Goal: Task Accomplishment & Management: Manage account settings

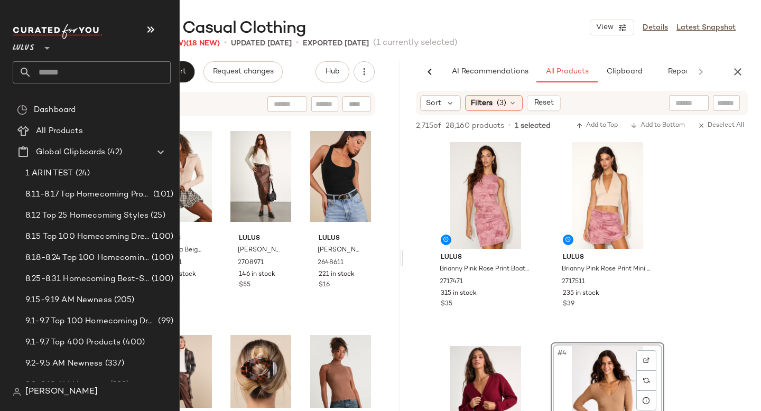
scroll to position [2136, 0]
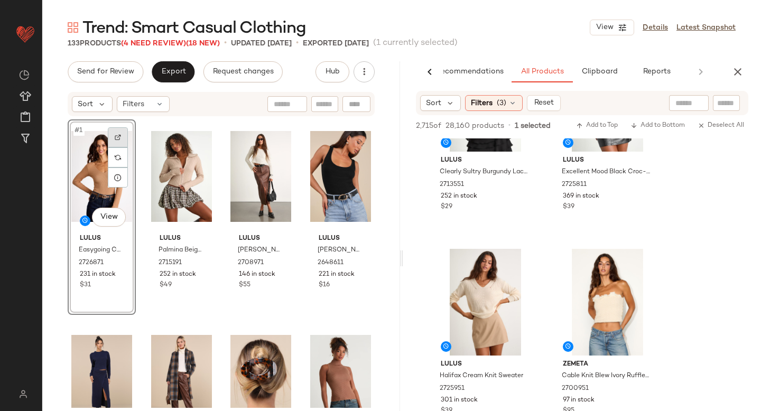
click at [115, 135] on img at bounding box center [118, 137] width 6 height 6
click at [733, 106] on input "text" at bounding box center [726, 103] width 18 height 11
paste input "*******"
type input "*******"
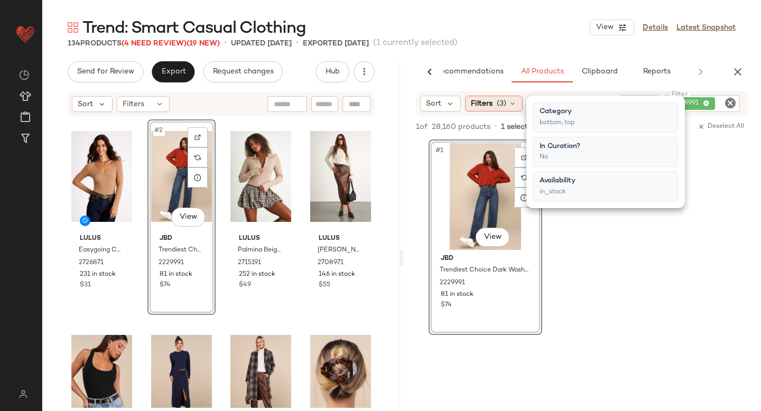
click at [481, 105] on span "Filters" at bounding box center [482, 103] width 22 height 11
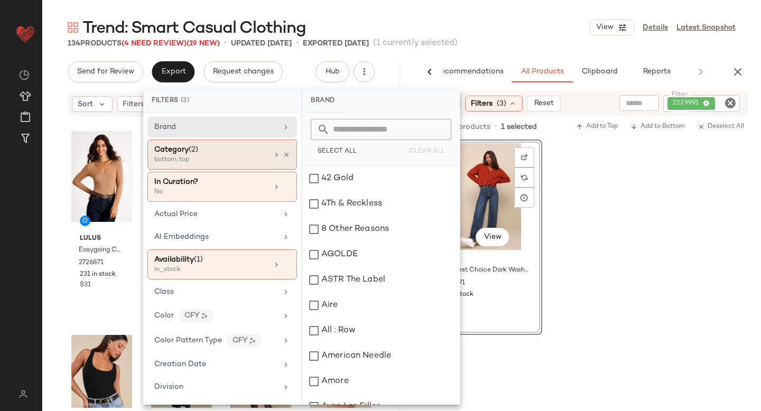
click at [219, 144] on div "Category (2)" at bounding box center [211, 149] width 114 height 11
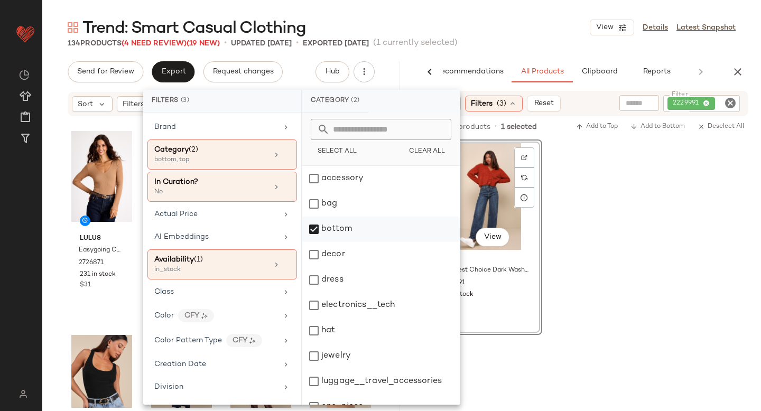
click at [313, 226] on div "bottom" at bounding box center [380, 229] width 157 height 25
click at [316, 277] on div "dress" at bounding box center [380, 279] width 157 height 25
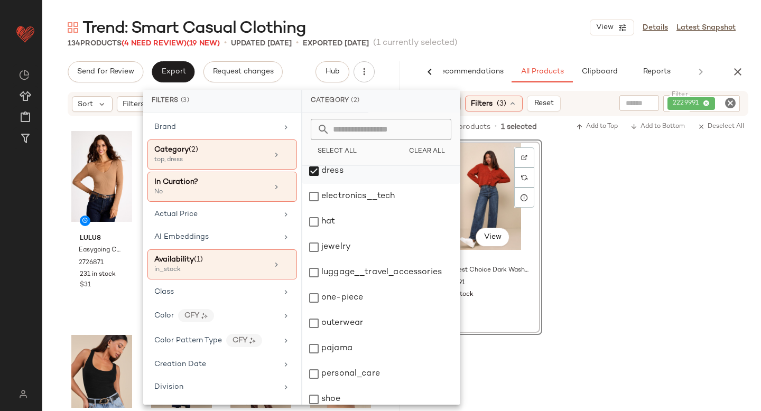
scroll to position [192, 0]
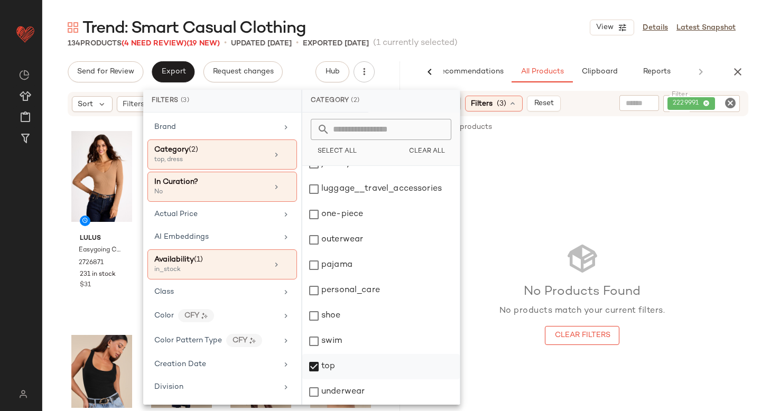
click at [311, 370] on div "top" at bounding box center [380, 366] width 157 height 25
click at [733, 104] on icon "Clear Filter" at bounding box center [730, 103] width 13 height 13
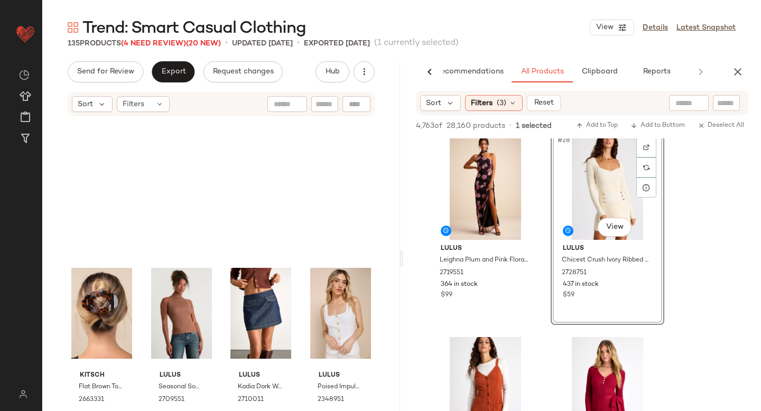
scroll to position [0, 0]
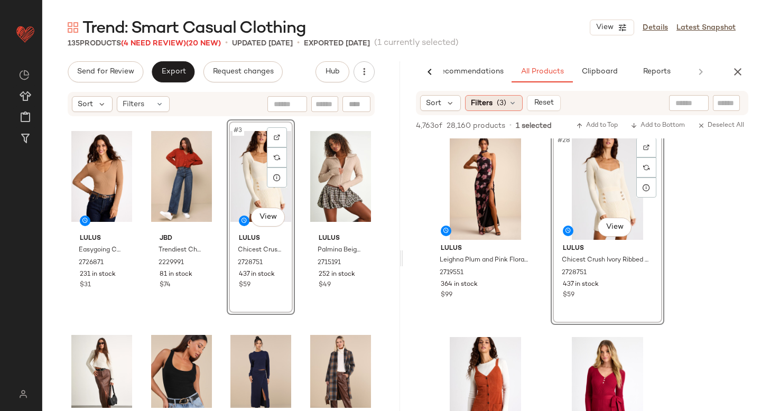
click at [500, 101] on span "(3)" at bounding box center [502, 103] width 10 height 11
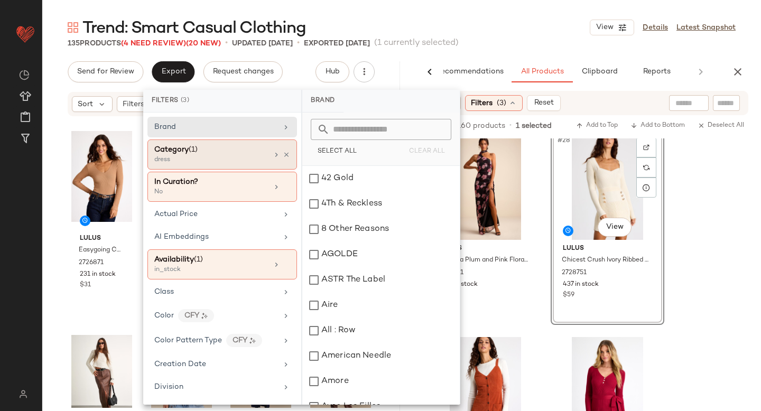
click at [227, 145] on div "Category (1)" at bounding box center [211, 149] width 114 height 11
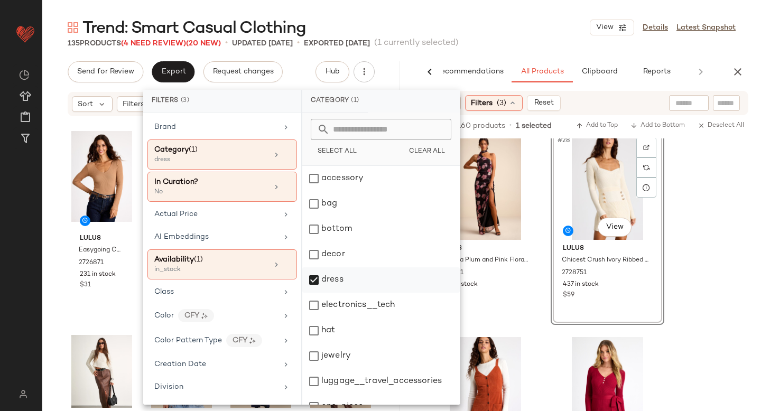
click at [314, 275] on div "dress" at bounding box center [380, 279] width 157 height 25
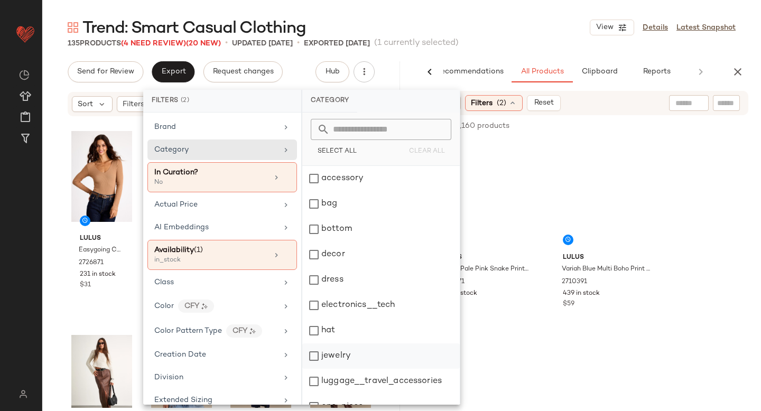
click at [316, 358] on div "jewelry" at bounding box center [380, 355] width 157 height 25
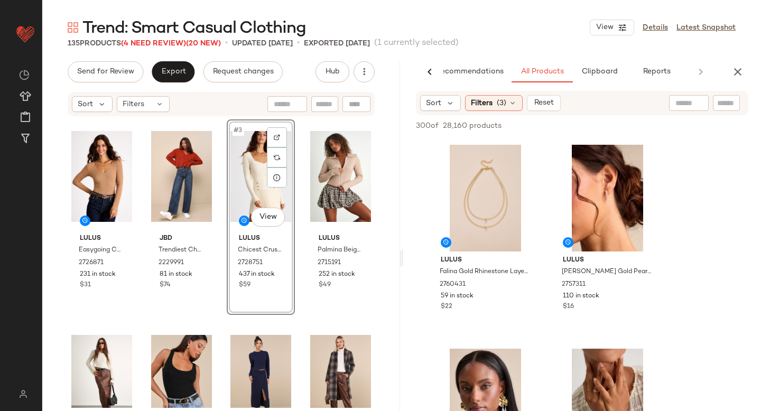
scroll to position [809, 0]
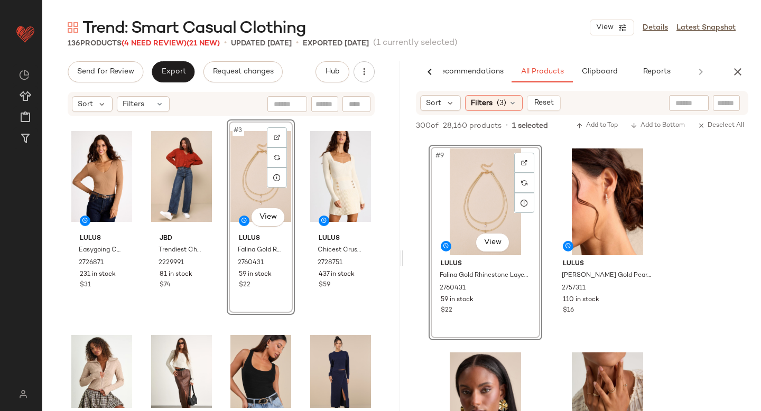
click at [736, 83] on div "AI Recommendations All Products Clipboard Reports Sort Filters (3) Reset 300 of…" at bounding box center [582, 258] width 358 height 394
click at [734, 71] on icon "button" at bounding box center [737, 72] width 13 height 13
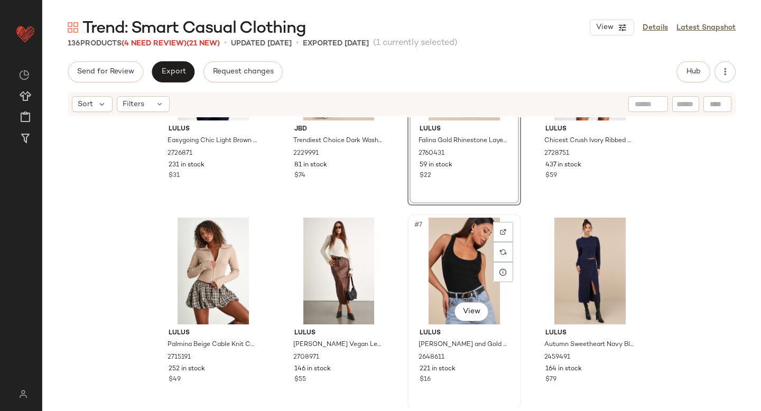
scroll to position [0, 0]
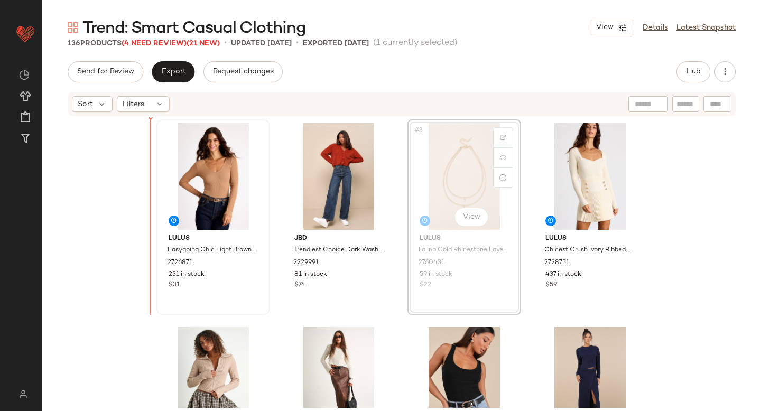
drag, startPoint x: 453, startPoint y: 179, endPoint x: 166, endPoint y: 215, distance: 289.1
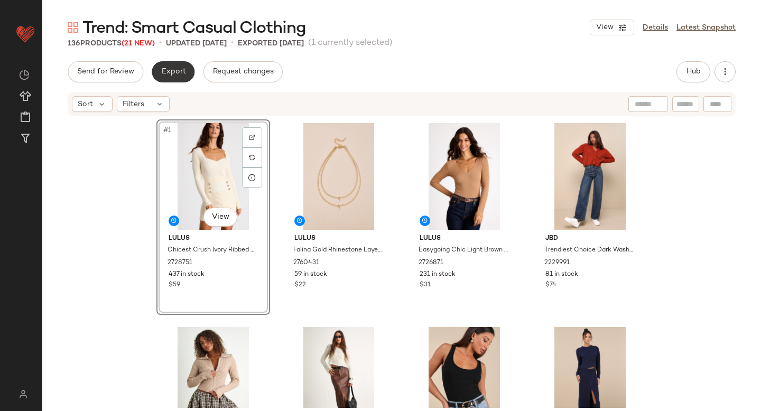
click at [170, 74] on span "Export" at bounding box center [173, 72] width 25 height 8
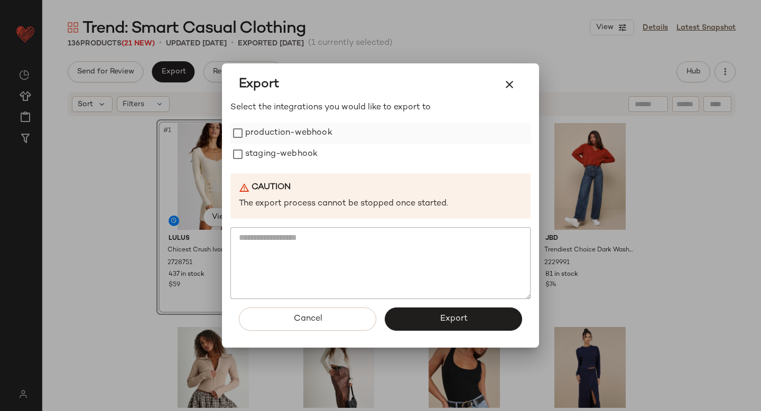
click at [253, 136] on label "production-webhook" at bounding box center [288, 133] width 87 height 21
click at [257, 156] on label "staging-webhook" at bounding box center [281, 154] width 72 height 21
click at [431, 321] on button "Export" at bounding box center [453, 318] width 137 height 23
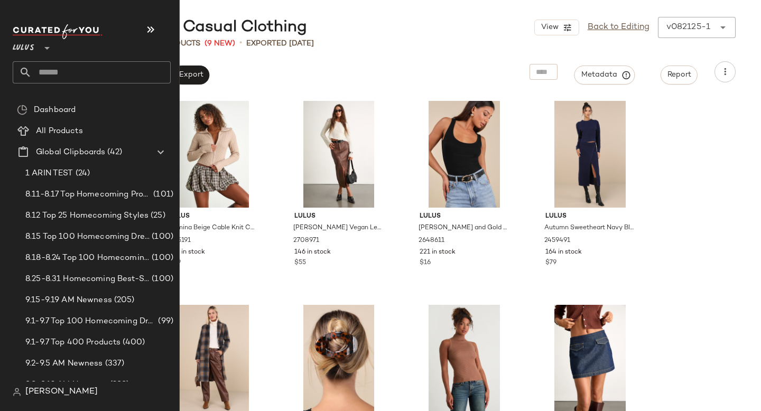
click at [78, 74] on input "text" at bounding box center [101, 72] width 139 height 22
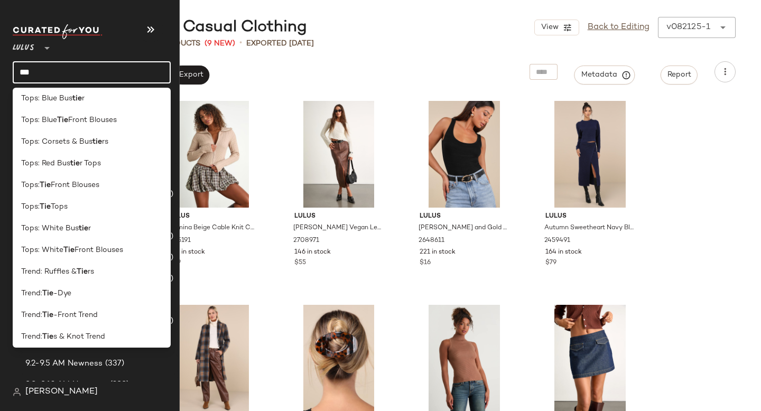
scroll to position [243, 0]
type input "***"
click at [70, 290] on span "-Dye" at bounding box center [62, 292] width 18 height 11
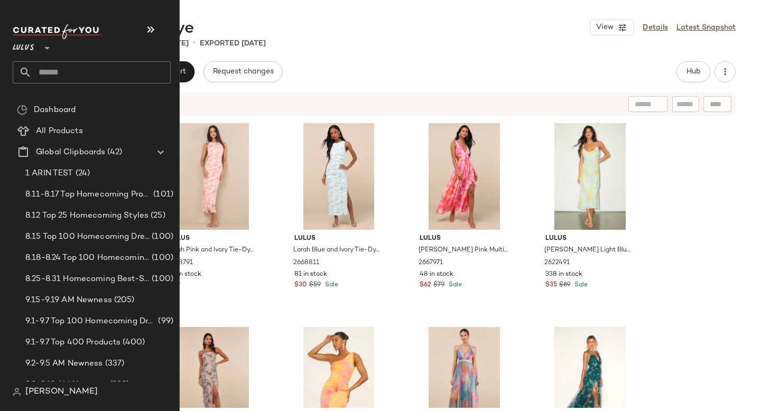
click at [87, 59] on div "Lulus **" at bounding box center [92, 53] width 158 height 59
click at [87, 70] on input "text" at bounding box center [101, 72] width 139 height 22
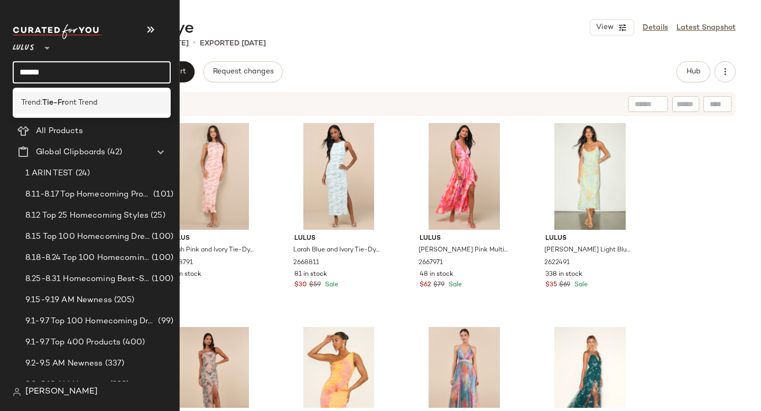
type input "******"
click at [103, 95] on div "Trend: Tie-Fr ont Trend" at bounding box center [92, 103] width 158 height 22
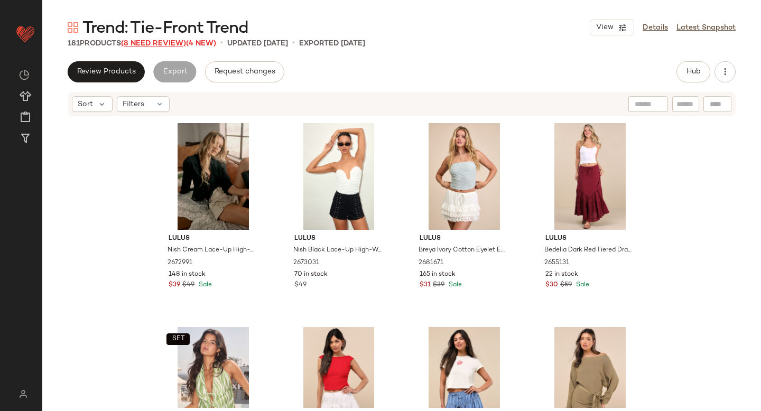
click at [169, 42] on span "(8 Need Review)" at bounding box center [153, 44] width 65 height 8
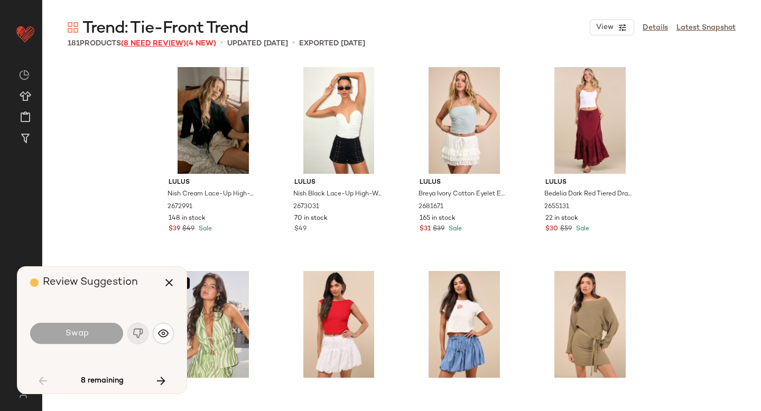
scroll to position [2855, 0]
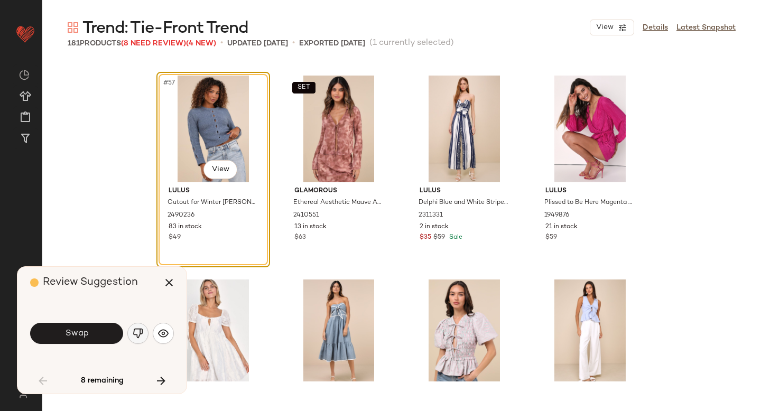
click at [137, 338] on img "button" at bounding box center [138, 333] width 11 height 11
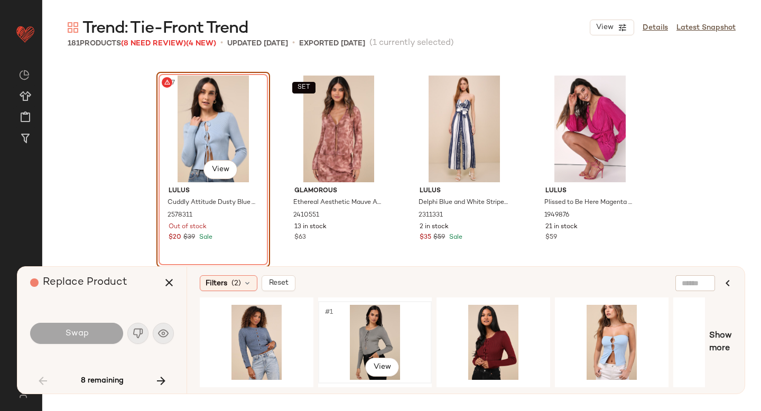
click at [392, 329] on div "#1 View" at bounding box center [375, 342] width 106 height 75
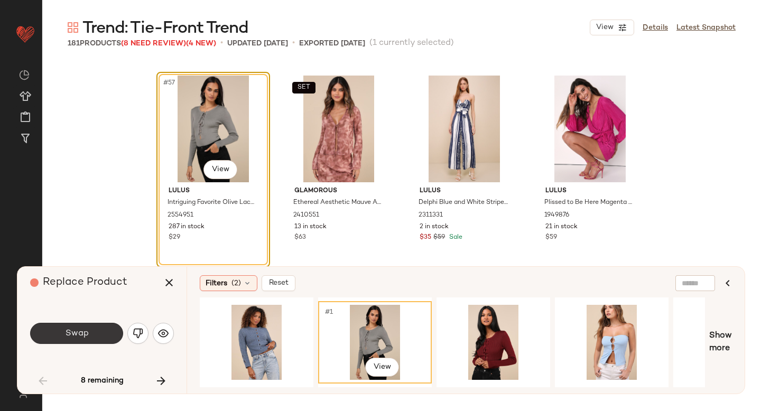
click at [94, 340] on button "Swap" at bounding box center [76, 333] width 93 height 21
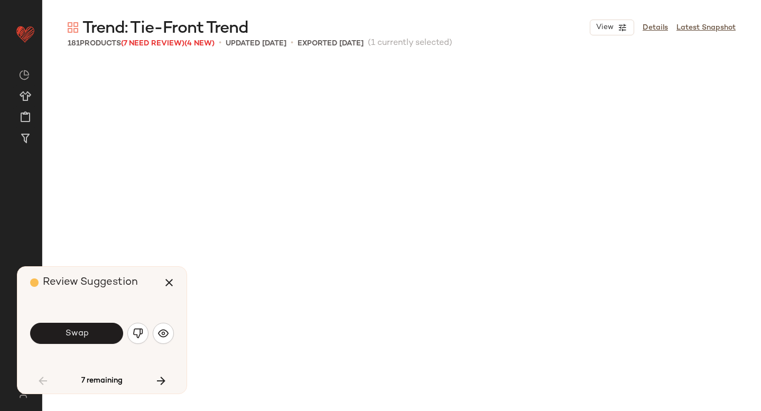
scroll to position [3262, 0]
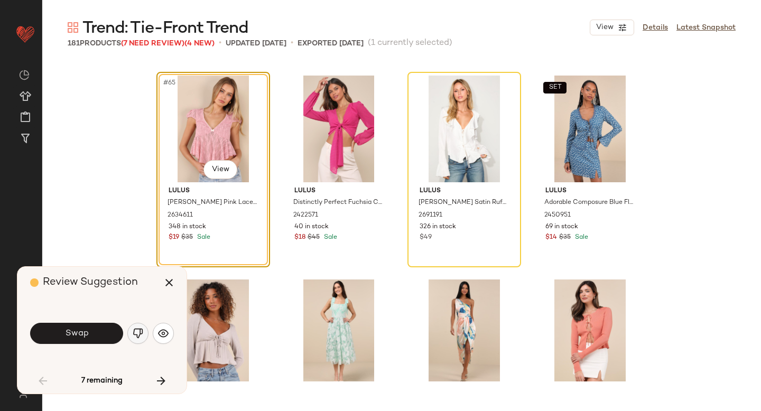
click at [139, 332] on img "button" at bounding box center [138, 333] width 11 height 11
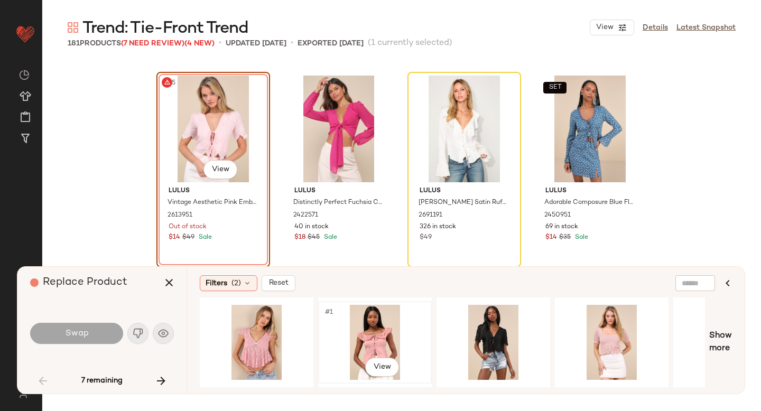
click at [382, 329] on div "#1 View" at bounding box center [375, 342] width 106 height 75
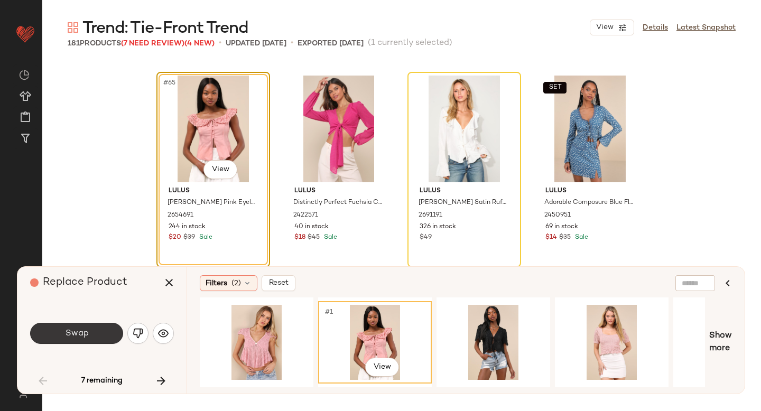
click at [99, 328] on button "Swap" at bounding box center [76, 333] width 93 height 21
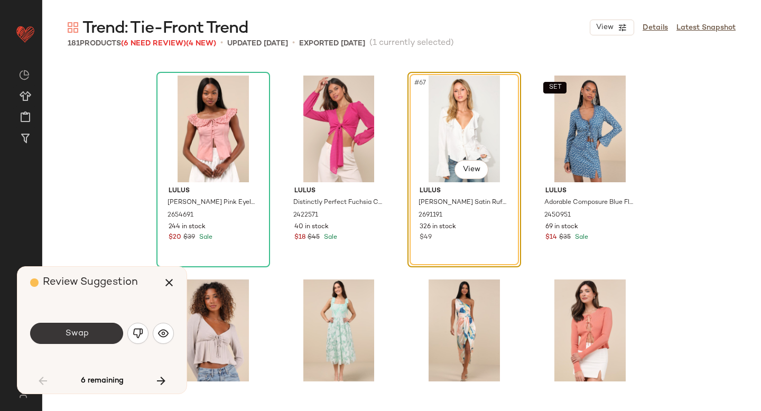
click at [102, 332] on button "Swap" at bounding box center [76, 333] width 93 height 21
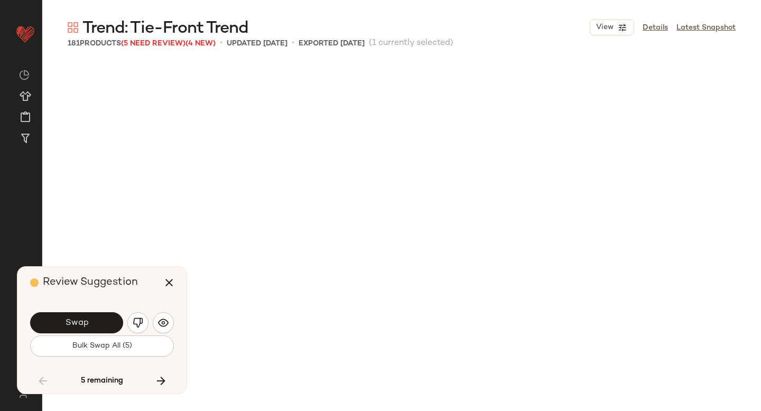
scroll to position [3670, 0]
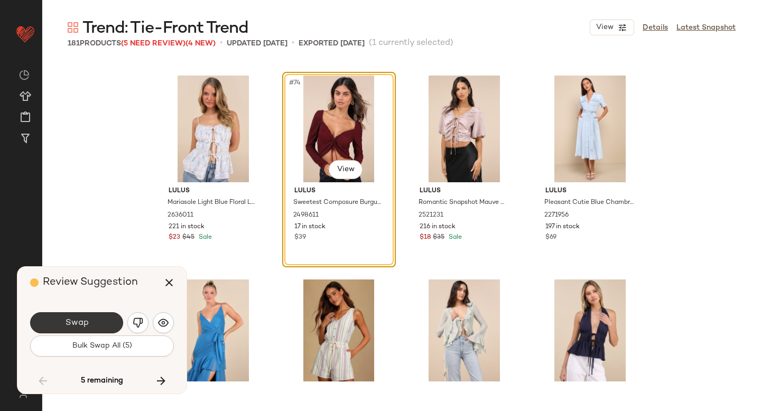
click at [100, 327] on button "Swap" at bounding box center [76, 322] width 93 height 21
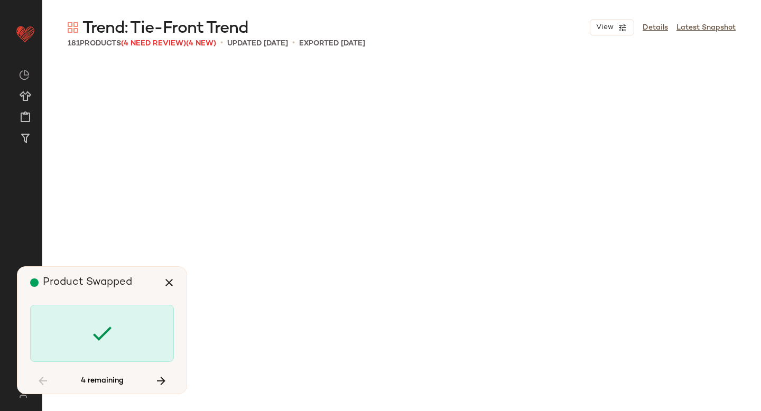
scroll to position [5097, 0]
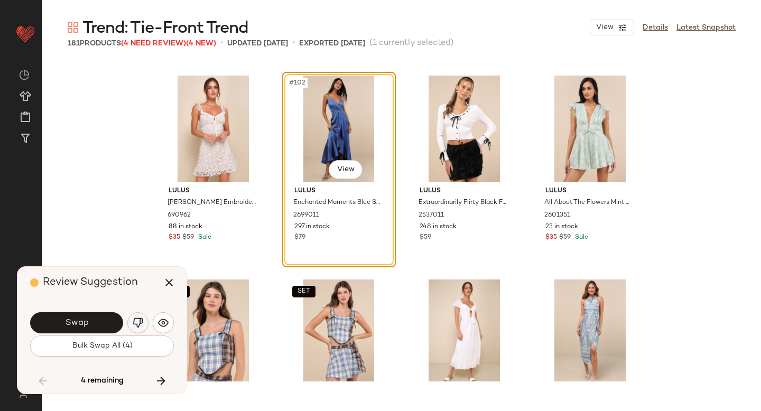
click at [135, 323] on img "button" at bounding box center [138, 322] width 11 height 11
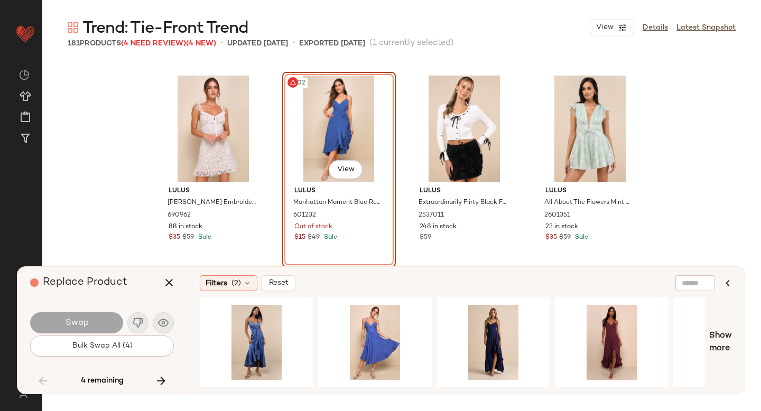
click at [363, 116] on div "#102 View" at bounding box center [339, 129] width 106 height 107
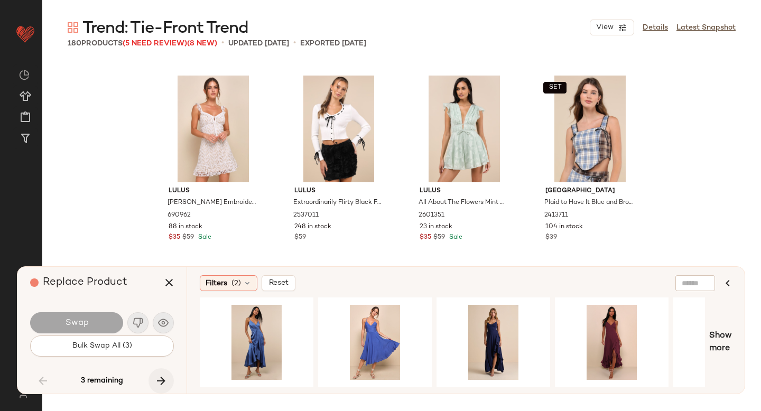
click at [162, 375] on icon "button" at bounding box center [161, 381] width 13 height 13
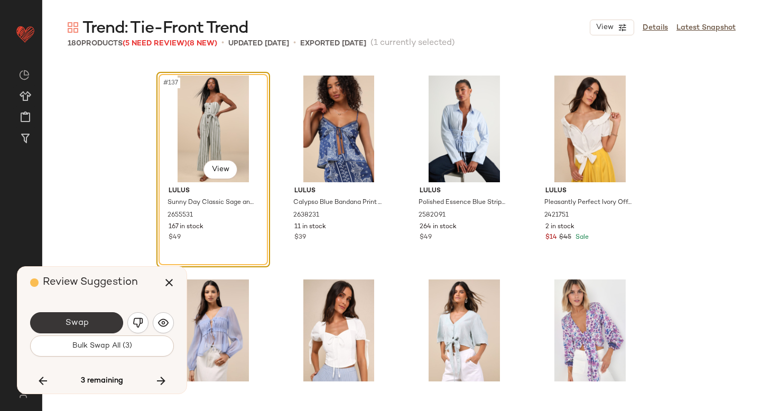
click at [97, 317] on button "Swap" at bounding box center [76, 322] width 93 height 21
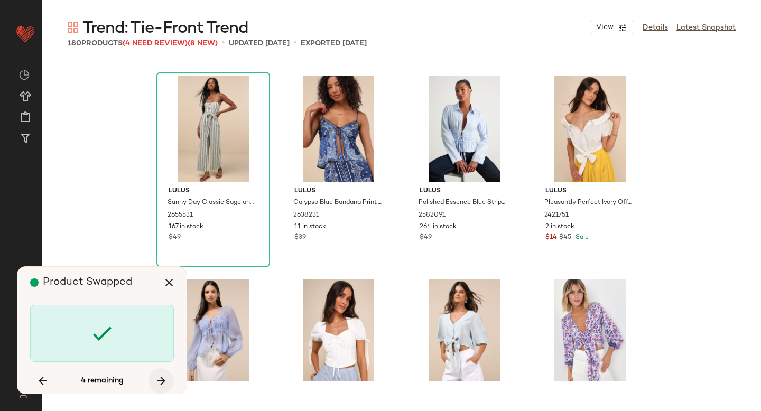
click at [161, 377] on icon "button" at bounding box center [161, 381] width 13 height 13
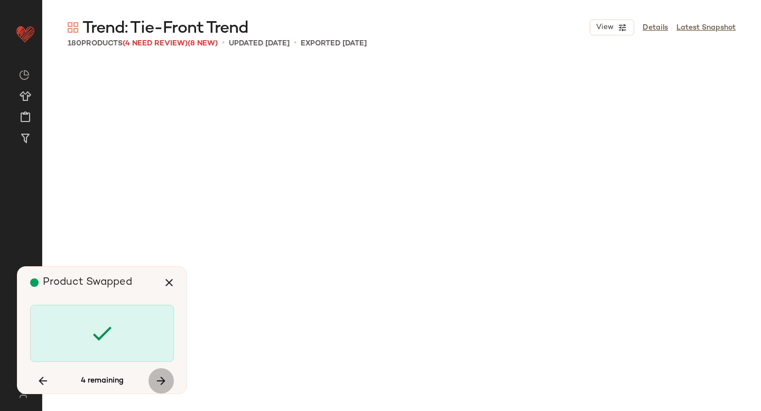
scroll to position [6117, 0]
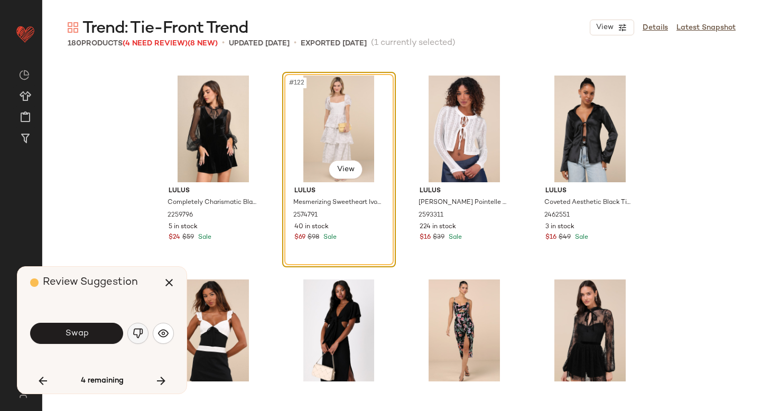
click at [134, 333] on img "button" at bounding box center [138, 333] width 11 height 11
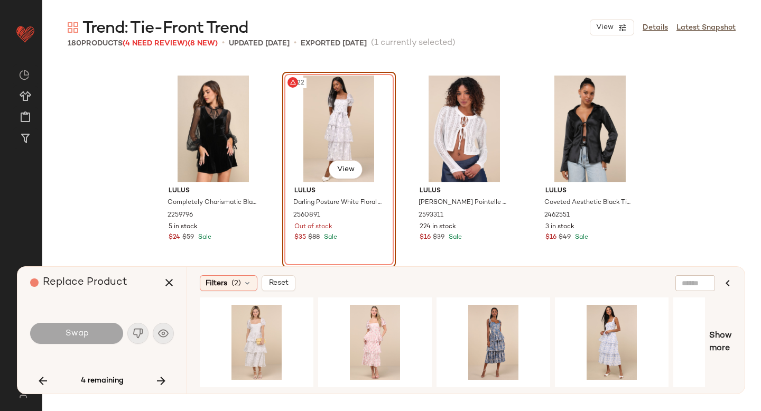
click at [350, 110] on div "#122 View" at bounding box center [339, 129] width 106 height 107
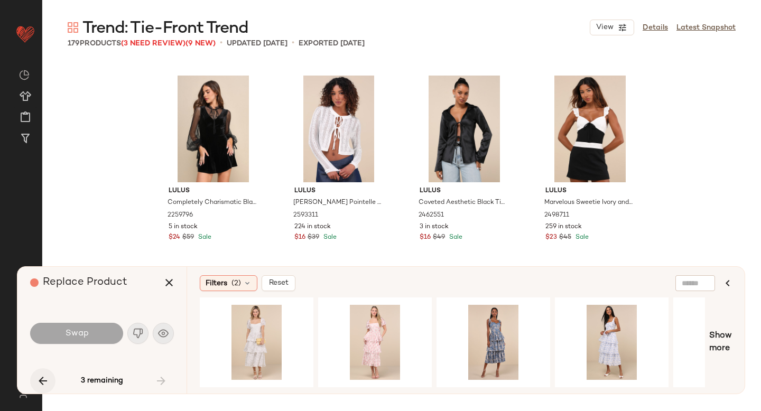
click at [35, 381] on button "button" at bounding box center [42, 380] width 25 height 25
click at [164, 382] on icon "button" at bounding box center [161, 381] width 13 height 13
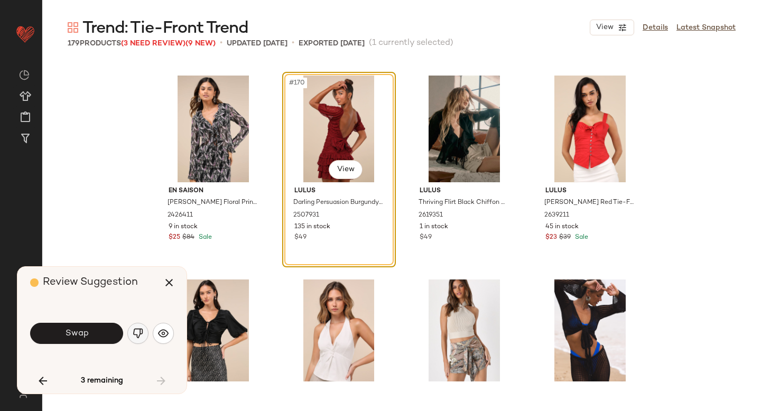
click at [141, 327] on button "button" at bounding box center [137, 333] width 21 height 21
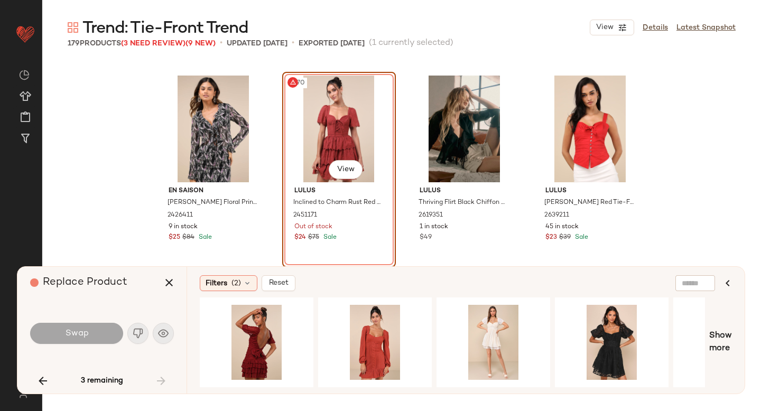
click at [326, 141] on div "#170 View" at bounding box center [339, 129] width 106 height 107
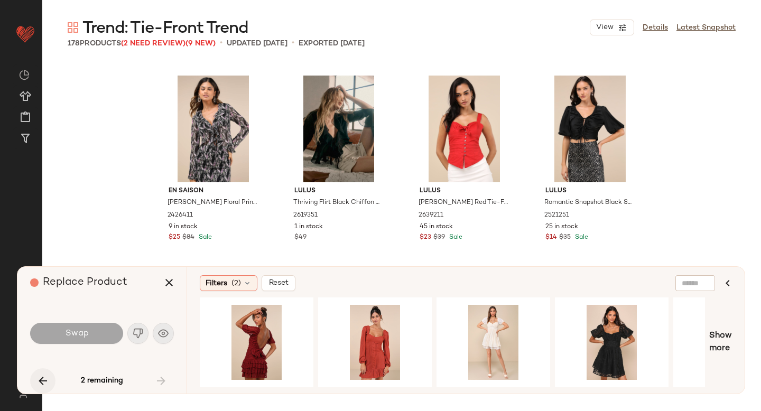
click at [38, 377] on icon "button" at bounding box center [42, 381] width 13 height 13
click at [43, 379] on icon "button" at bounding box center [42, 381] width 13 height 13
click at [43, 379] on div "2 remaining" at bounding box center [102, 380] width 144 height 25
click at [160, 378] on icon "button" at bounding box center [161, 381] width 13 height 13
click at [169, 276] on icon "button" at bounding box center [169, 282] width 13 height 13
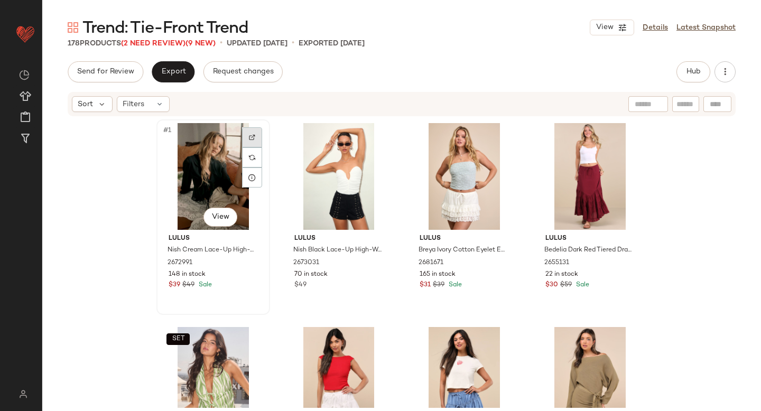
click at [251, 132] on div at bounding box center [252, 137] width 20 height 20
click at [341, 181] on div "#2 View" at bounding box center [339, 176] width 106 height 107
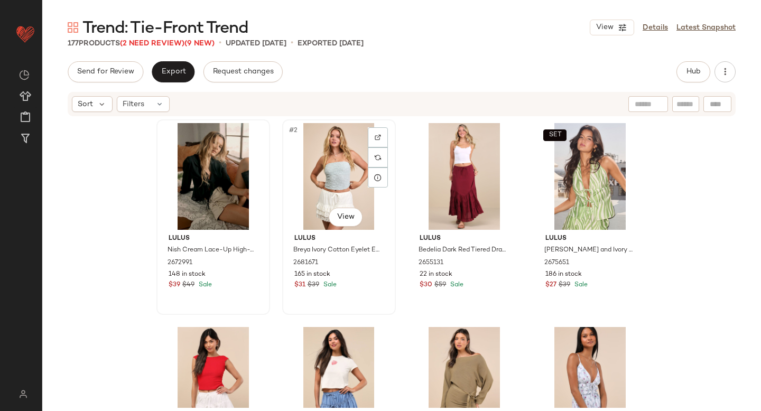
click at [343, 182] on div "#2 View" at bounding box center [339, 176] width 106 height 107
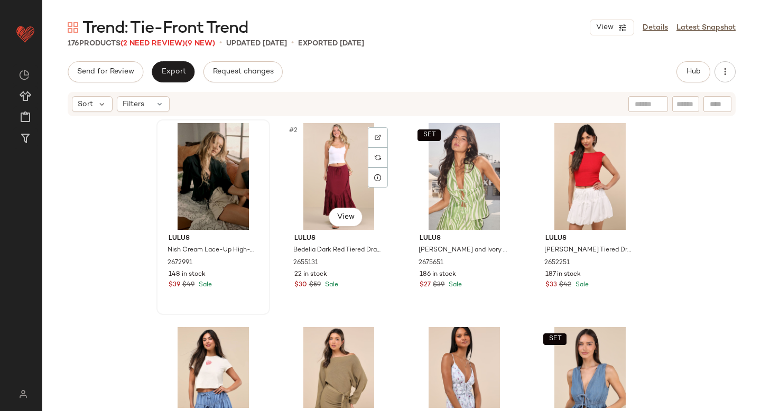
click at [343, 182] on div "#2 View" at bounding box center [339, 176] width 106 height 107
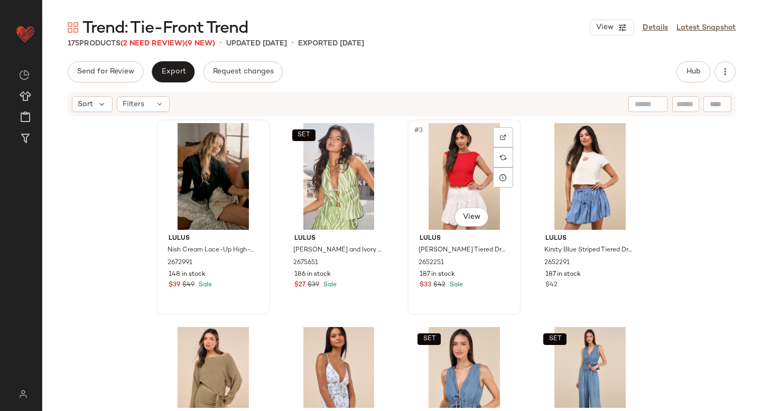
click at [465, 180] on div "#3 View" at bounding box center [464, 176] width 106 height 107
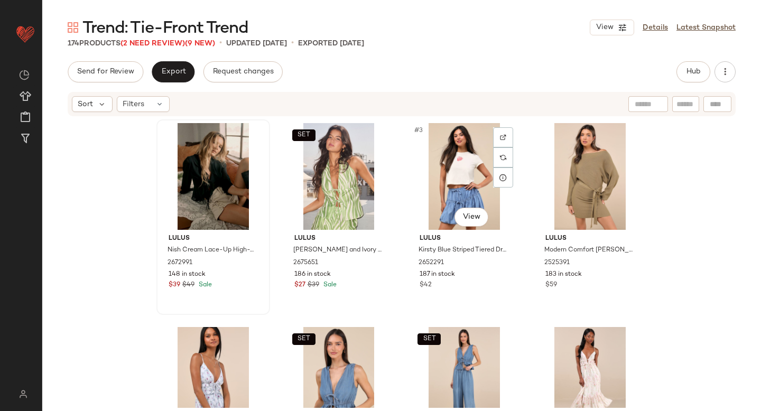
click at [465, 180] on div "#3 View" at bounding box center [464, 176] width 106 height 107
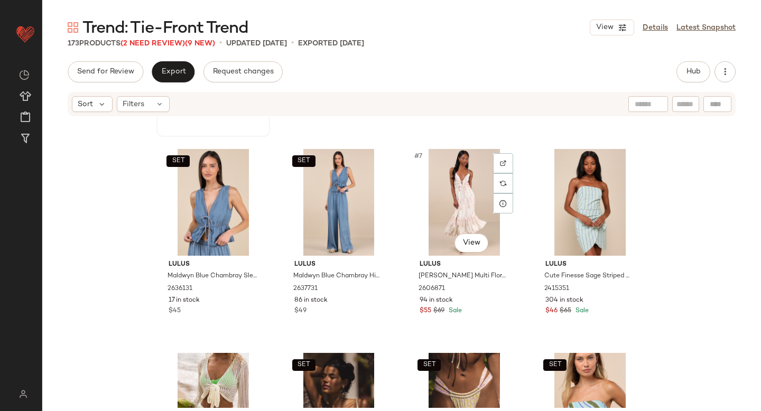
scroll to position [179, 0]
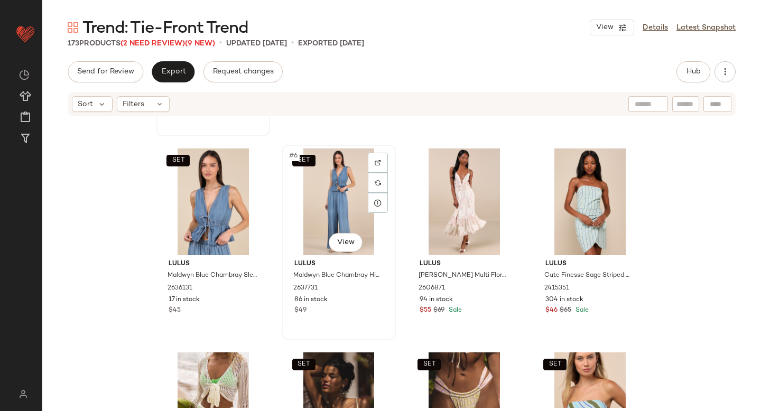
click at [332, 190] on div "SET #6 View" at bounding box center [339, 201] width 106 height 107
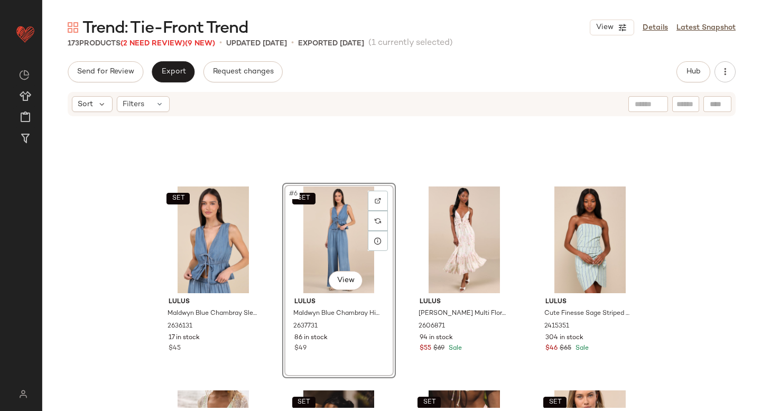
scroll to position [150, 0]
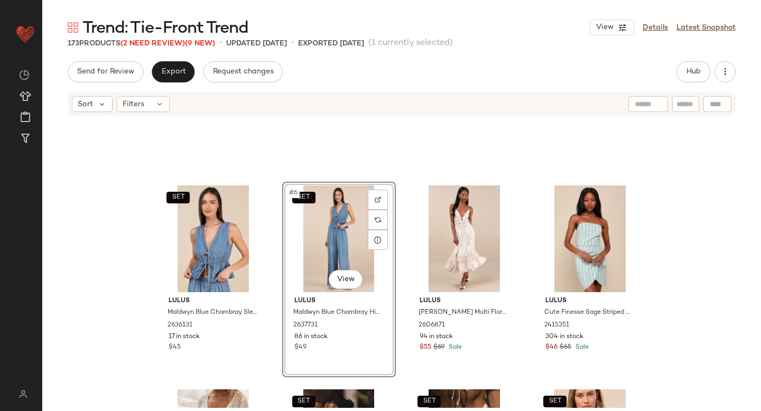
click at [334, 217] on div "SET #6 View" at bounding box center [339, 238] width 106 height 107
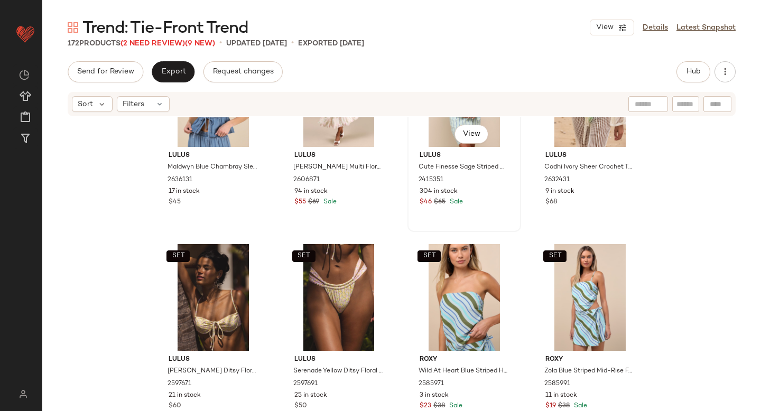
scroll to position [292, 0]
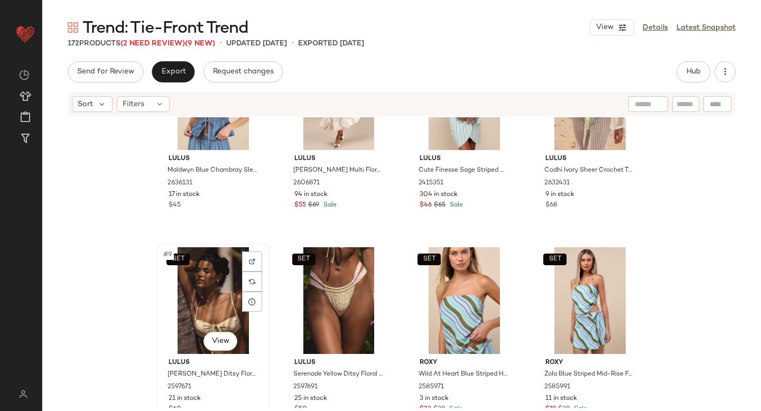
click at [204, 315] on div "SET #9 View" at bounding box center [213, 300] width 106 height 107
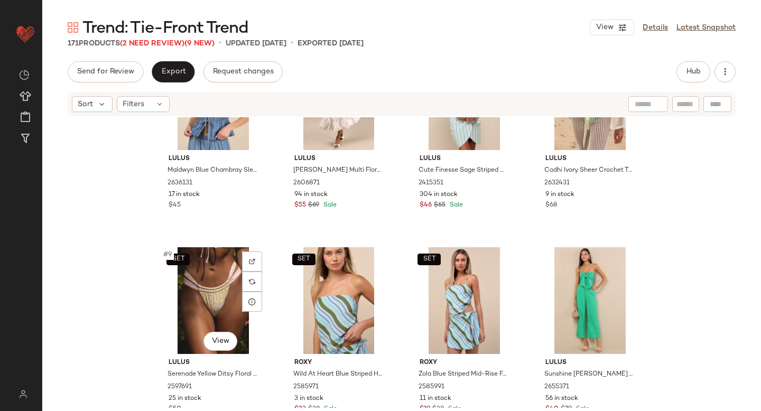
click at [204, 315] on div "SET #9 View" at bounding box center [213, 300] width 106 height 107
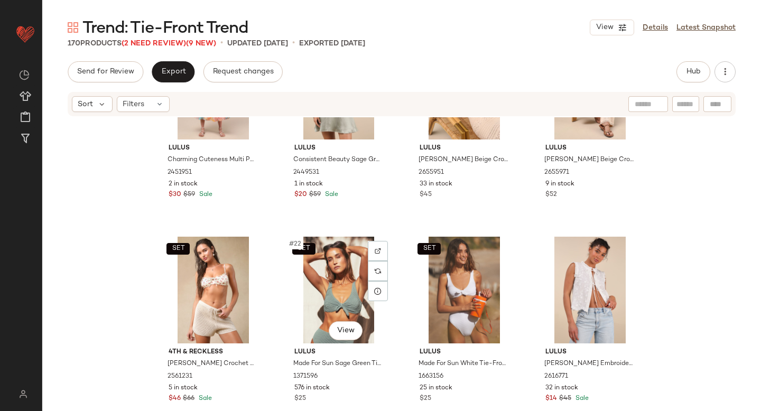
scroll to position [807, 0]
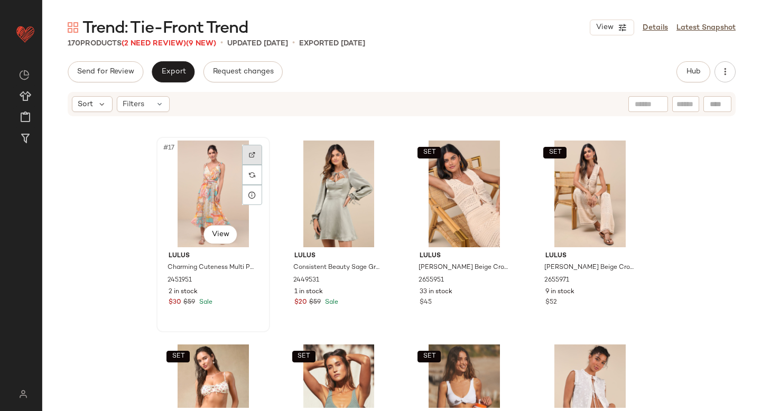
click at [256, 149] on div at bounding box center [252, 155] width 20 height 20
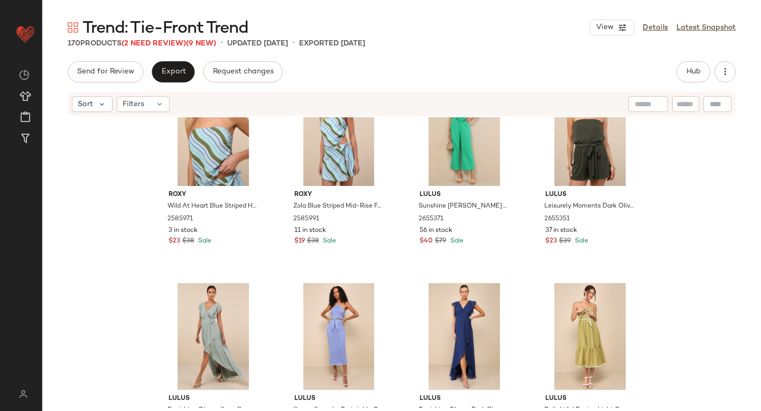
scroll to position [391, 0]
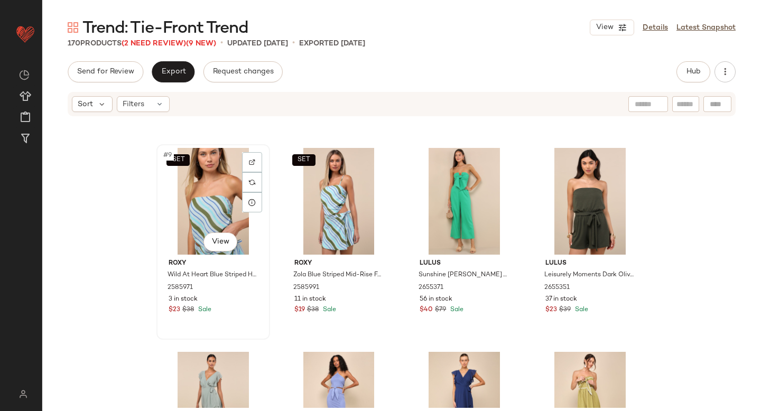
click at [208, 211] on div "SET #9 View" at bounding box center [213, 201] width 106 height 107
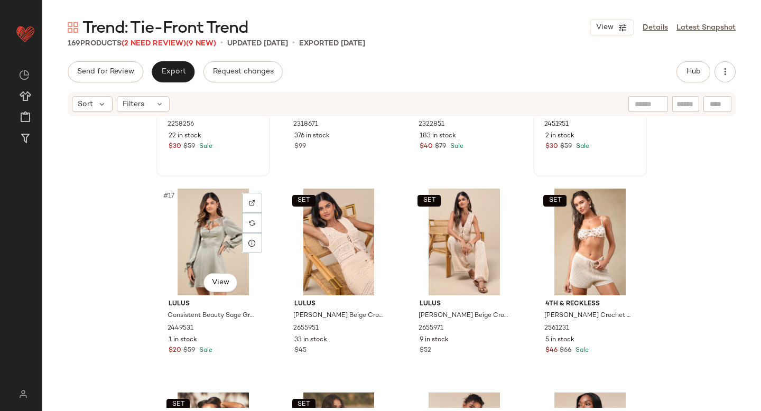
scroll to position [768, 0]
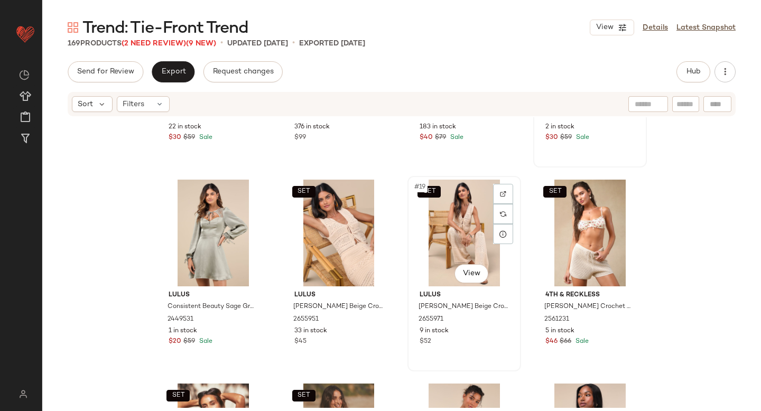
click at [440, 223] on div "SET #19 View" at bounding box center [464, 233] width 106 height 107
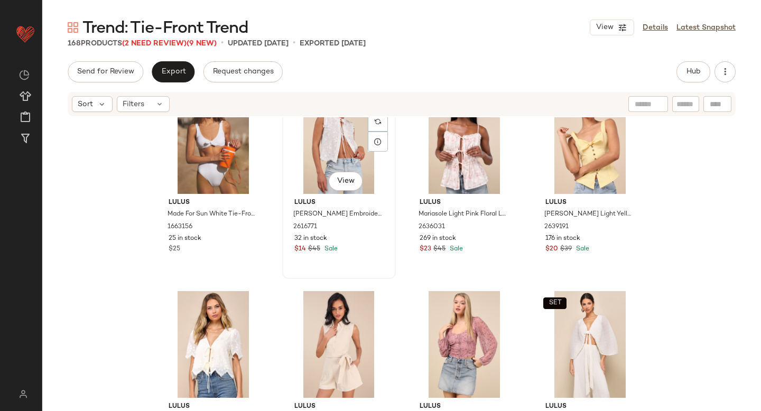
scroll to position [1226, 0]
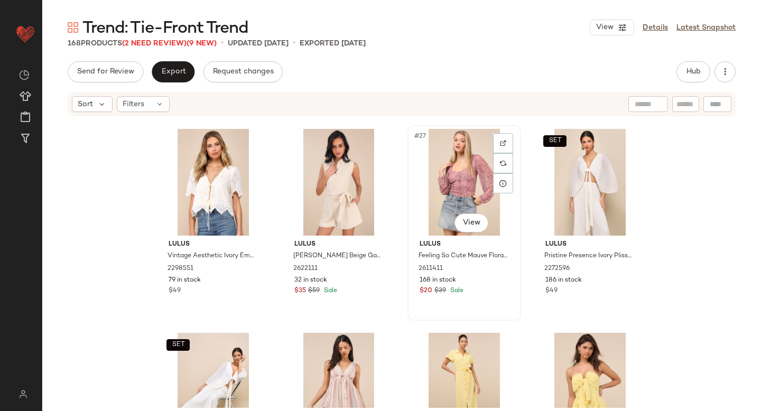
click at [453, 194] on div "#27 View" at bounding box center [464, 182] width 106 height 107
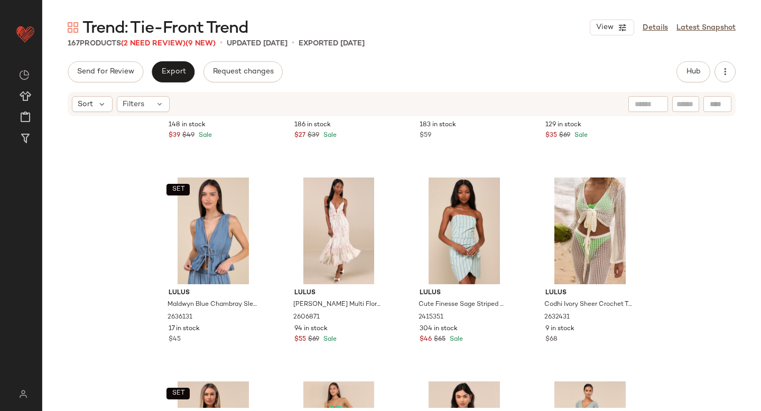
scroll to position [149, 0]
click at [187, 238] on div "SET #5 View" at bounding box center [213, 231] width 106 height 107
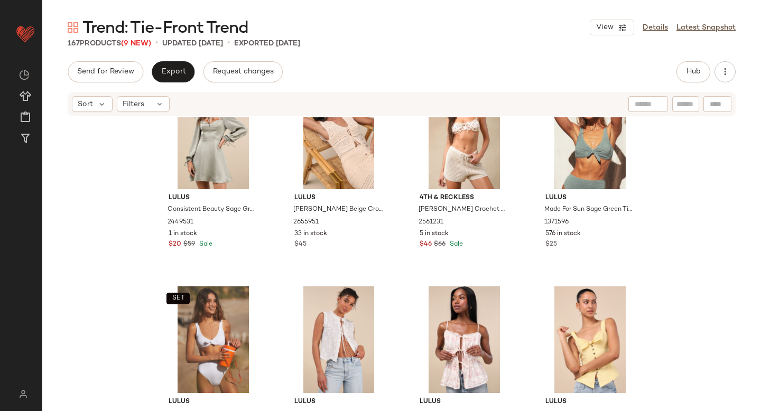
scroll to position [839, 0]
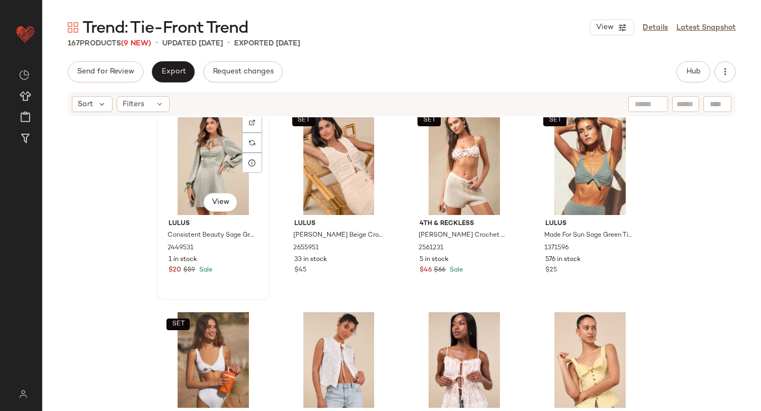
click at [194, 180] on div "#17 View" at bounding box center [213, 161] width 106 height 107
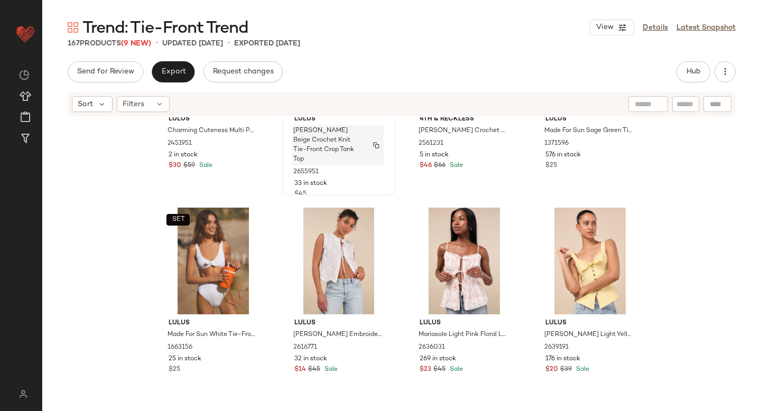
scroll to position [962, 0]
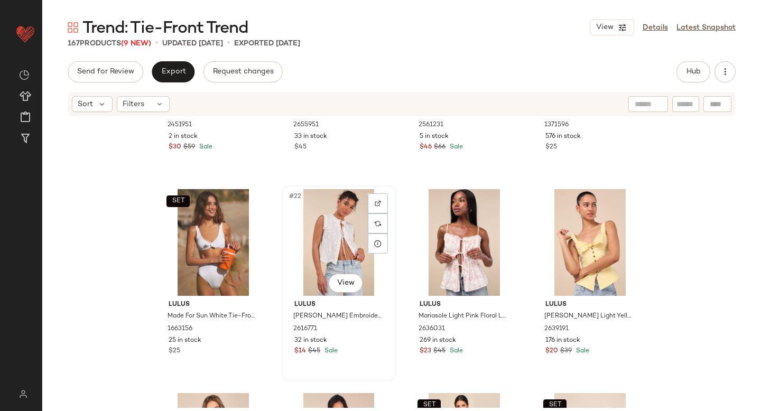
click at [341, 251] on div "#22 View" at bounding box center [339, 242] width 106 height 107
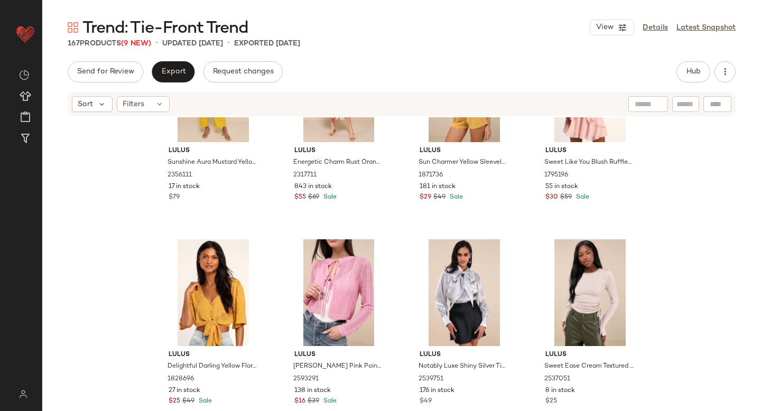
scroll to position [1800, 0]
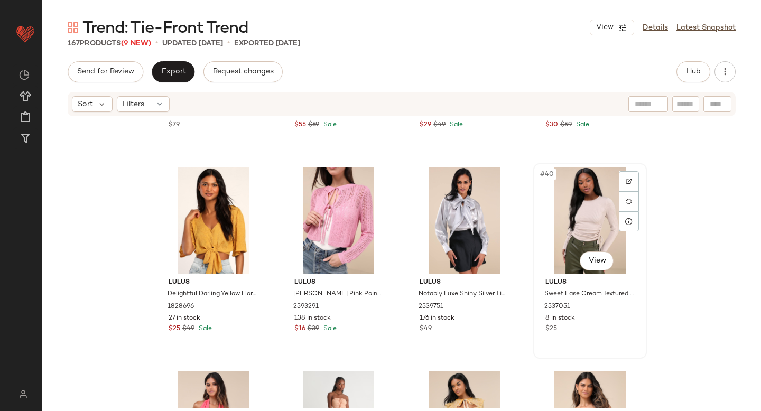
click at [604, 223] on div "#40 View" at bounding box center [590, 220] width 106 height 107
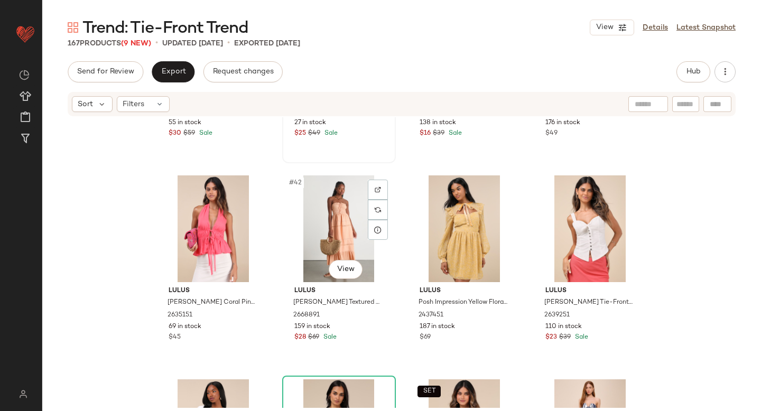
scroll to position [1996, 0]
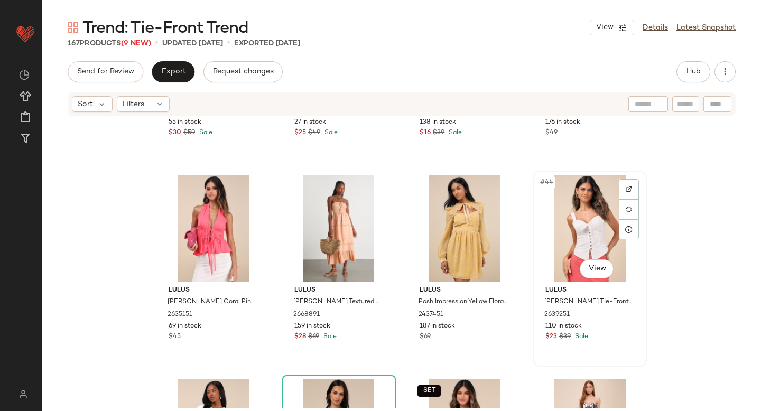
click at [593, 227] on div "#44 View" at bounding box center [590, 228] width 106 height 107
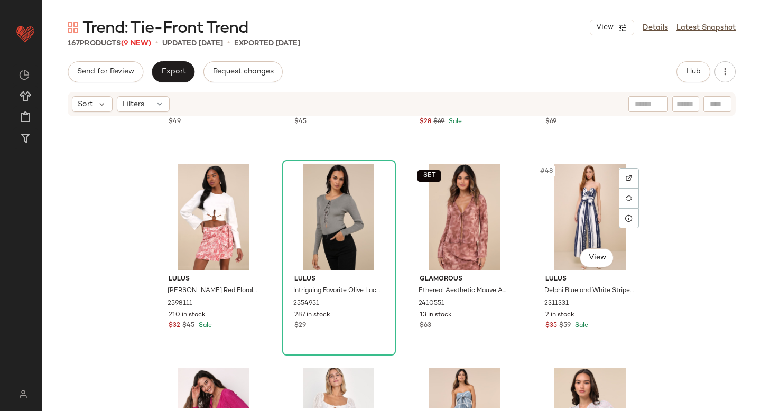
scroll to position [2221, 0]
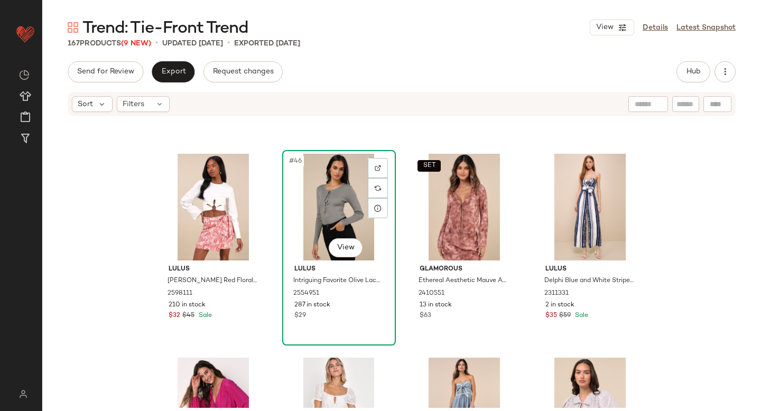
click at [339, 211] on div "#46 View" at bounding box center [339, 207] width 106 height 107
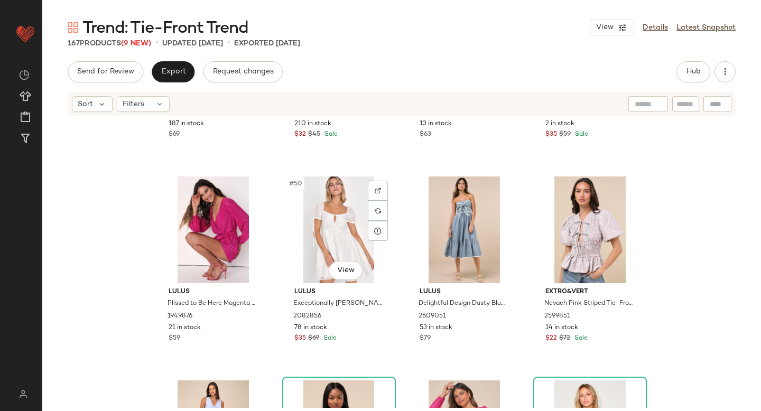
scroll to position [2408, 0]
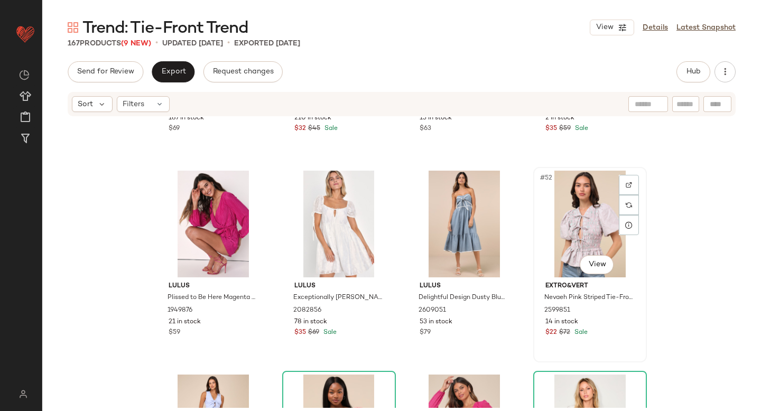
click at [570, 220] on div "#52 View" at bounding box center [590, 224] width 106 height 107
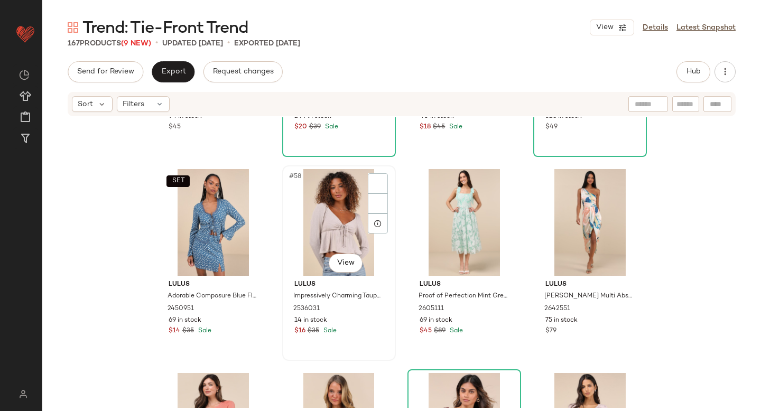
scroll to position [2811, 0]
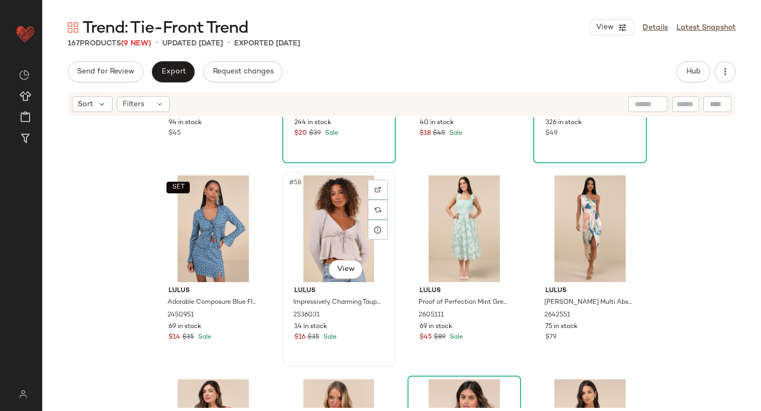
click at [328, 219] on div "#58 View" at bounding box center [339, 228] width 106 height 107
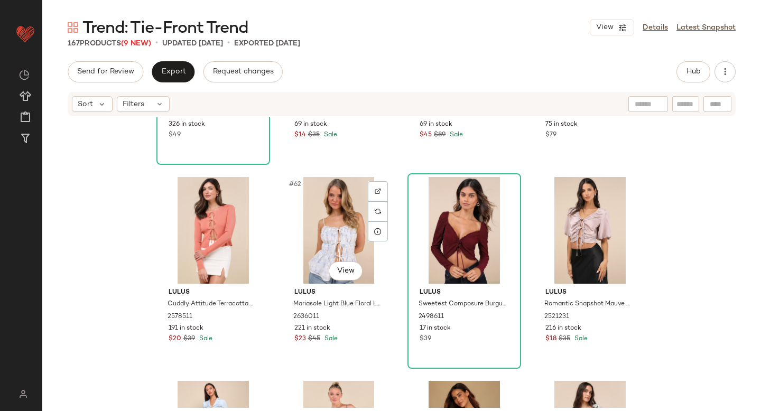
scroll to position [3014, 0]
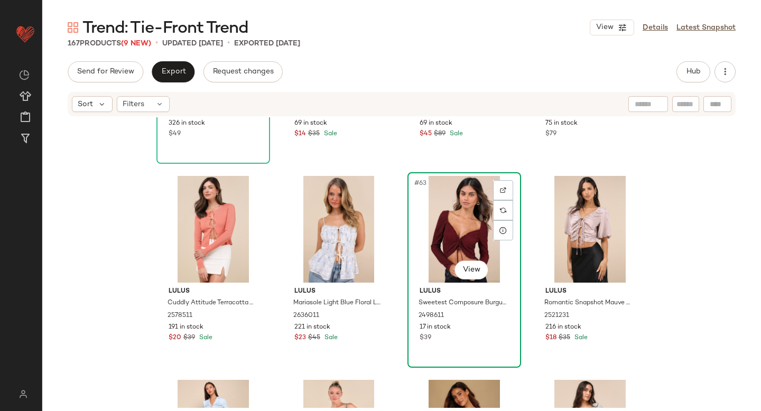
click at [474, 223] on div "#63 View" at bounding box center [464, 229] width 106 height 107
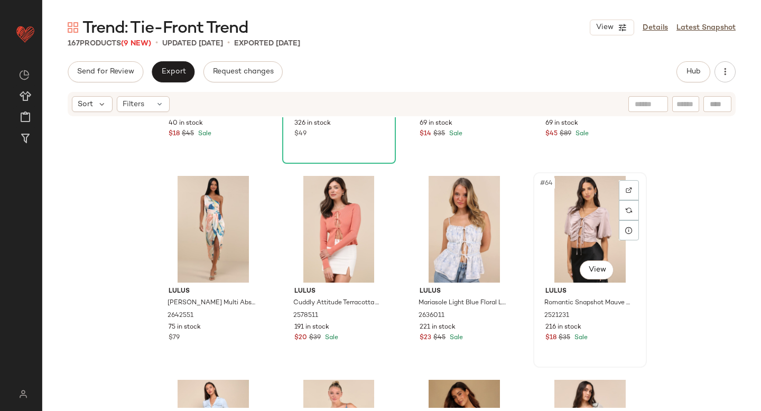
click at [551, 226] on div "#64 View" at bounding box center [590, 229] width 106 height 107
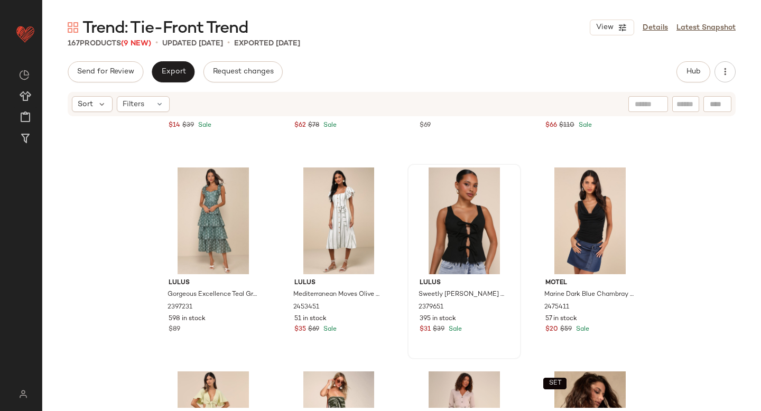
scroll to position [3843, 0]
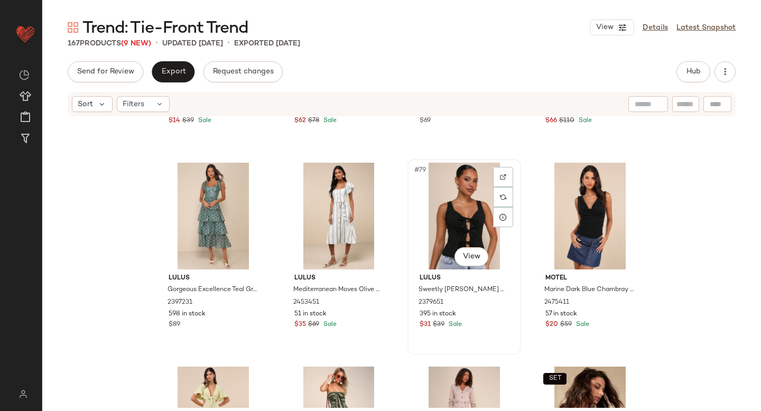
click at [439, 223] on div "#79 View" at bounding box center [464, 216] width 106 height 107
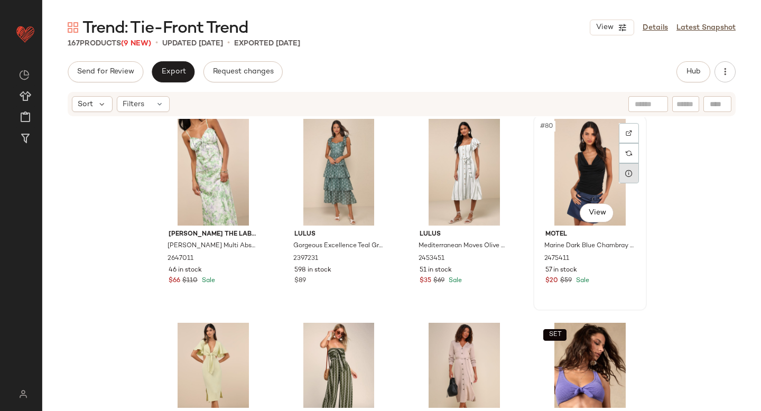
scroll to position [3874, 0]
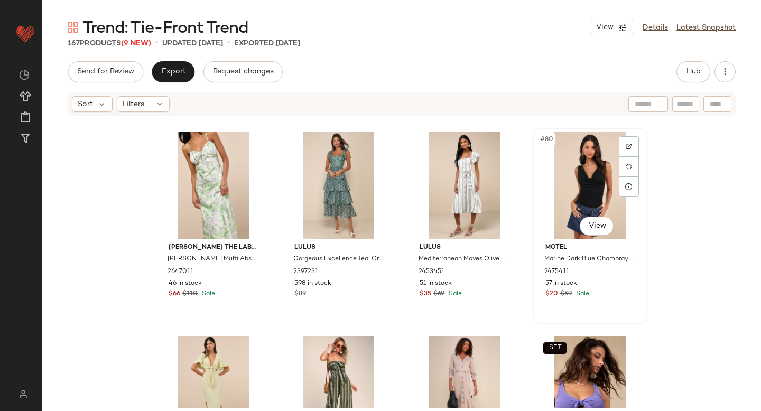
click at [592, 190] on div "#80 View" at bounding box center [590, 185] width 106 height 107
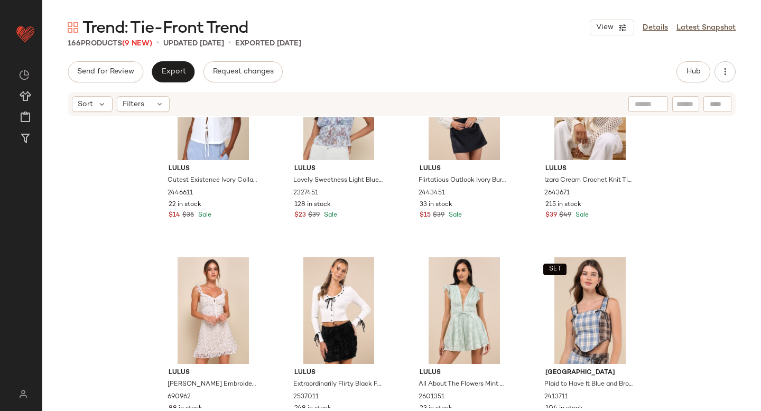
scroll to position [4321, 0]
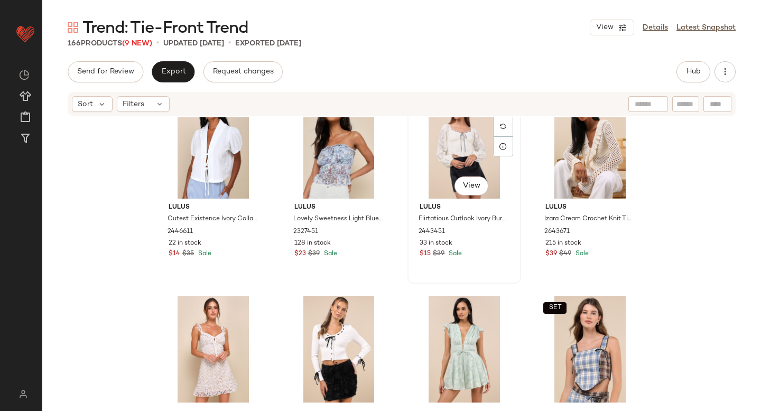
click at [444, 158] on div "#87 View" at bounding box center [464, 145] width 106 height 107
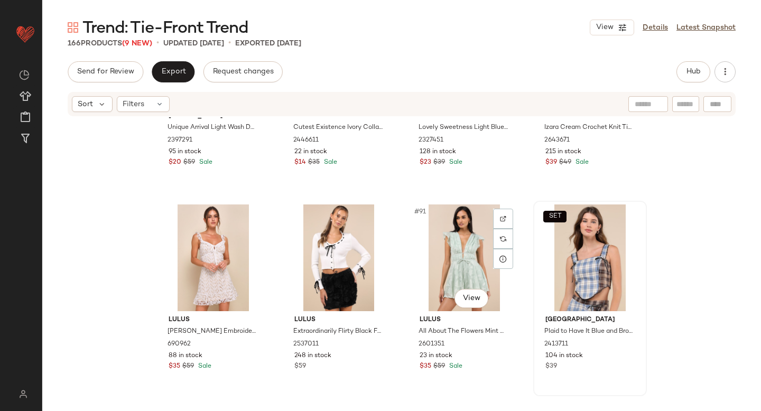
scroll to position [4431, 0]
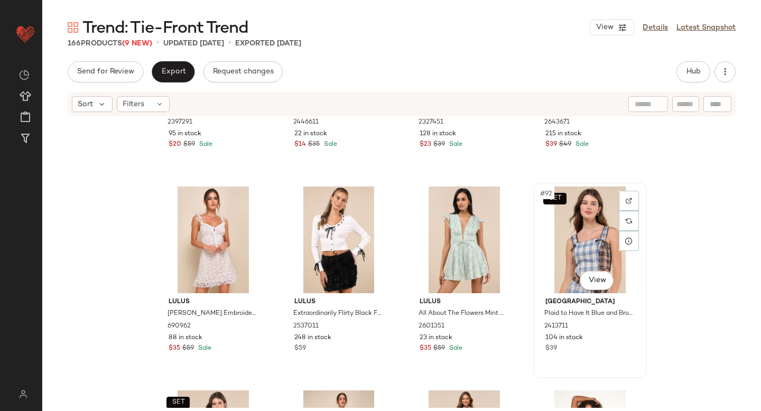
click at [590, 233] on div "SET #92 View" at bounding box center [590, 239] width 106 height 107
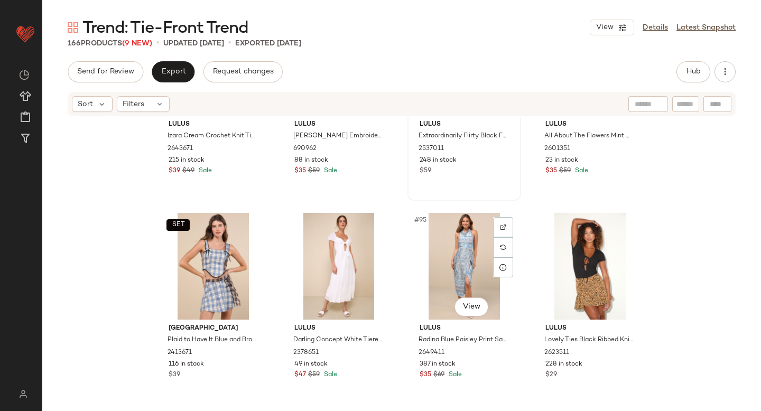
scroll to position [4610, 0]
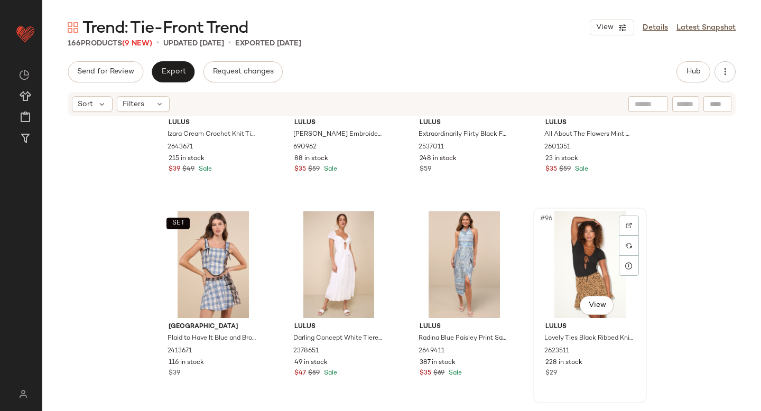
click at [596, 257] on div "#96 View" at bounding box center [590, 264] width 106 height 107
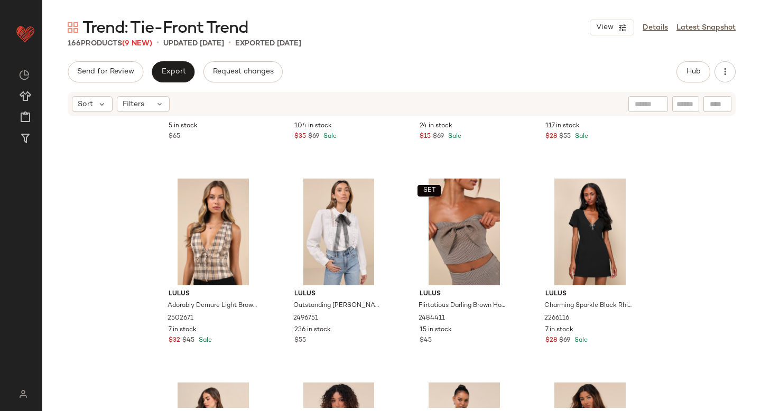
scroll to position [5260, 0]
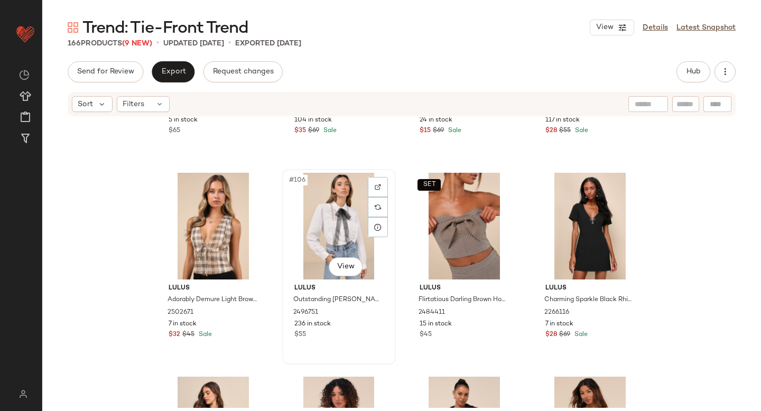
click at [336, 198] on div "#106 View" at bounding box center [339, 226] width 106 height 107
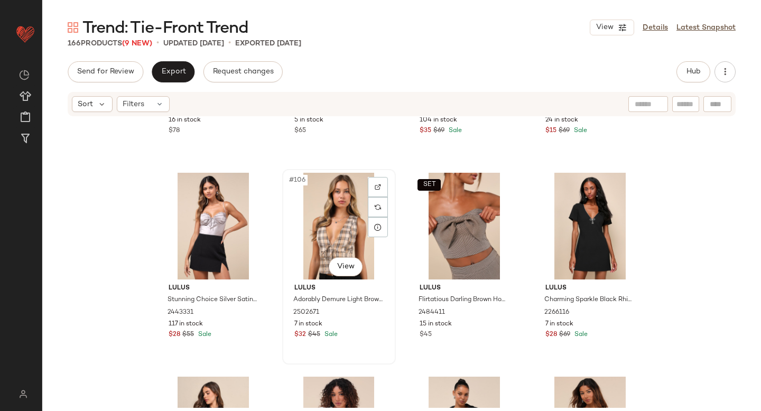
click at [313, 220] on div "#106 View" at bounding box center [339, 226] width 106 height 107
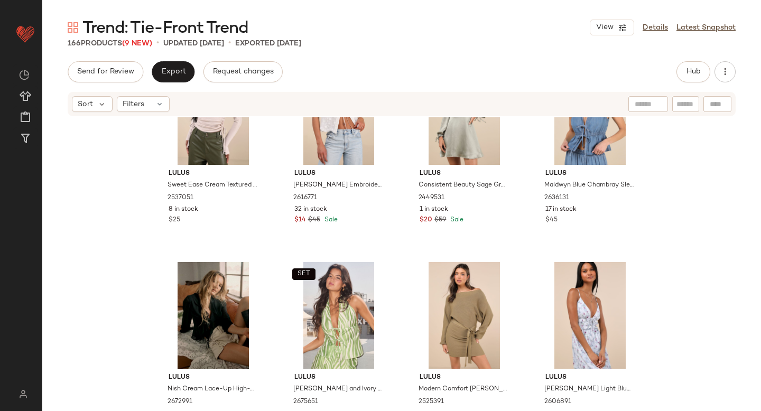
scroll to position [686, 0]
click at [218, 303] on div "#17 View" at bounding box center [213, 314] width 106 height 107
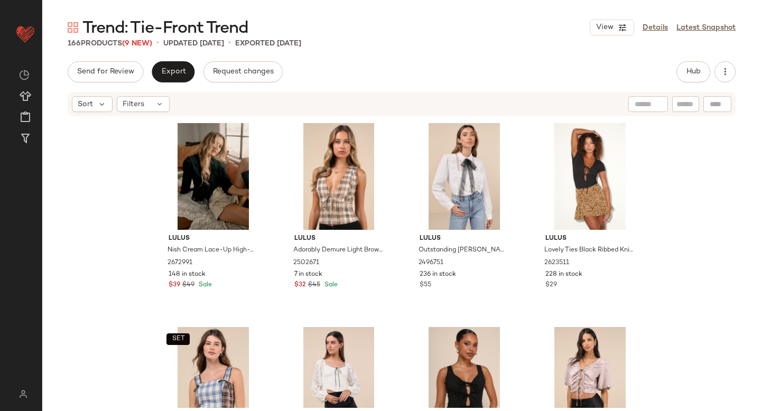
click at [166, 48] on div "166 Products (9 New) • updated [DATE] • Exported [DATE]" at bounding box center [401, 43] width 718 height 11
click at [169, 58] on div "Trend: Tie-Front Trend View Details Latest Snapshot 166 Products (9 New) • upda…" at bounding box center [401, 214] width 718 height 394
click at [173, 65] on button "Export" at bounding box center [173, 71] width 43 height 21
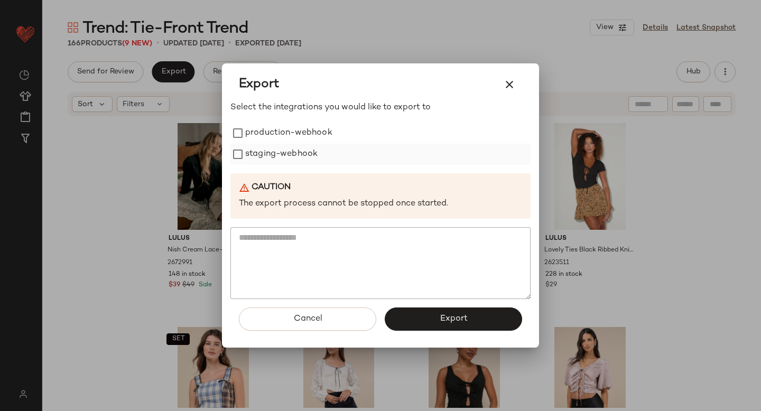
click at [264, 144] on label "staging-webhook" at bounding box center [281, 154] width 72 height 21
click at [259, 123] on label "production-webhook" at bounding box center [288, 133] width 87 height 21
click at [433, 313] on button "Export" at bounding box center [453, 318] width 137 height 23
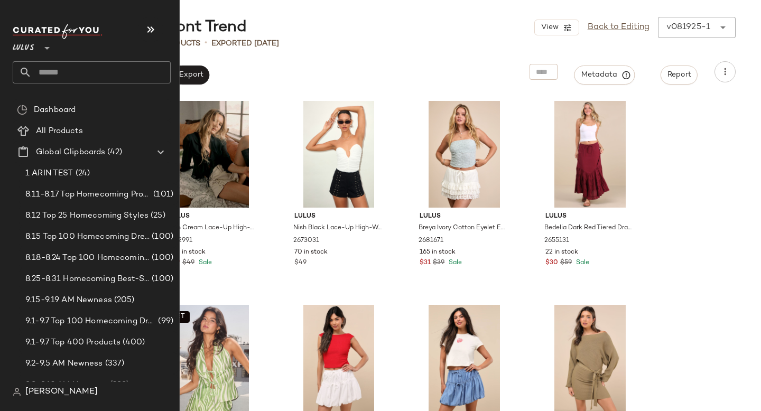
click at [50, 72] on input "text" at bounding box center [101, 72] width 139 height 22
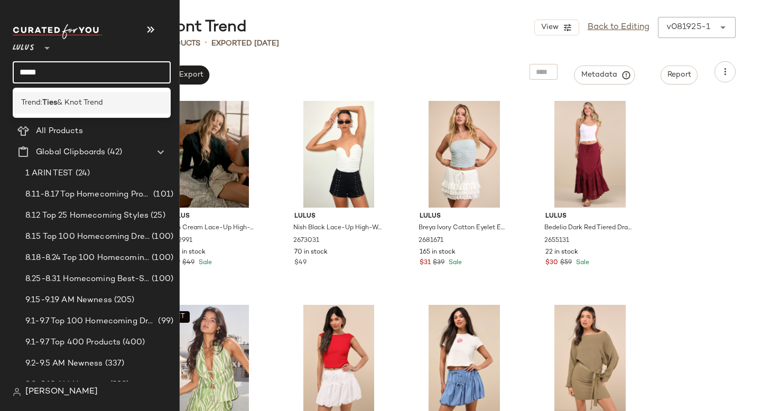
type input "****"
click at [42, 95] on div "Trend: Ties & Knot Trend" at bounding box center [92, 103] width 158 height 22
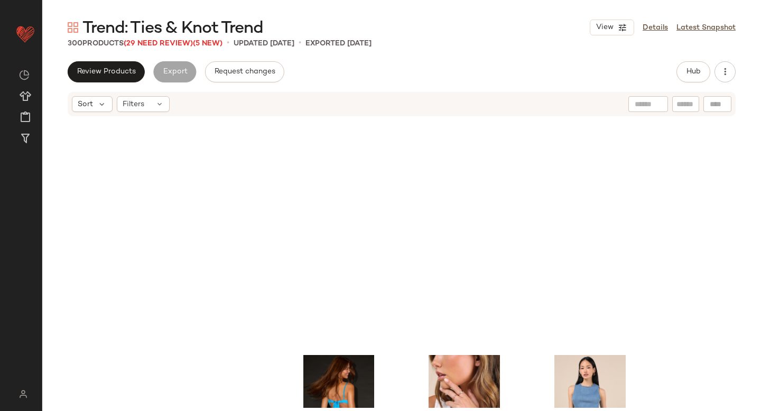
scroll to position [1832, 0]
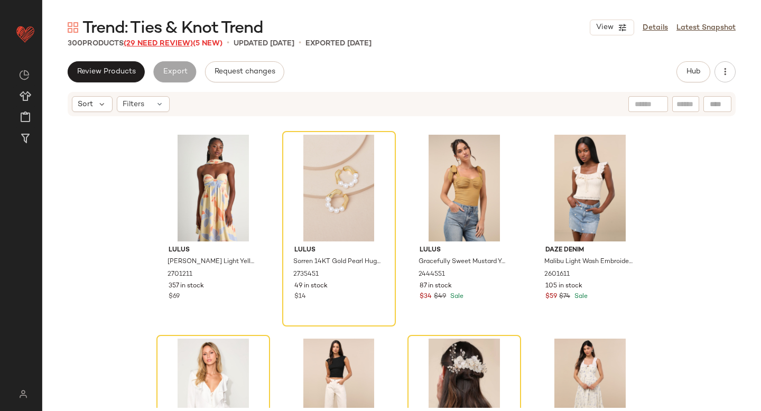
click at [162, 45] on span "(29 Need Review)" at bounding box center [158, 44] width 69 height 8
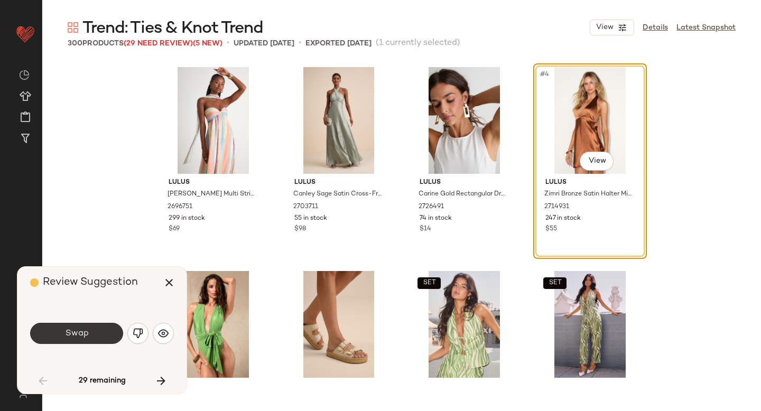
click at [109, 333] on button "Swap" at bounding box center [76, 333] width 93 height 21
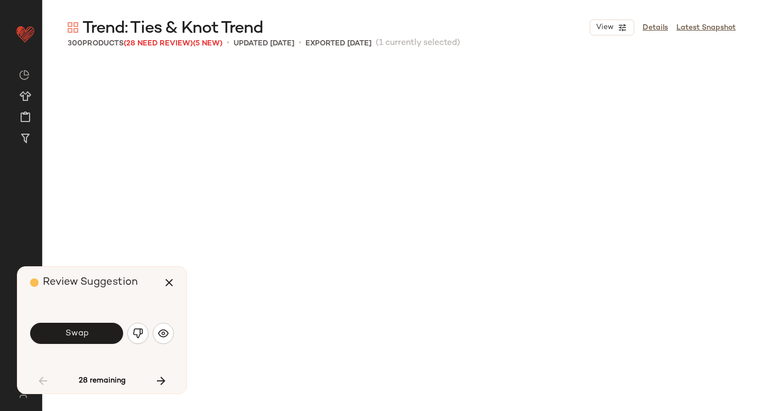
scroll to position [620, 0]
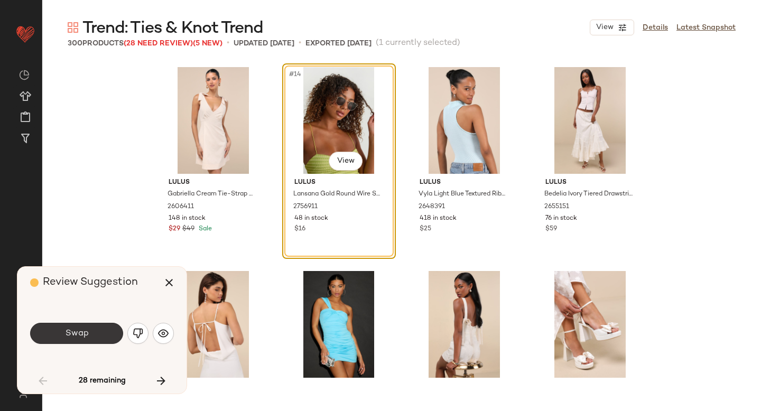
click at [114, 332] on button "Swap" at bounding box center [76, 333] width 93 height 21
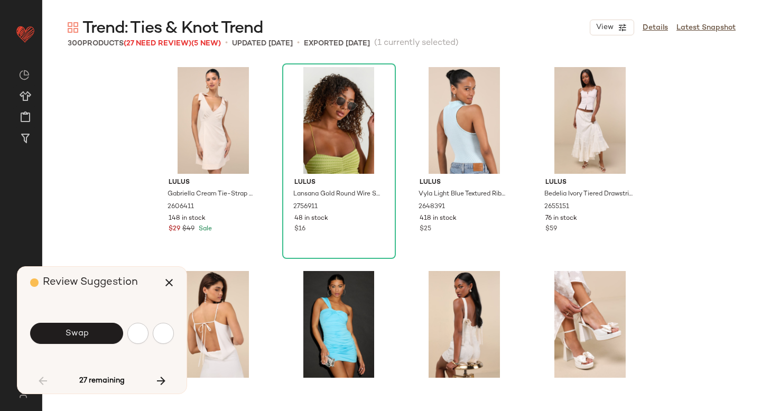
scroll to position [1019, 0]
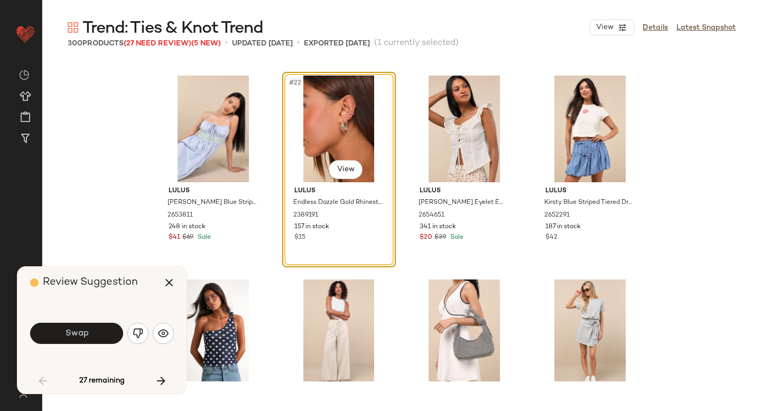
click at [114, 332] on button "Swap" at bounding box center [76, 333] width 93 height 21
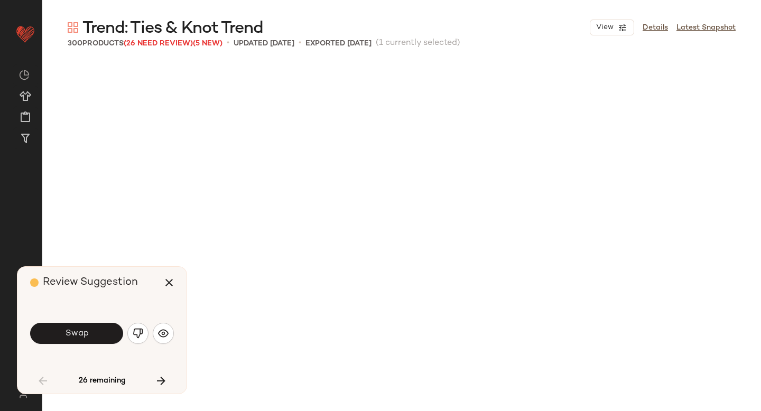
scroll to position [1427, 0]
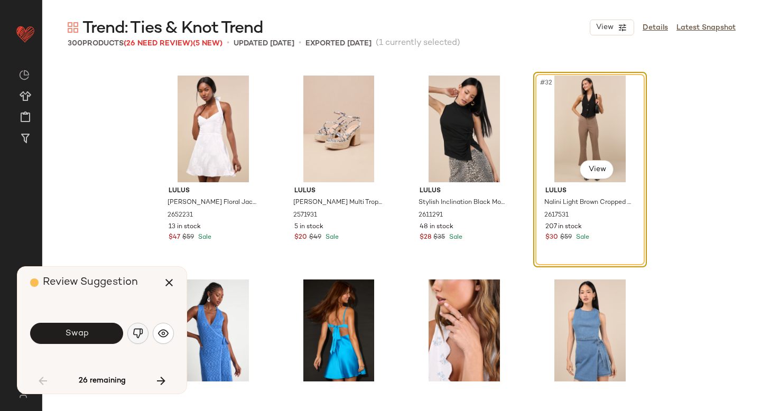
click at [143, 333] on img "button" at bounding box center [138, 333] width 11 height 11
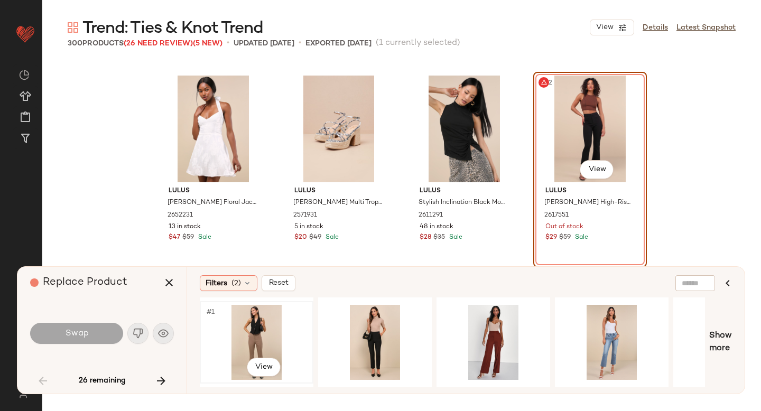
click at [269, 331] on div "#1 View" at bounding box center [256, 342] width 106 height 75
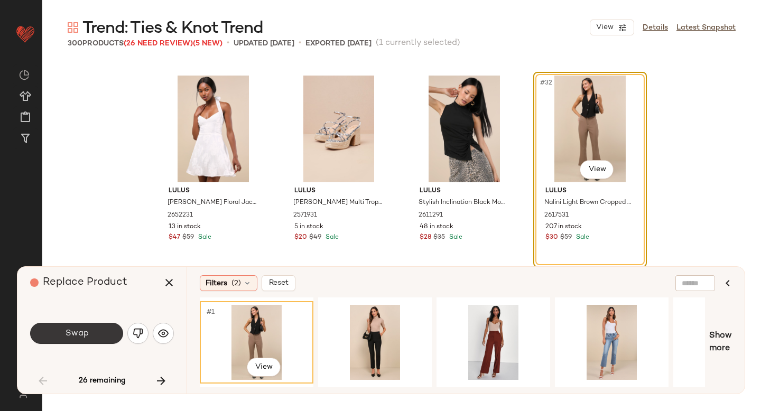
click at [88, 339] on button "Swap" at bounding box center [76, 333] width 93 height 21
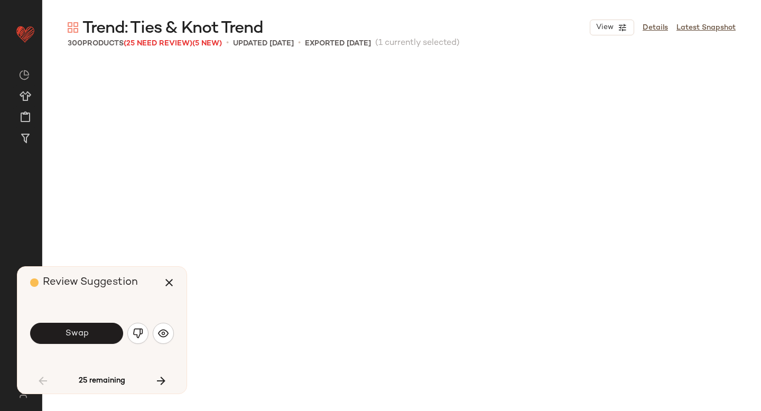
scroll to position [1835, 0]
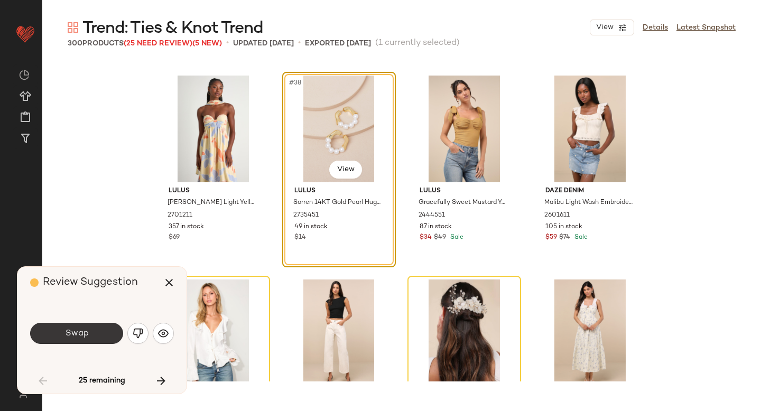
click at [81, 337] on span "Swap" at bounding box center [76, 334] width 24 height 10
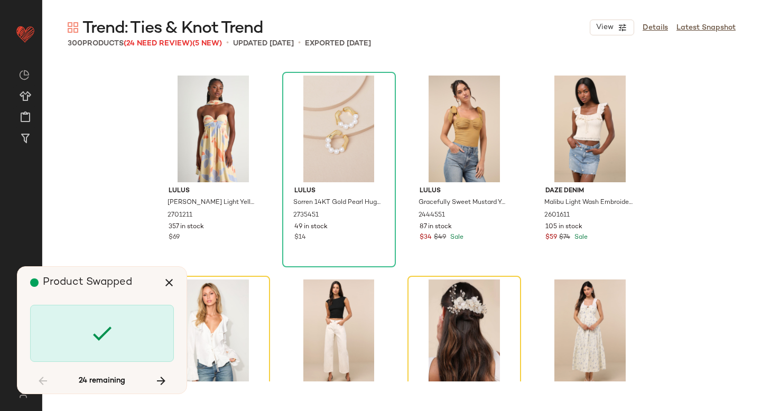
scroll to position [2039, 0]
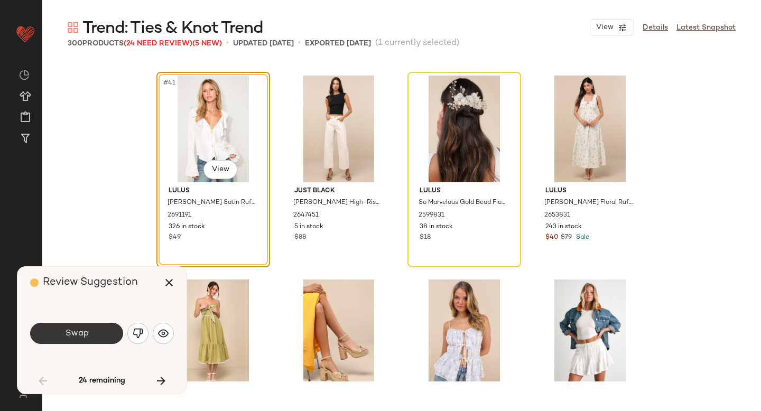
click at [92, 331] on button "Swap" at bounding box center [76, 333] width 93 height 21
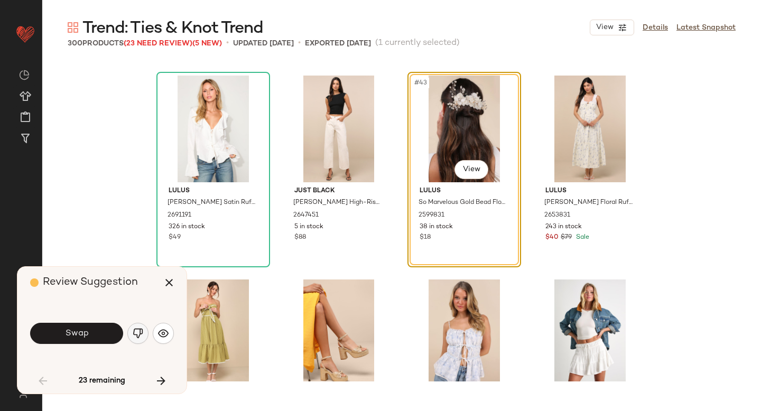
click at [135, 339] on button "button" at bounding box center [137, 333] width 21 height 21
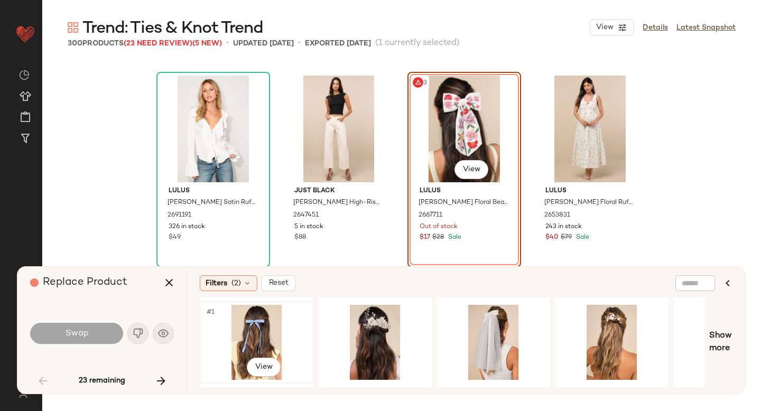
click at [255, 331] on div "#1 View" at bounding box center [256, 342] width 106 height 75
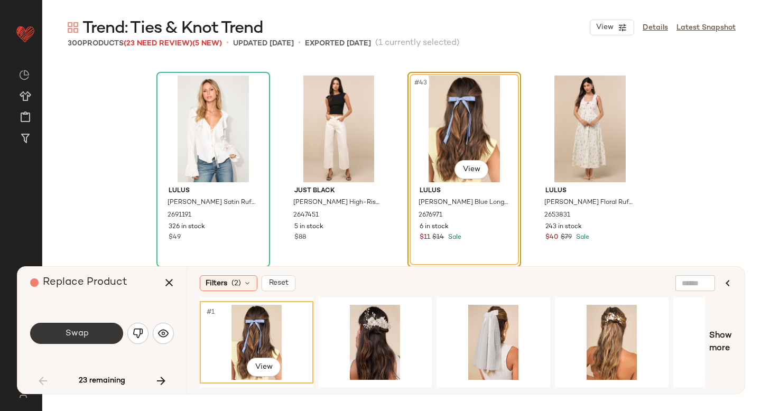
click at [86, 329] on span "Swap" at bounding box center [76, 334] width 24 height 10
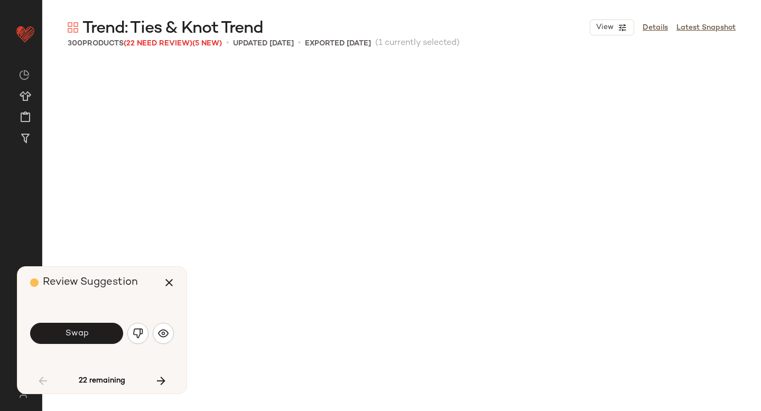
scroll to position [2651, 0]
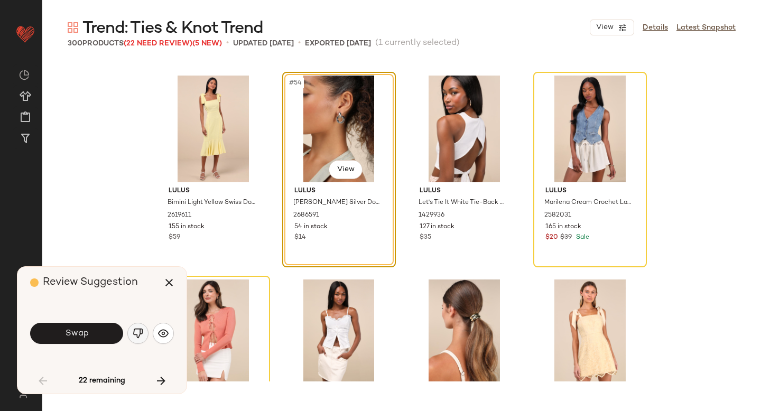
click at [140, 337] on img "button" at bounding box center [138, 333] width 11 height 11
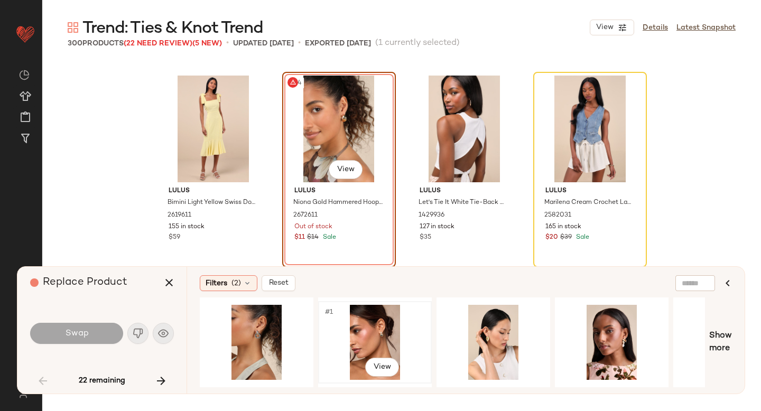
click at [367, 334] on div "#1 View" at bounding box center [375, 342] width 106 height 75
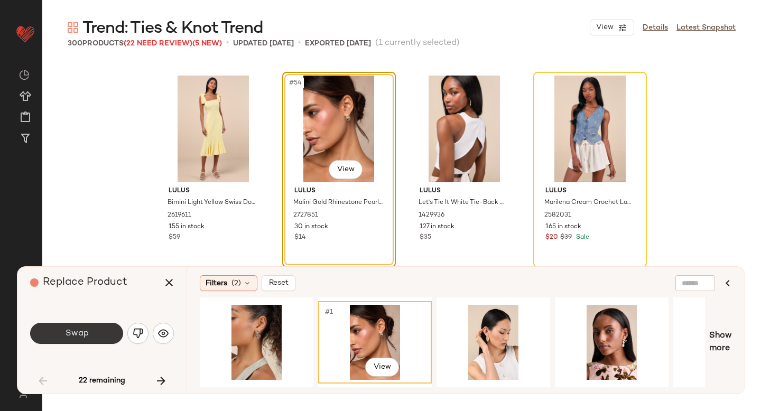
click at [95, 333] on button "Swap" at bounding box center [76, 333] width 93 height 21
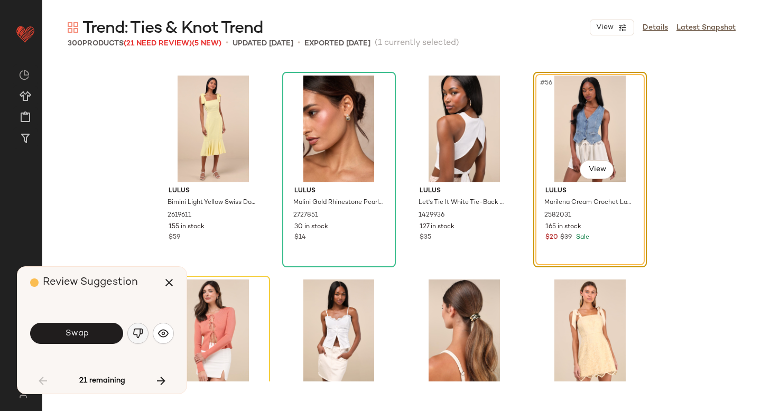
click at [138, 332] on img "button" at bounding box center [138, 333] width 11 height 11
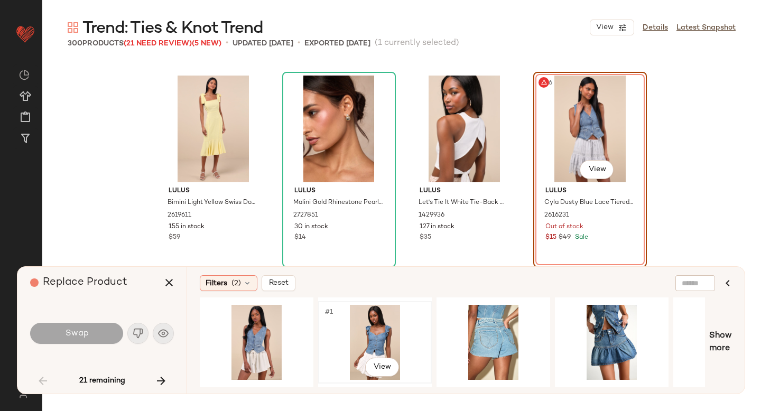
click at [342, 334] on div "#1 View" at bounding box center [375, 342] width 106 height 75
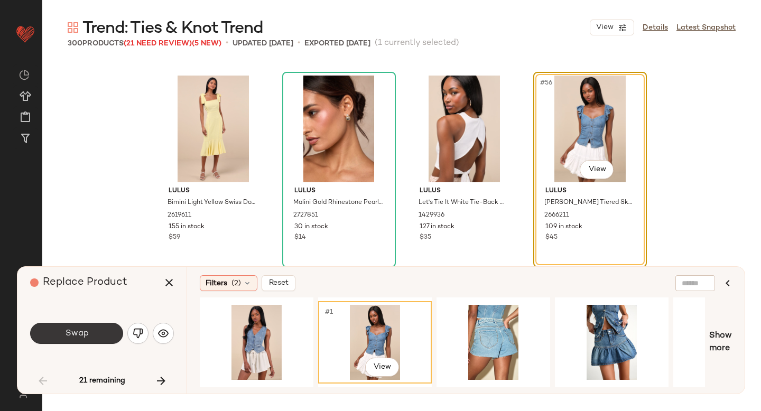
click at [101, 338] on button "Swap" at bounding box center [76, 333] width 93 height 21
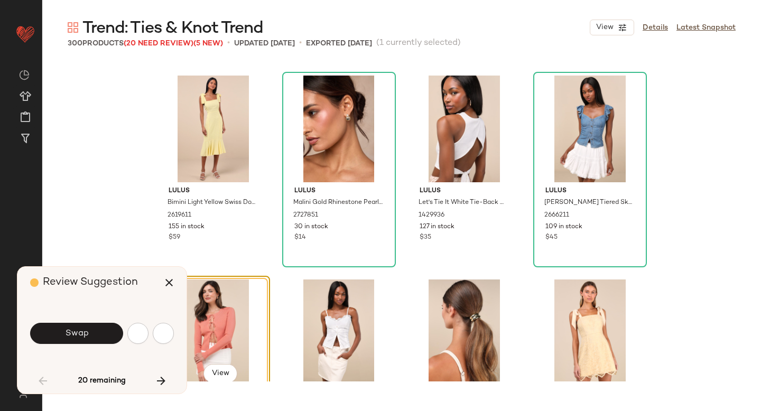
scroll to position [2855, 0]
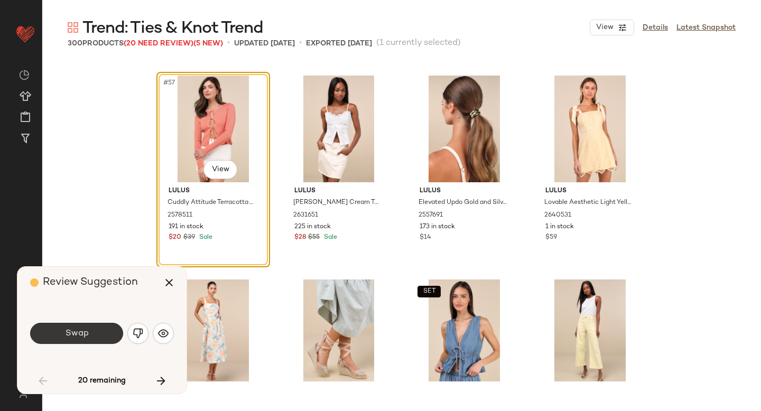
click at [107, 336] on button "Swap" at bounding box center [76, 333] width 93 height 21
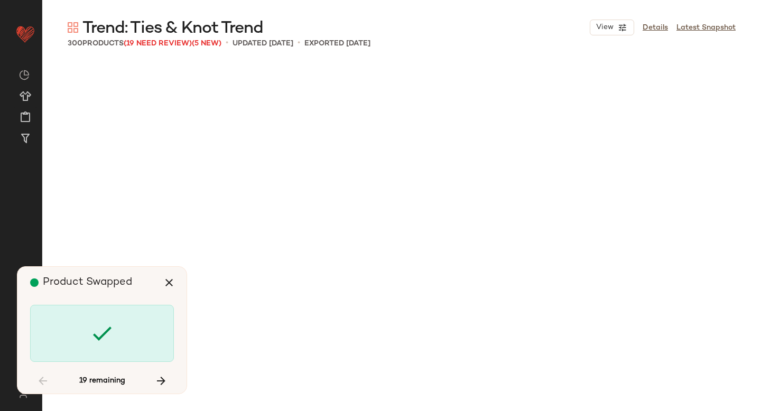
scroll to position [4282, 0]
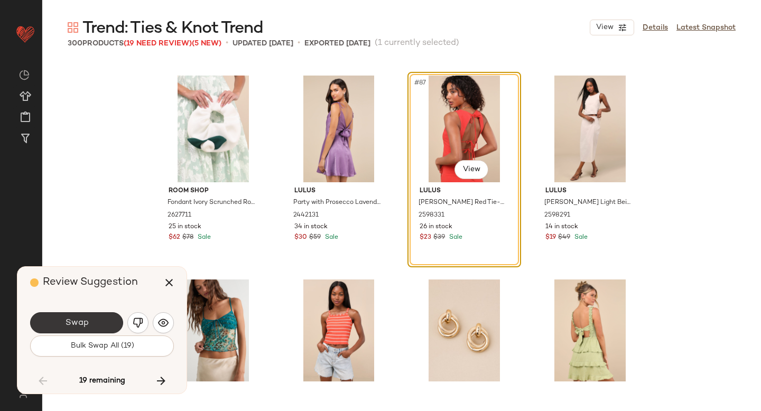
click at [85, 330] on button "Swap" at bounding box center [76, 322] width 93 height 21
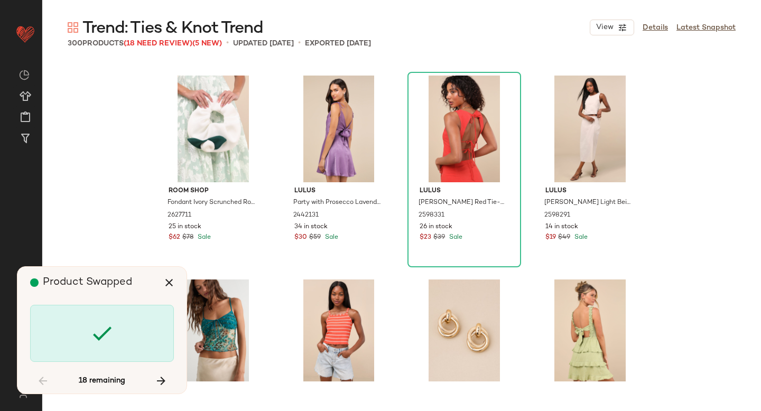
scroll to position [4690, 0]
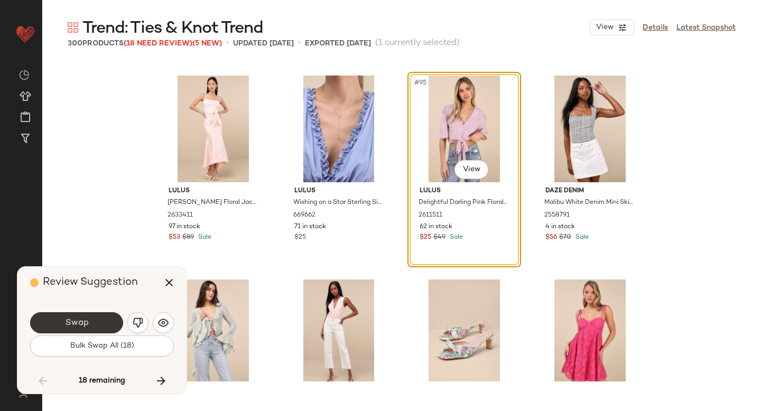
click at [98, 325] on button "Swap" at bounding box center [76, 322] width 93 height 21
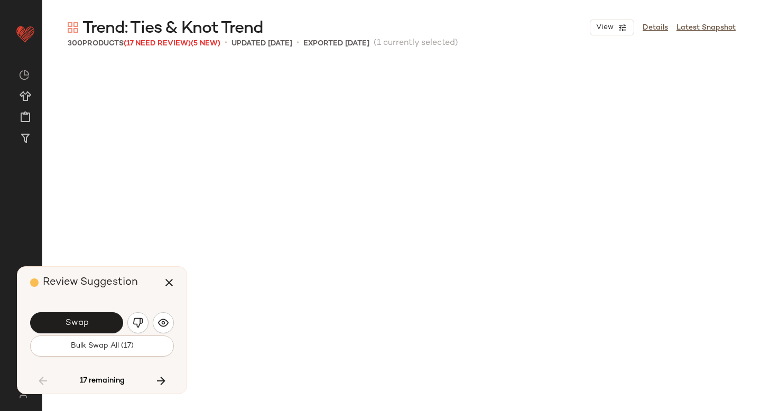
scroll to position [5097, 0]
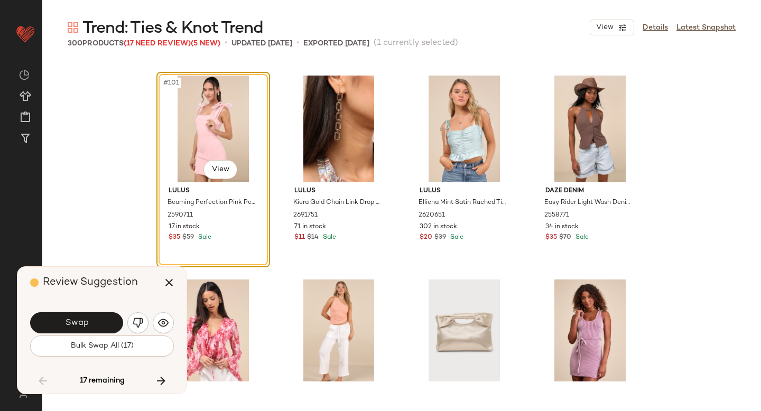
click at [98, 325] on button "Swap" at bounding box center [76, 322] width 93 height 21
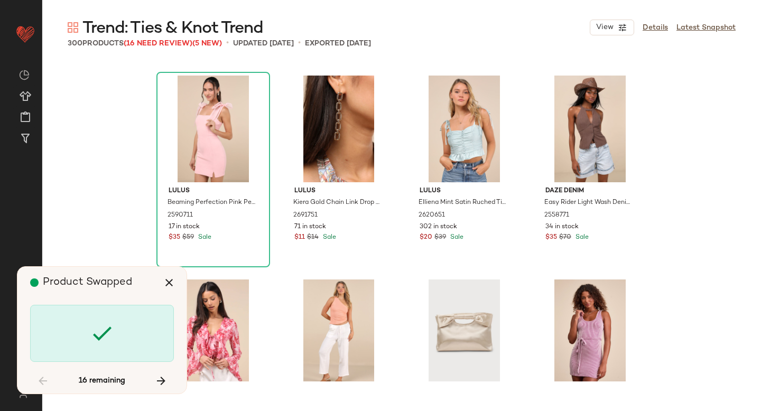
scroll to position [5505, 0]
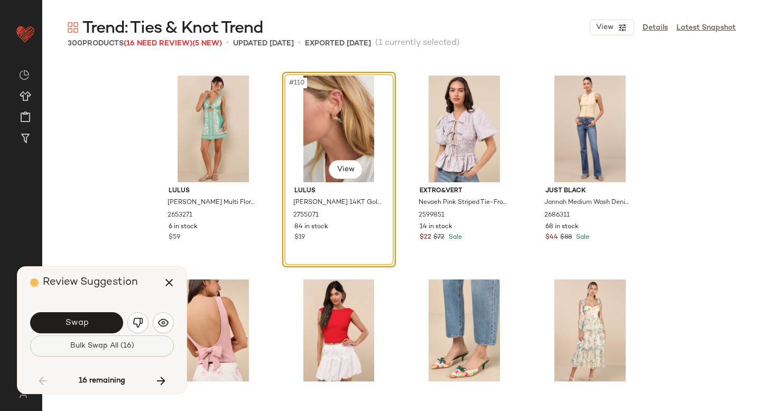
click at [105, 349] on span "Bulk Swap All (16)" at bounding box center [102, 346] width 64 height 8
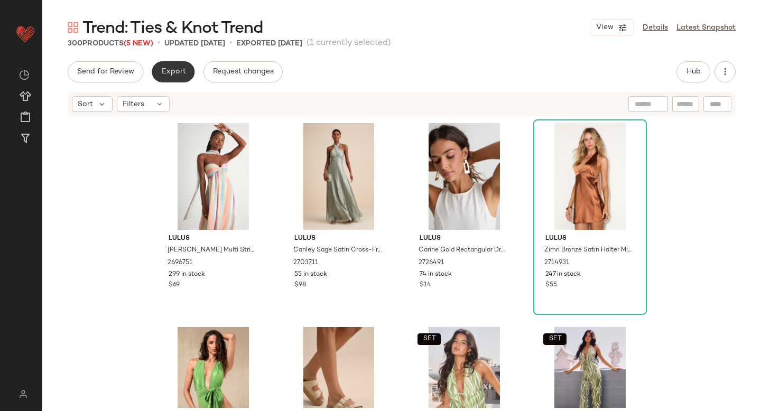
click at [174, 66] on button "Export" at bounding box center [173, 71] width 43 height 21
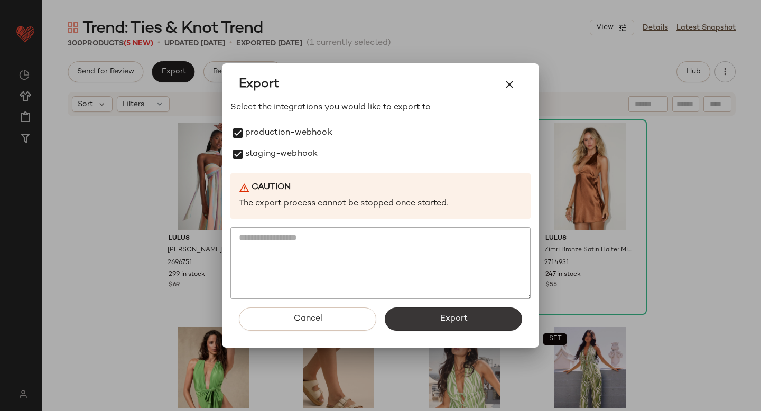
click at [453, 315] on span "Export" at bounding box center [453, 319] width 28 height 10
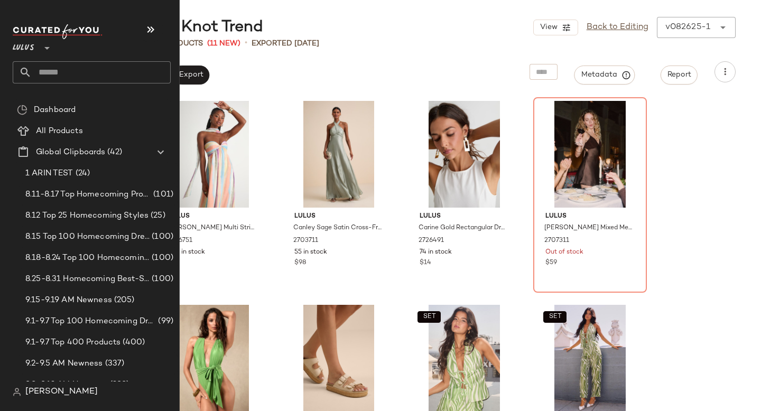
click at [66, 74] on input "text" at bounding box center [101, 72] width 139 height 22
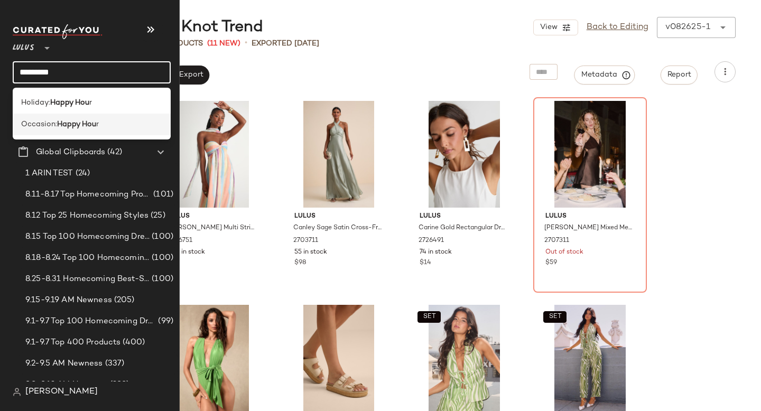
type input "*********"
click at [66, 128] on b "Happy Hou" at bounding box center [76, 124] width 39 height 11
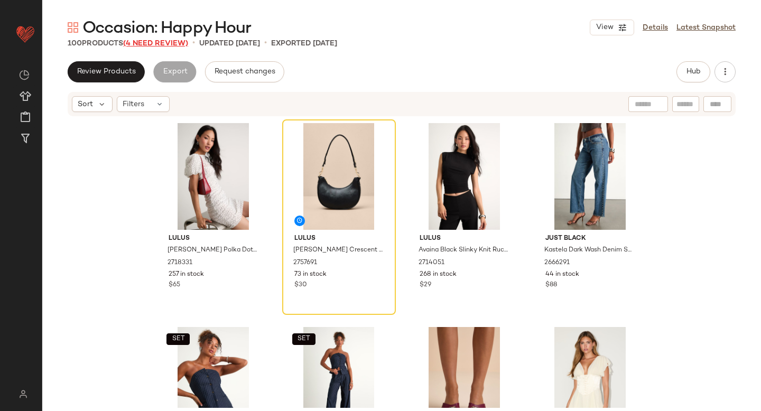
click at [163, 43] on span "(4 Need Review)" at bounding box center [155, 44] width 65 height 8
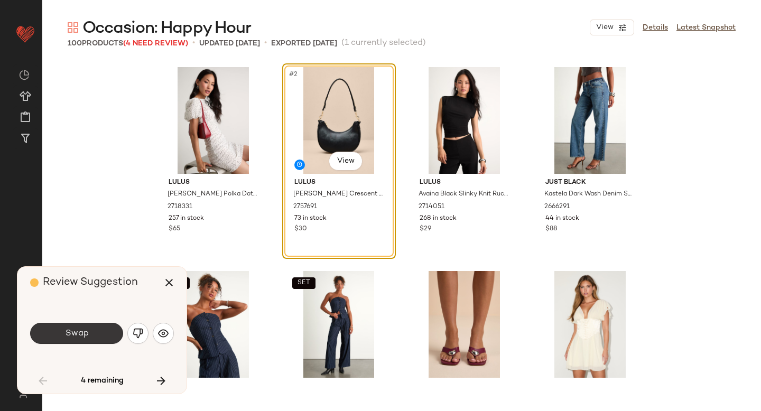
click at [104, 327] on button "Swap" at bounding box center [76, 333] width 93 height 21
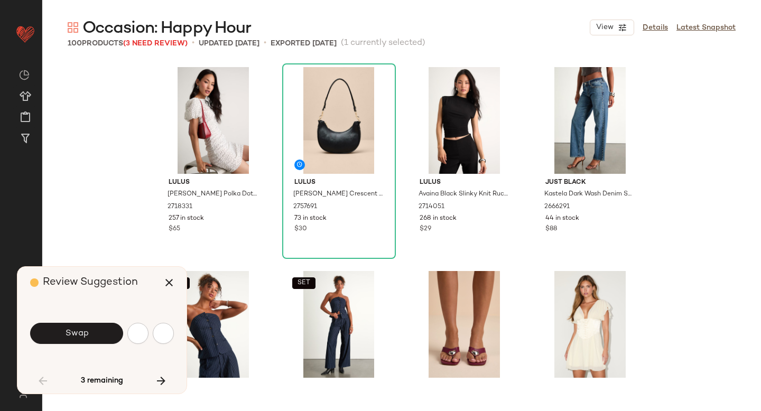
scroll to position [816, 0]
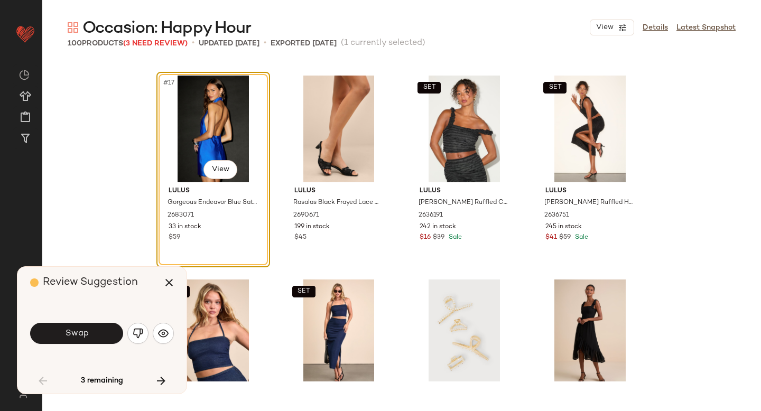
click at [104, 327] on button "Swap" at bounding box center [76, 333] width 93 height 21
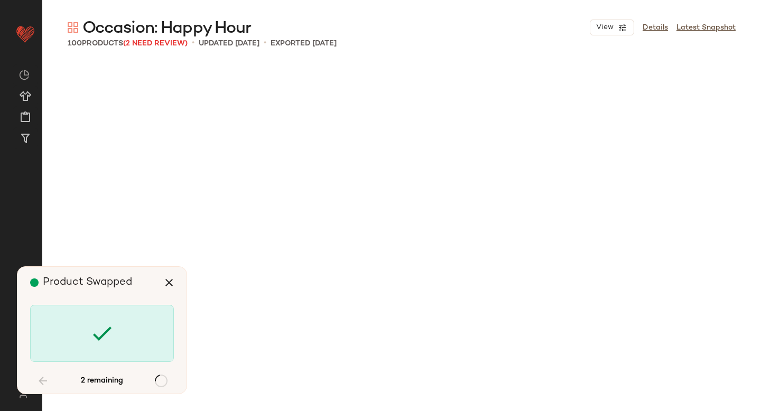
scroll to position [1835, 0]
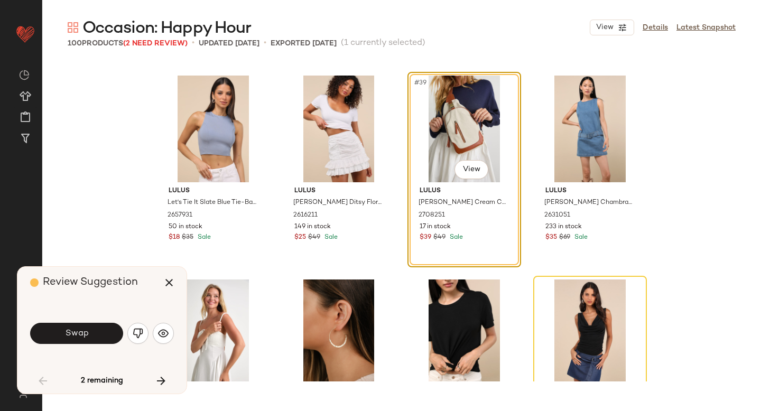
click at [104, 327] on button "Swap" at bounding box center [76, 333] width 93 height 21
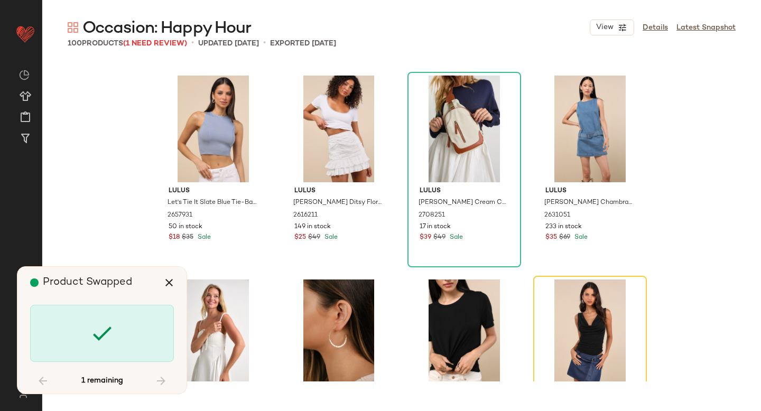
scroll to position [2039, 0]
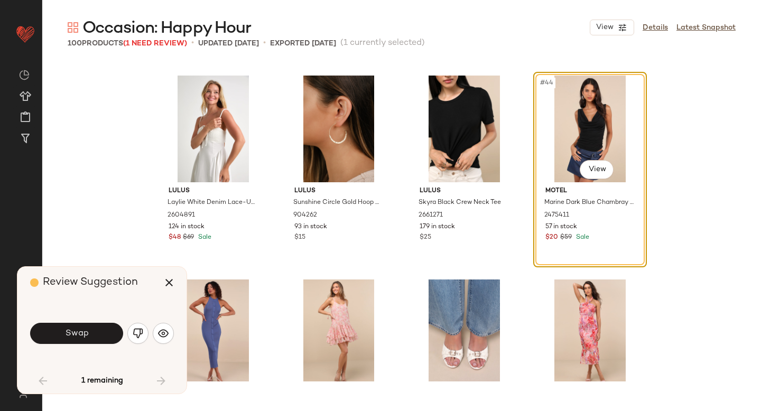
click at [104, 327] on button "Swap" at bounding box center [76, 333] width 93 height 21
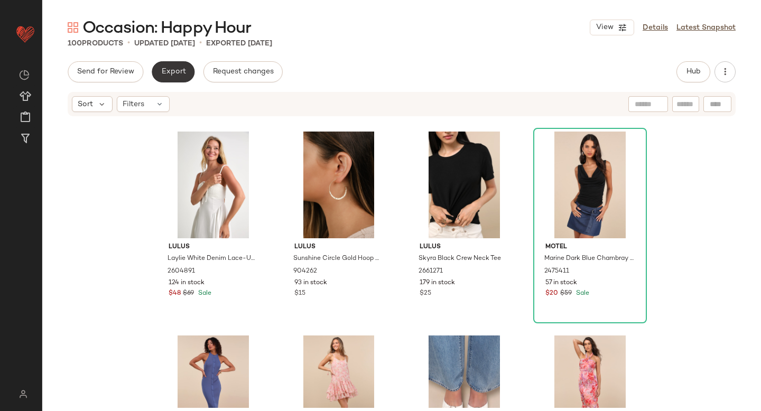
click at [168, 80] on button "Export" at bounding box center [173, 71] width 43 height 21
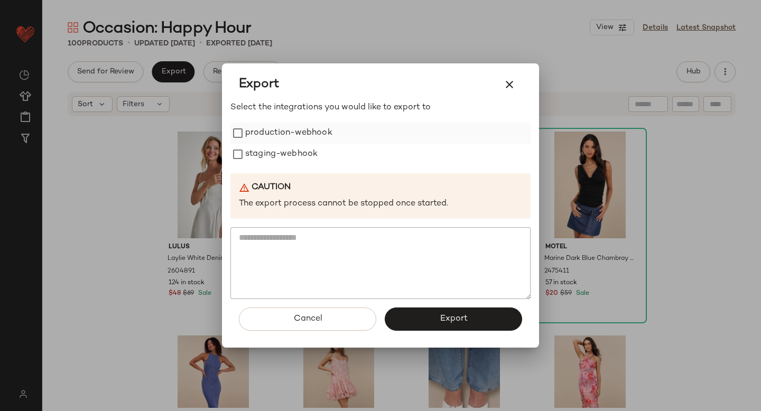
click at [250, 140] on label "production-webhook" at bounding box center [288, 133] width 87 height 21
click at [250, 155] on label "staging-webhook" at bounding box center [281, 154] width 72 height 21
click at [424, 312] on button "Export" at bounding box center [453, 318] width 137 height 23
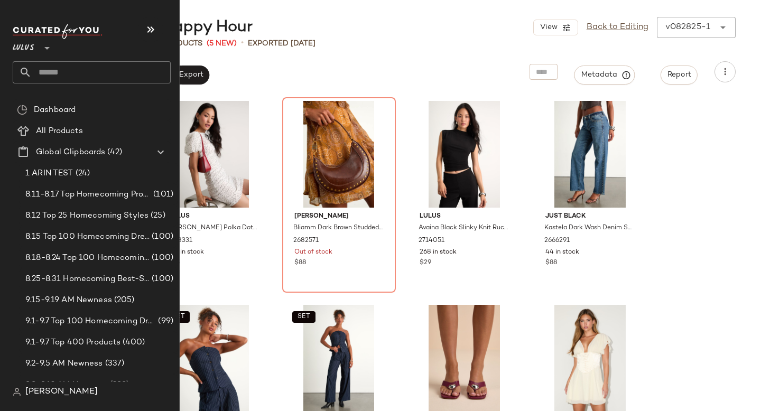
click at [38, 70] on input "text" at bounding box center [101, 72] width 139 height 22
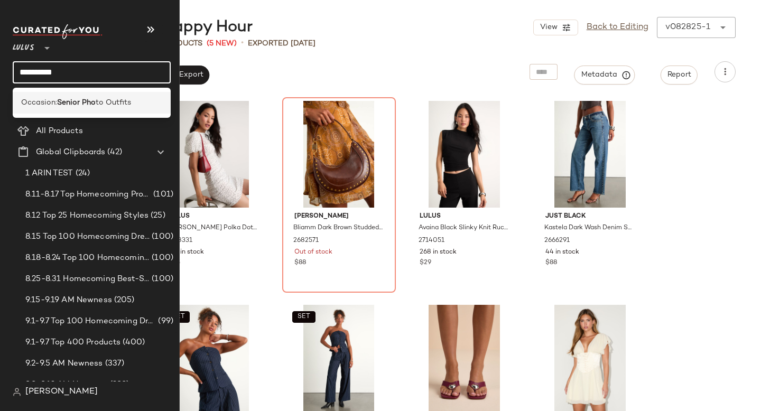
type input "**********"
click at [63, 112] on div "Occasion: Senior Pho to Outfits" at bounding box center [92, 103] width 158 height 22
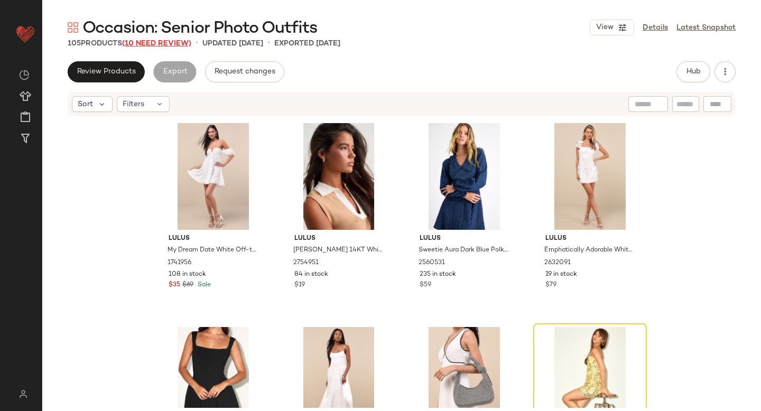
click at [178, 45] on span "(10 Need Review)" at bounding box center [156, 44] width 69 height 8
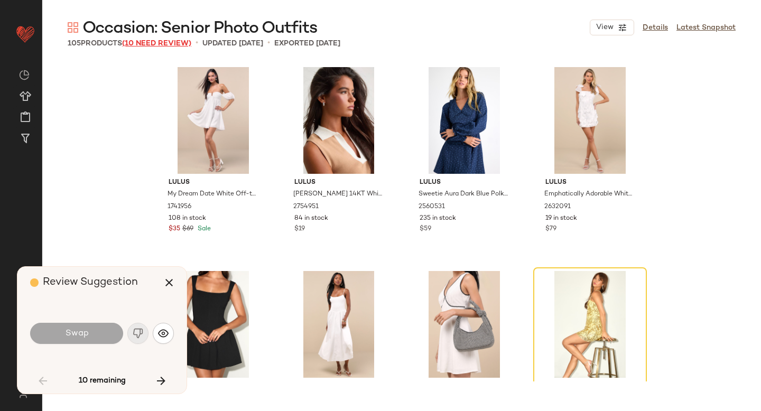
scroll to position [212, 0]
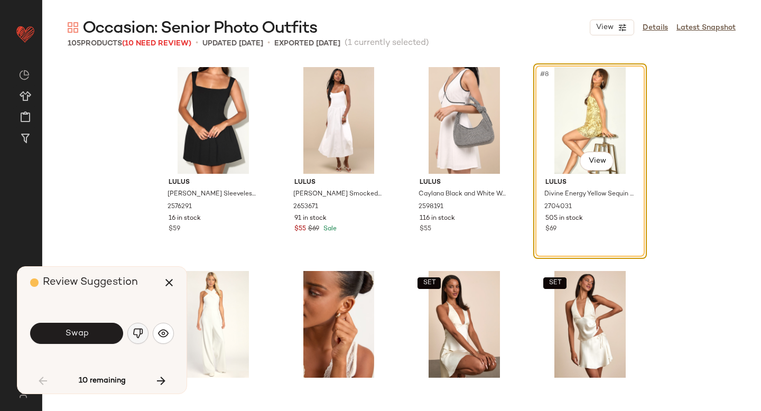
click at [134, 339] on button "button" at bounding box center [137, 333] width 21 height 21
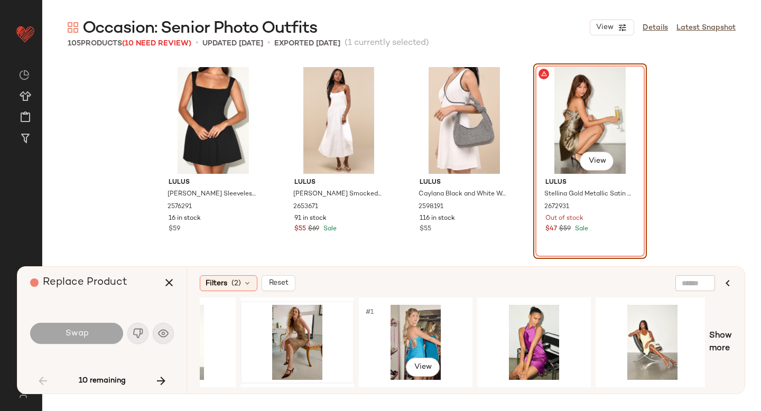
scroll to position [0, 199]
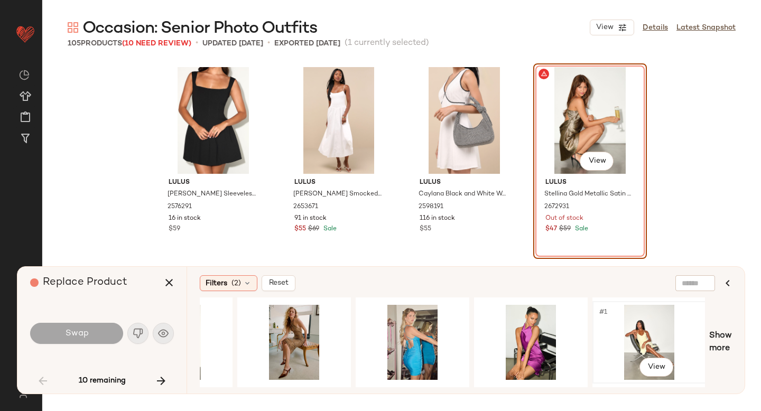
click at [626, 339] on div "#1 View" at bounding box center [649, 342] width 106 height 75
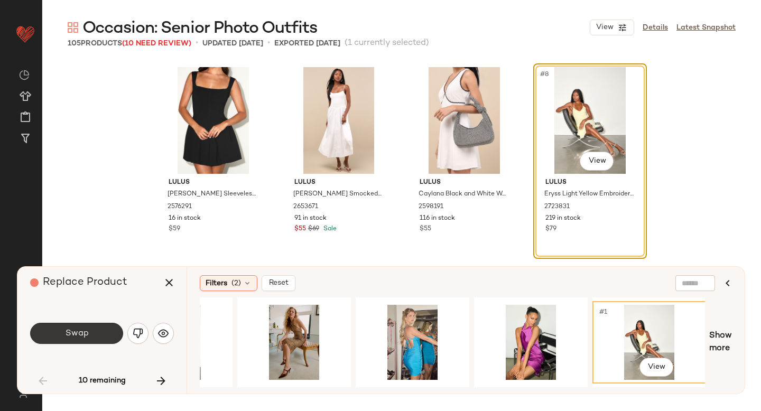
click at [113, 330] on button "Swap" at bounding box center [76, 333] width 93 height 21
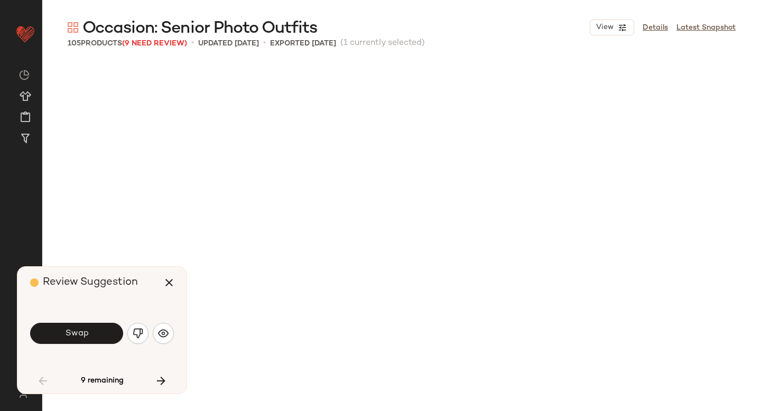
scroll to position [816, 0]
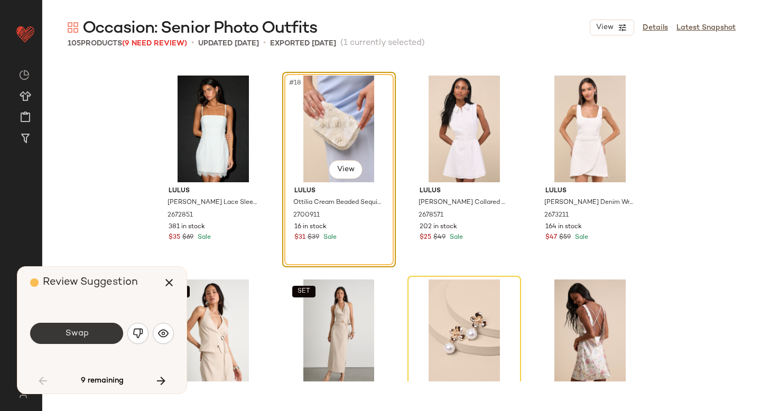
click at [111, 333] on button "Swap" at bounding box center [76, 333] width 93 height 21
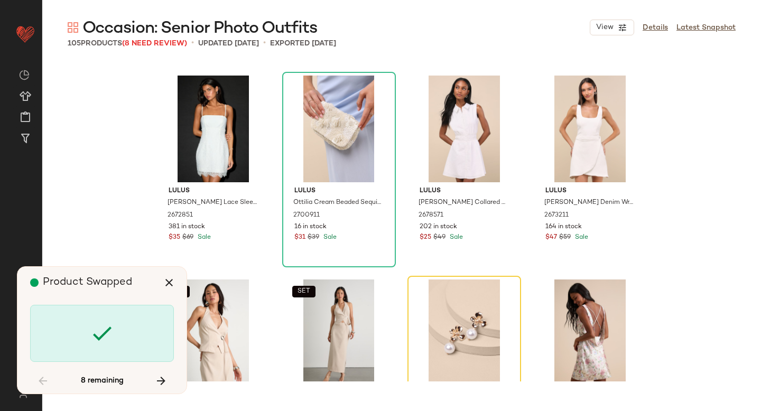
scroll to position [1019, 0]
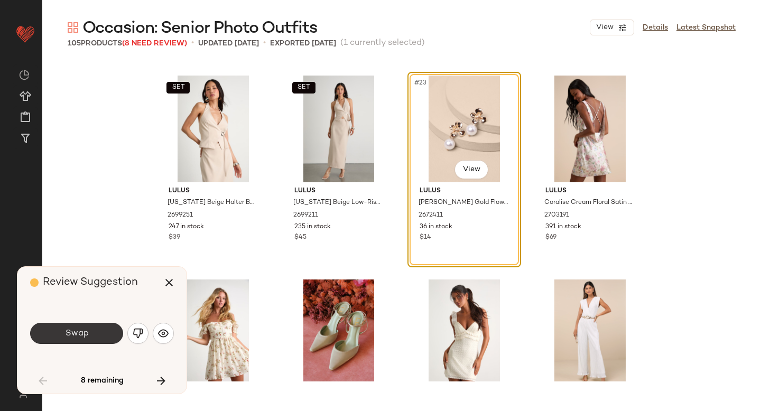
click at [106, 332] on button "Swap" at bounding box center [76, 333] width 93 height 21
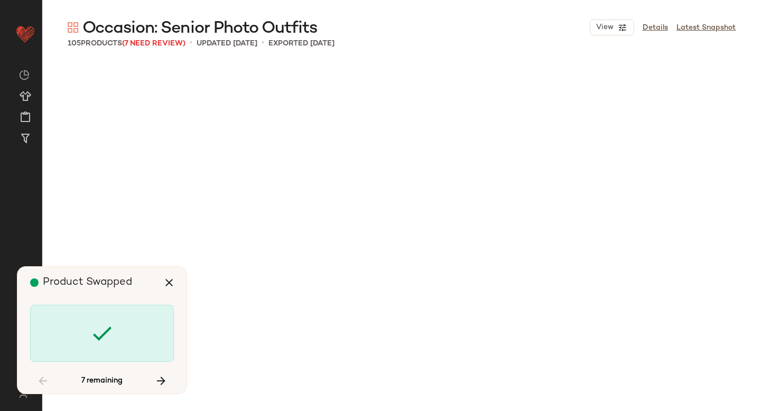
scroll to position [2447, 0]
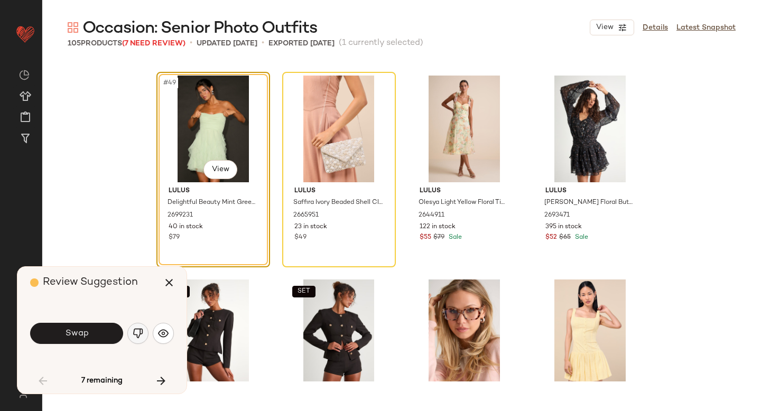
click at [128, 331] on button "button" at bounding box center [137, 333] width 21 height 21
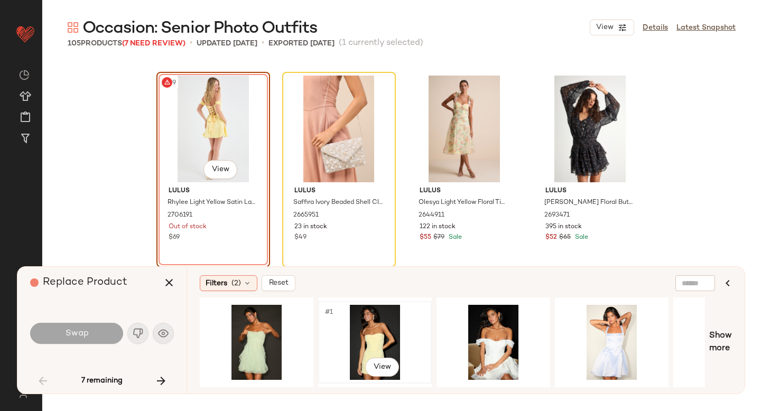
click at [392, 342] on div "#1 View" at bounding box center [375, 342] width 106 height 75
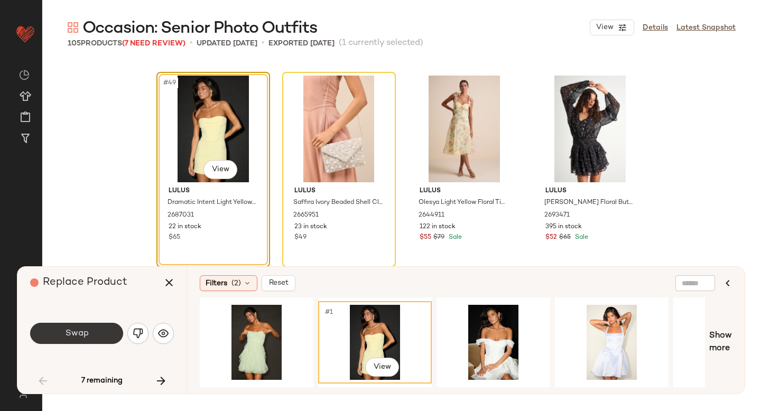
click at [78, 333] on span "Swap" at bounding box center [76, 334] width 24 height 10
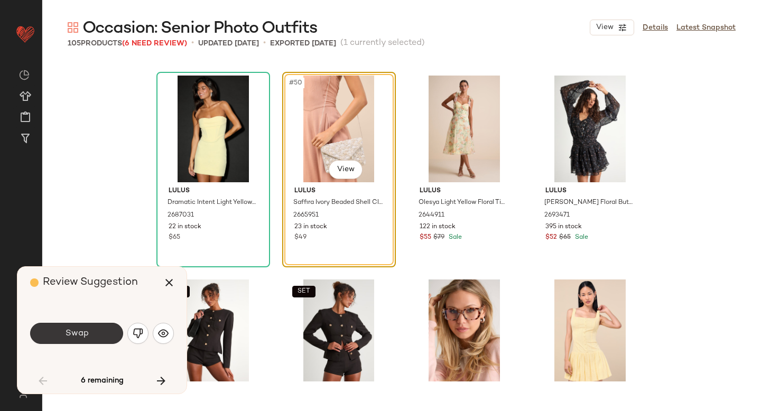
click at [98, 331] on button "Swap" at bounding box center [76, 333] width 93 height 21
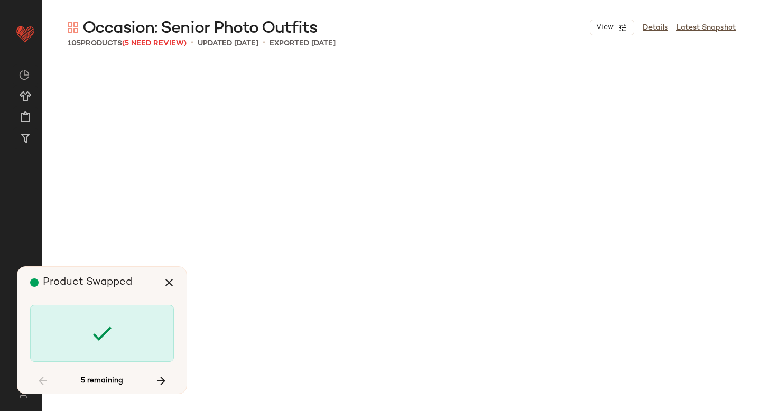
scroll to position [3262, 0]
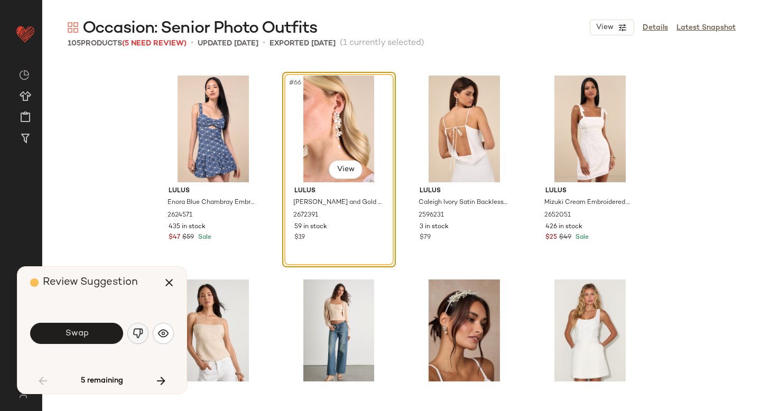
click at [129, 331] on button "button" at bounding box center [137, 333] width 21 height 21
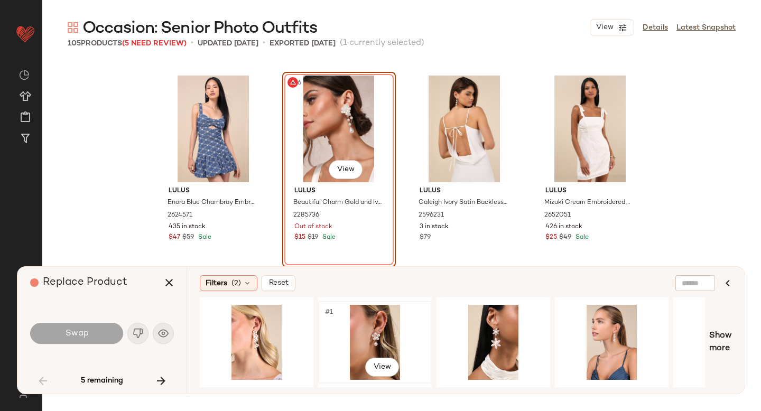
click at [376, 333] on div "#1 View" at bounding box center [375, 342] width 106 height 75
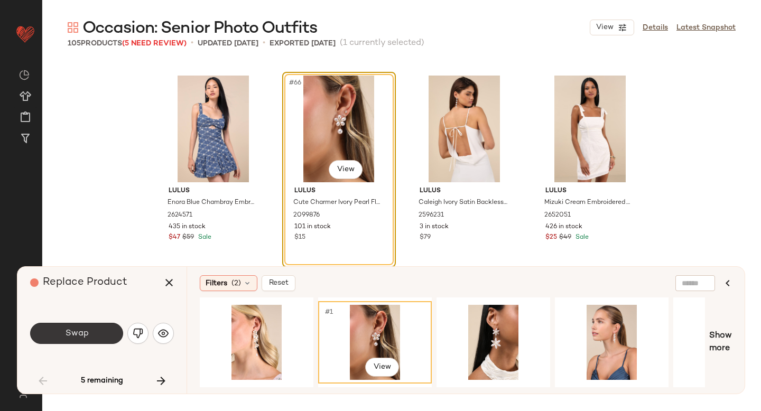
click at [82, 326] on button "Swap" at bounding box center [76, 333] width 93 height 21
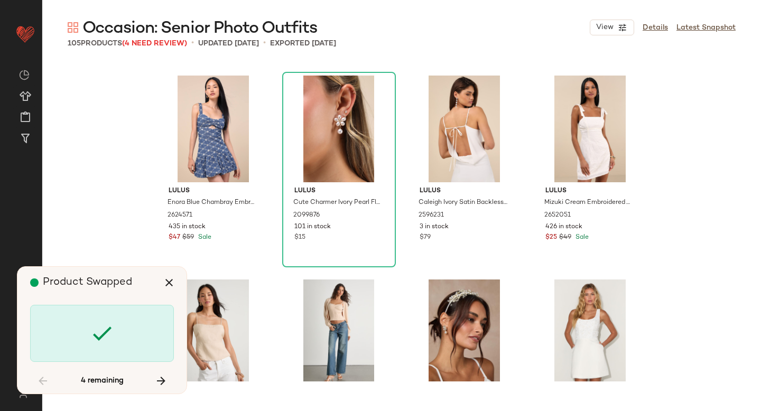
scroll to position [3670, 0]
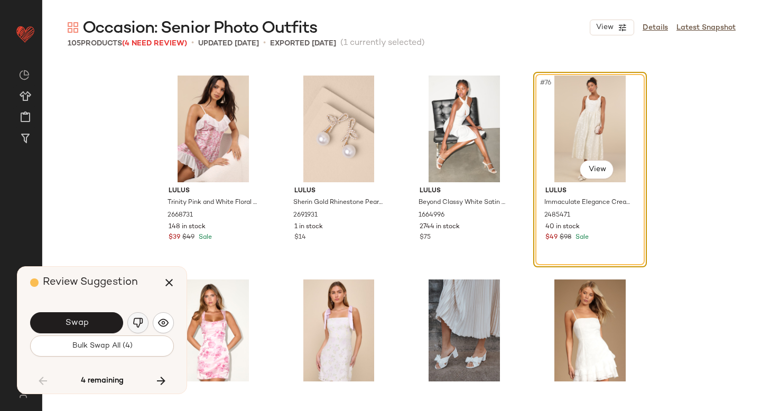
click at [133, 324] on img "button" at bounding box center [138, 322] width 11 height 11
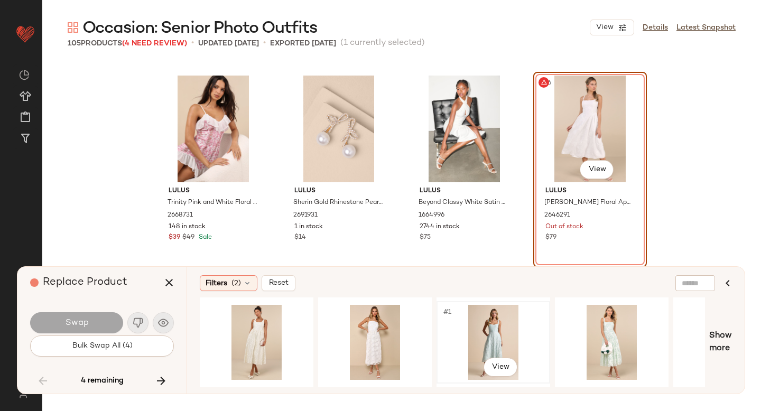
click at [502, 330] on div "#1 View" at bounding box center [493, 342] width 106 height 75
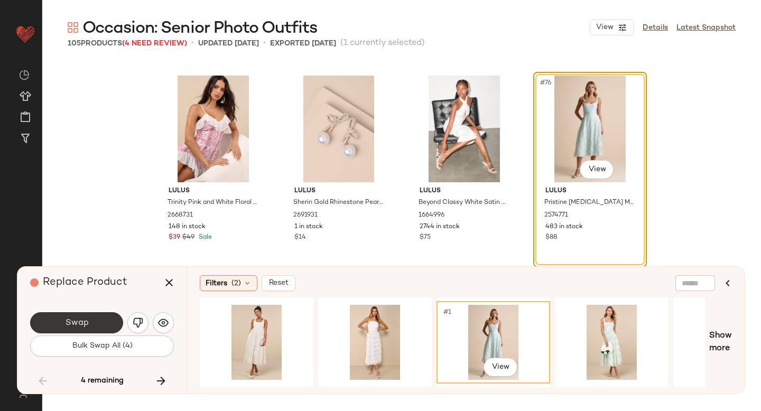
click at [72, 325] on span "Swap" at bounding box center [76, 323] width 24 height 10
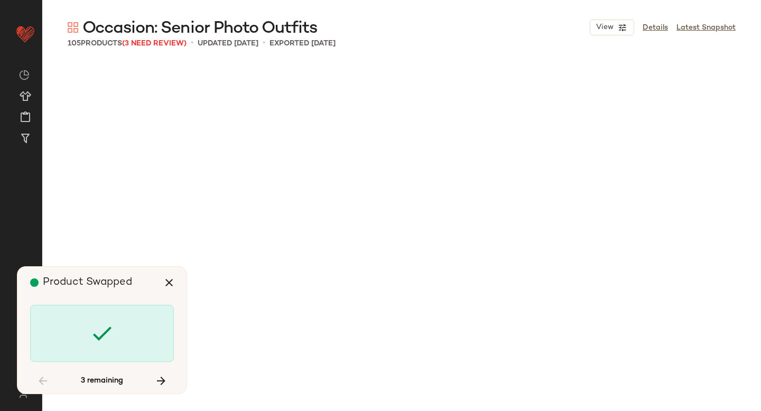
scroll to position [4690, 0]
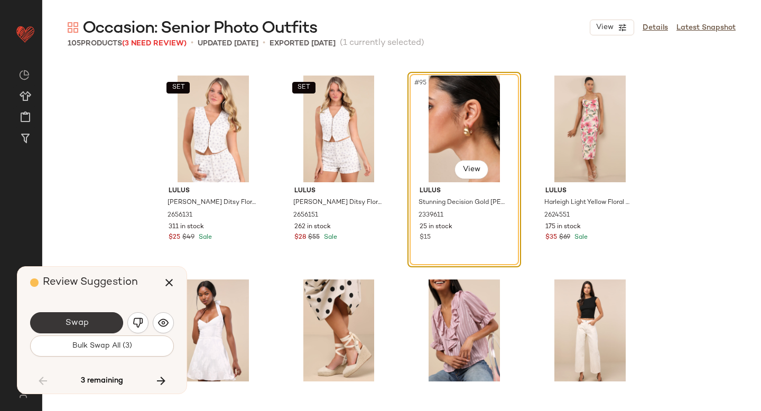
click at [85, 324] on span "Swap" at bounding box center [76, 323] width 24 height 10
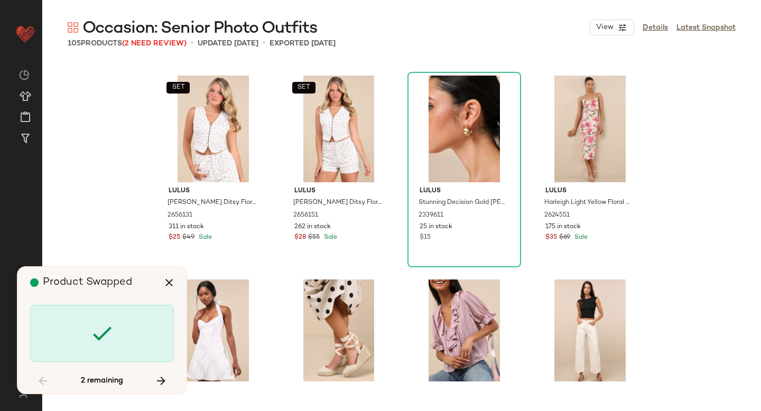
scroll to position [5097, 0]
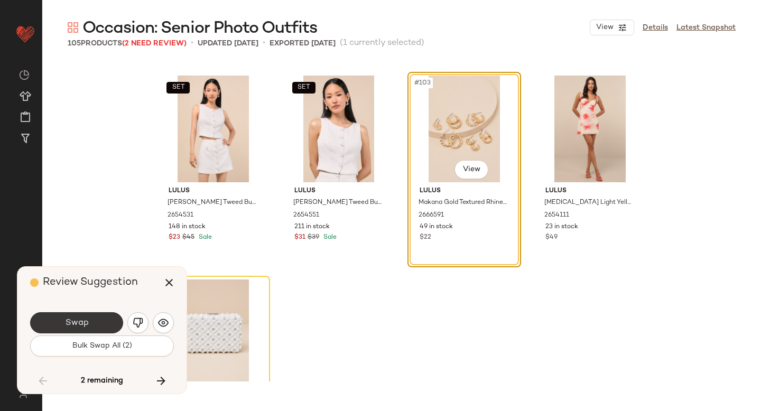
click at [77, 329] on button "Swap" at bounding box center [76, 322] width 93 height 21
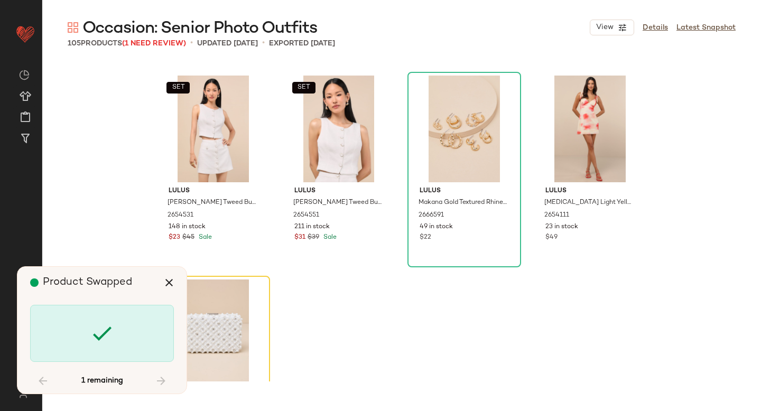
scroll to position [5187, 0]
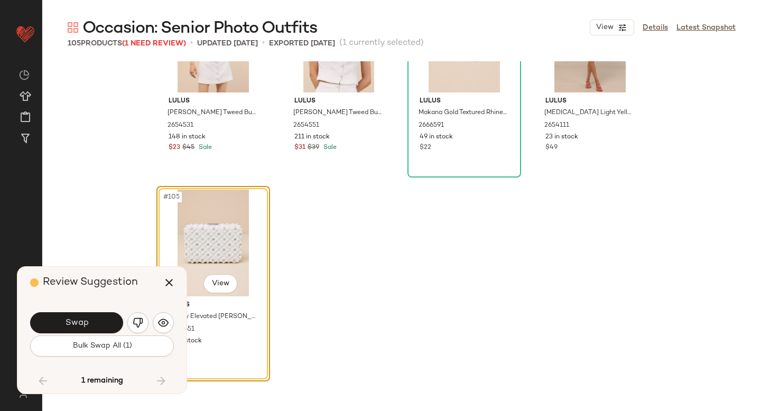
click at [77, 329] on button "Swap" at bounding box center [76, 322] width 93 height 21
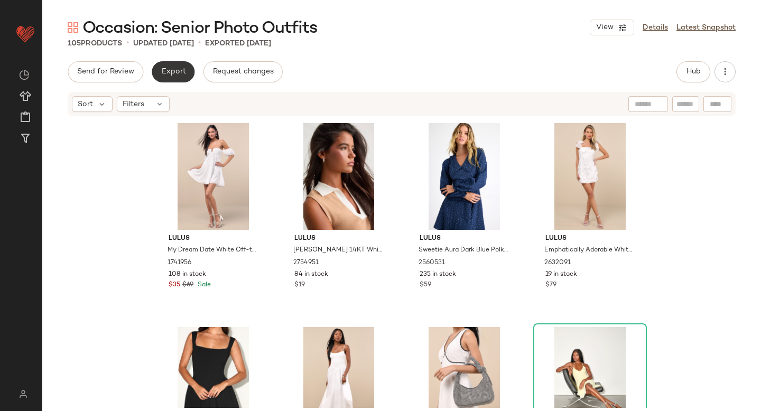
click at [165, 64] on button "Export" at bounding box center [173, 71] width 43 height 21
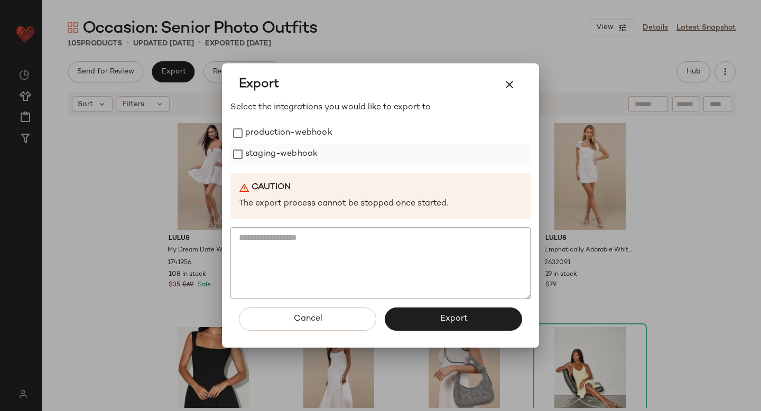
click at [248, 144] on label "staging-webhook" at bounding box center [281, 154] width 72 height 21
click at [246, 134] on label "production-webhook" at bounding box center [288, 133] width 87 height 21
click at [427, 317] on button "Export" at bounding box center [453, 318] width 137 height 23
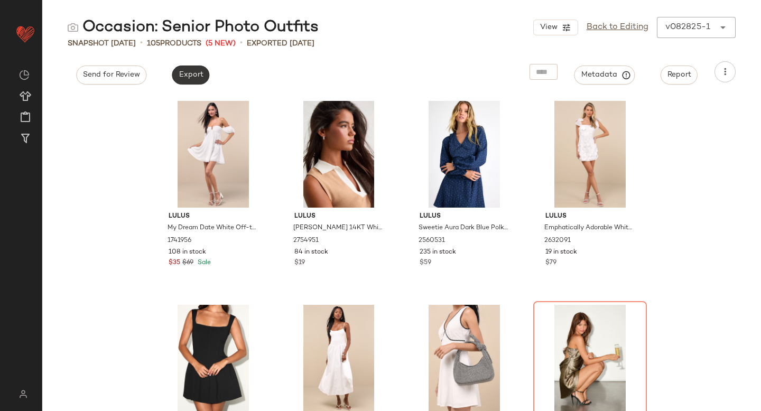
click at [183, 81] on button "Export" at bounding box center [191, 75] width 38 height 19
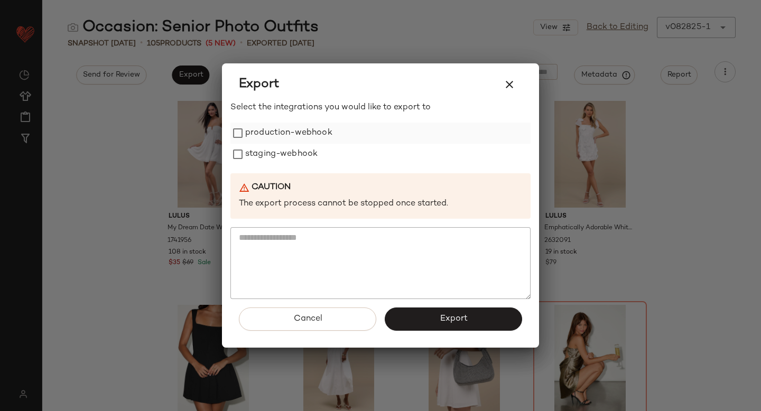
click at [253, 142] on label "production-webhook" at bounding box center [288, 133] width 87 height 21
click at [253, 158] on label "staging-webhook" at bounding box center [281, 154] width 72 height 21
click at [438, 315] on button "Export" at bounding box center [453, 318] width 137 height 23
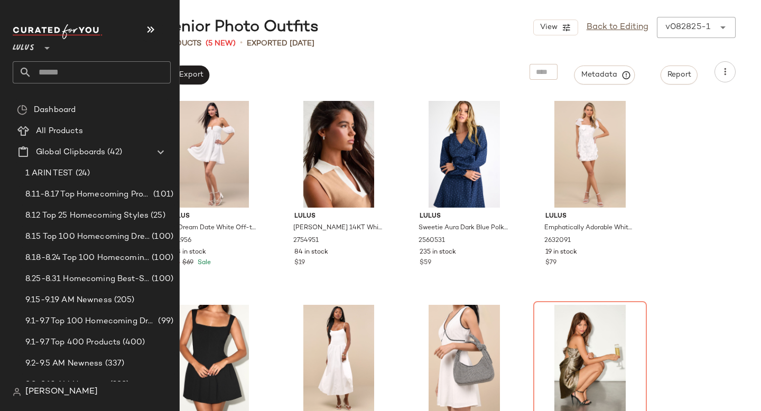
click at [49, 69] on input "text" at bounding box center [101, 72] width 139 height 22
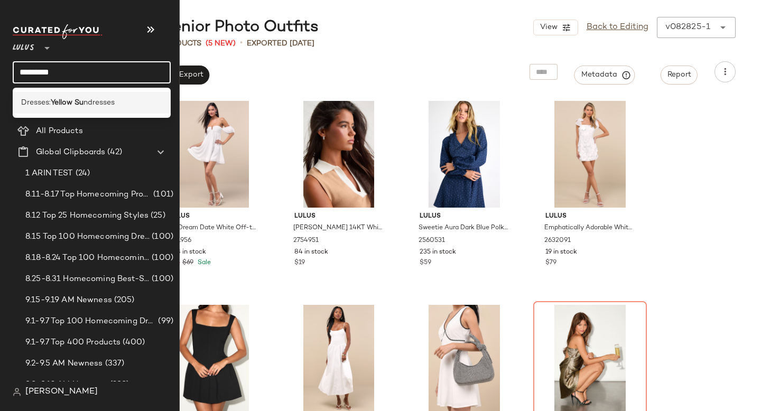
type input "*********"
click at [49, 109] on div "Dresses: Yellow Su ndresses" at bounding box center [92, 103] width 158 height 22
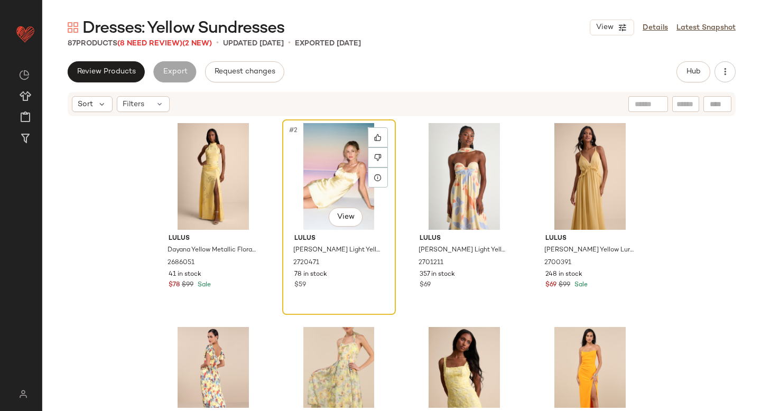
click at [324, 150] on div "#2 View" at bounding box center [339, 176] width 106 height 107
click at [190, 169] on div "#1 View" at bounding box center [213, 176] width 106 height 107
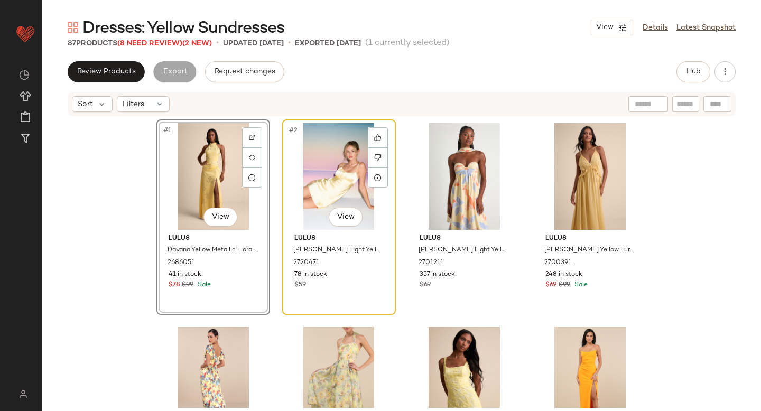
click at [356, 179] on div "#2 View" at bounding box center [339, 176] width 106 height 107
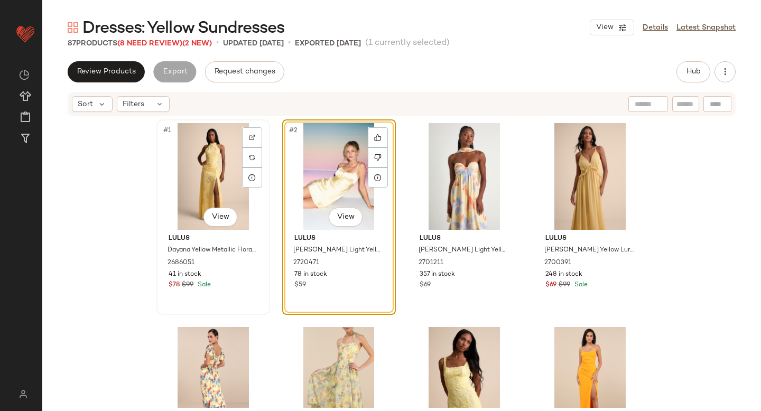
click at [237, 197] on div "#1 View" at bounding box center [213, 176] width 106 height 107
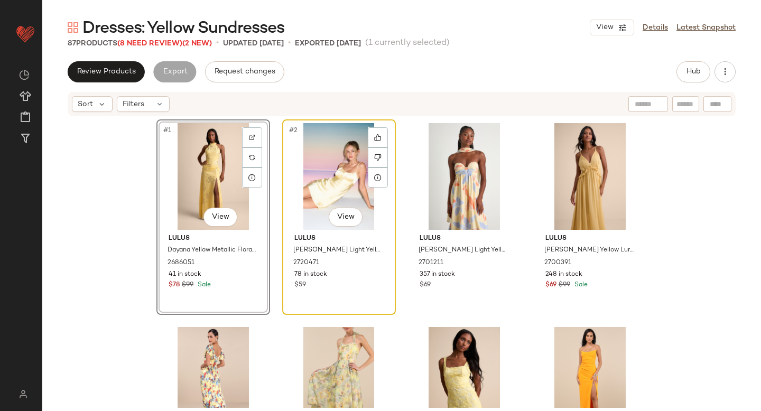
click at [317, 170] on div "#2 View" at bounding box center [339, 176] width 106 height 107
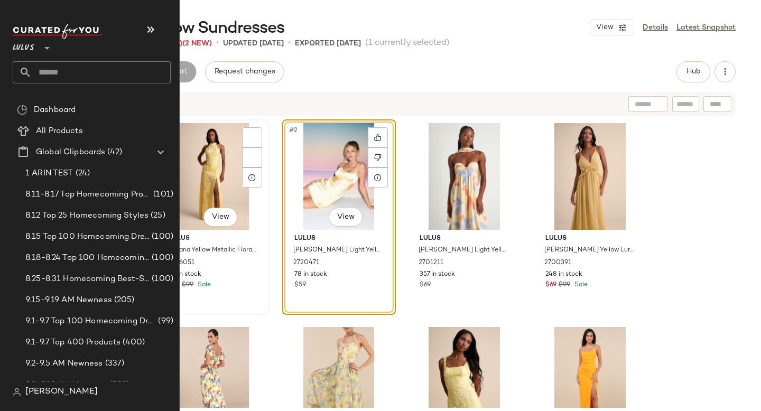
click at [209, 160] on div "#1 View" at bounding box center [213, 176] width 106 height 107
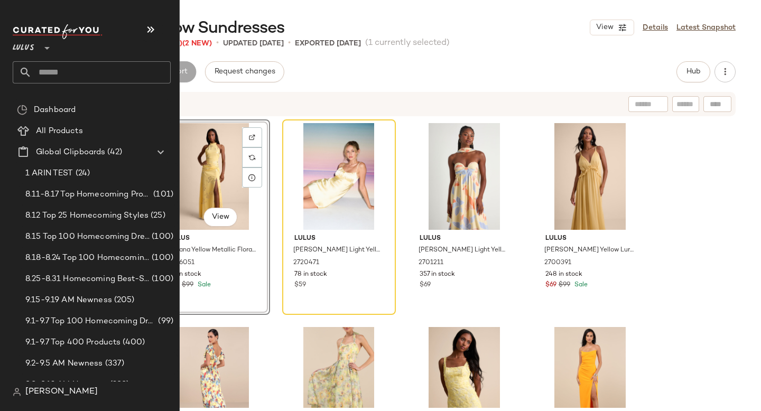
click at [58, 78] on input "text" at bounding box center [101, 72] width 139 height 22
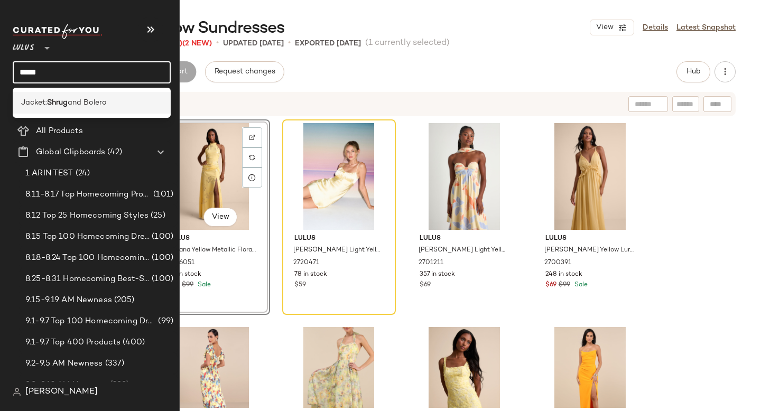
type input "*****"
click at [49, 102] on b "Shrug" at bounding box center [57, 102] width 21 height 11
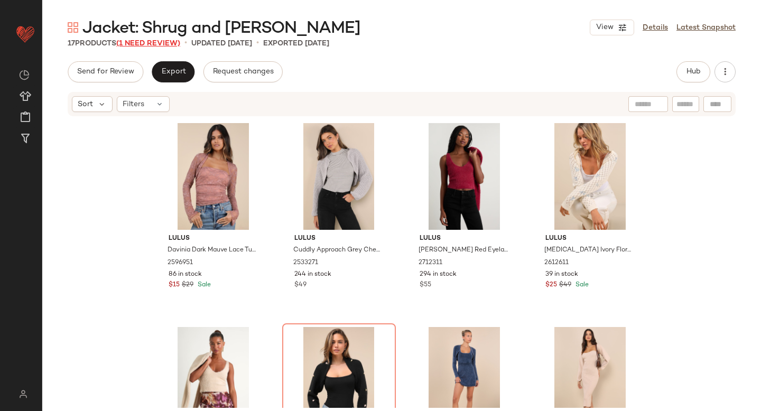
click at [153, 45] on span "(1 Need Review)" at bounding box center [148, 44] width 64 height 8
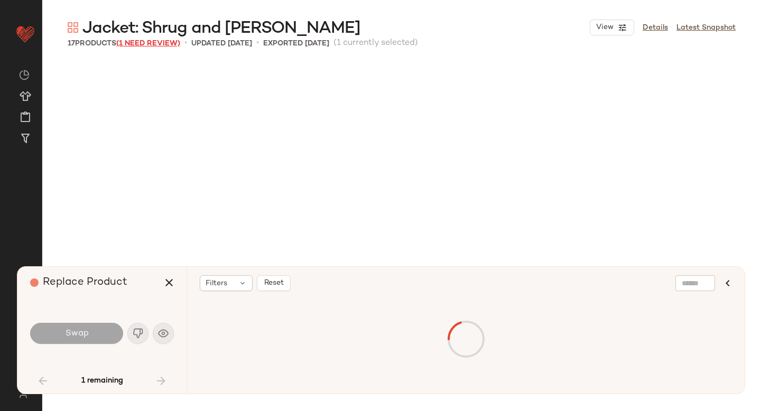
scroll to position [212, 0]
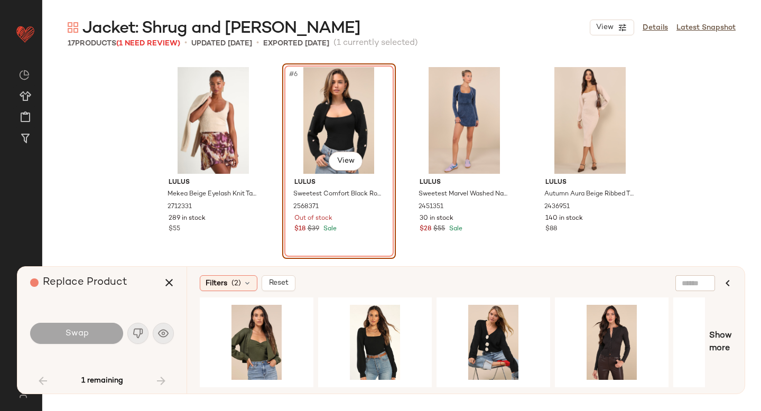
click at [316, 124] on div "#6 View" at bounding box center [339, 120] width 106 height 107
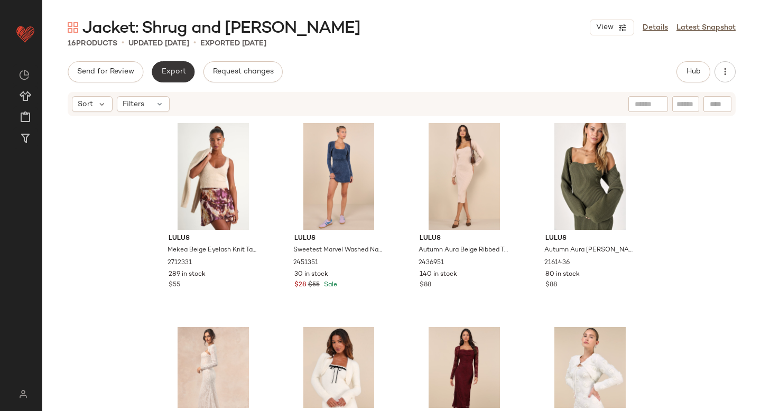
click at [186, 70] on button "Export" at bounding box center [173, 71] width 43 height 21
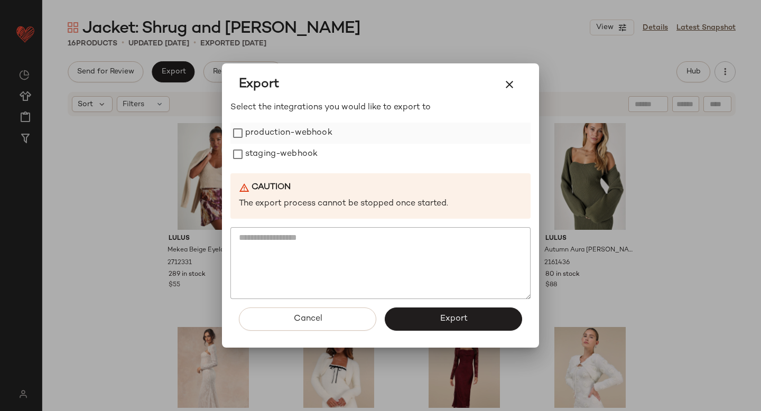
click at [259, 134] on label "production-webhook" at bounding box center [288, 133] width 87 height 21
click at [259, 156] on label "staging-webhook" at bounding box center [281, 154] width 72 height 21
click at [428, 310] on button "Export" at bounding box center [453, 318] width 137 height 23
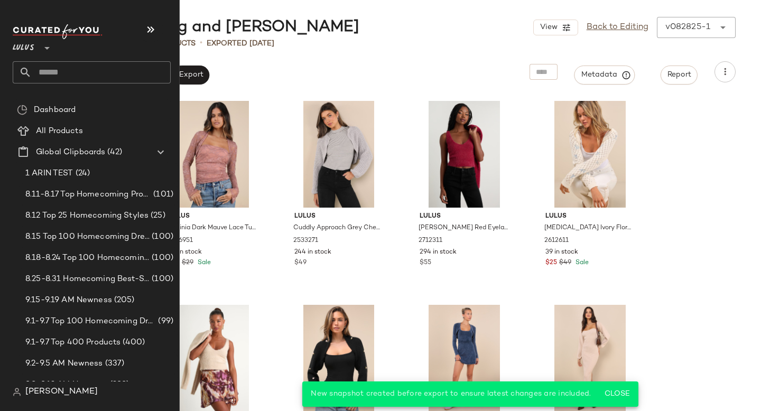
click at [69, 65] on input "text" at bounding box center [101, 72] width 139 height 22
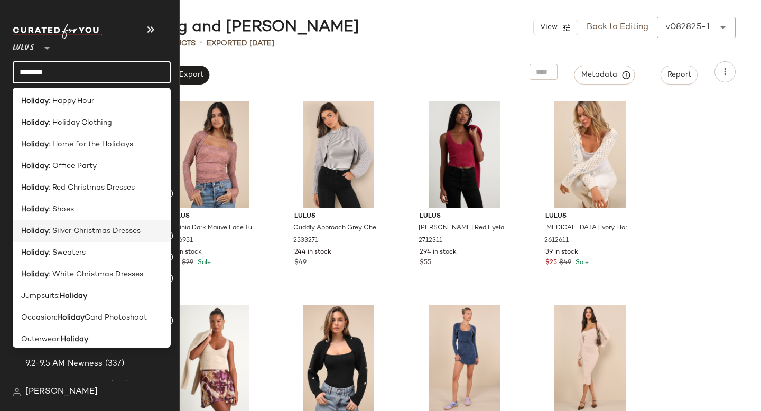
scroll to position [268, 0]
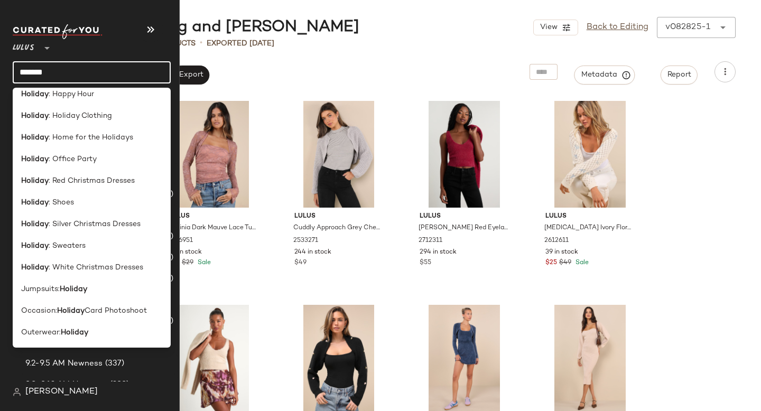
type input "*******"
